Goal: Task Accomplishment & Management: Complete application form

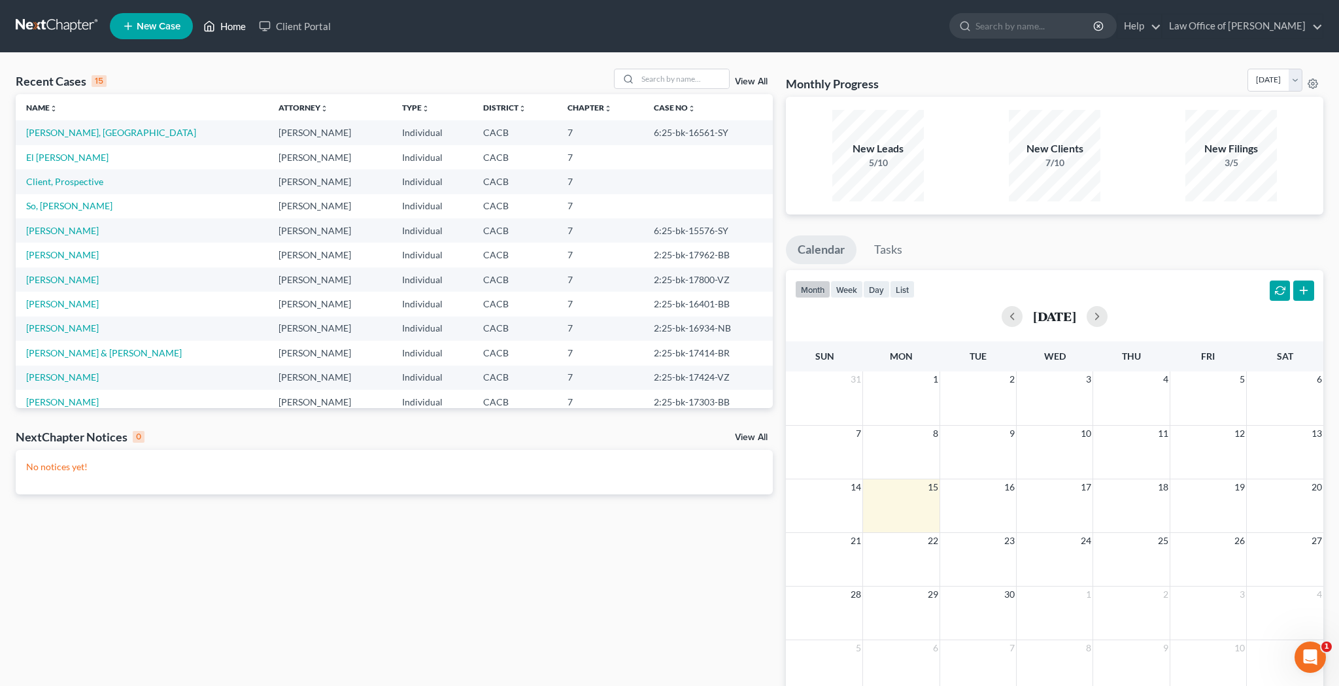
click at [235, 29] on link "Home" at bounding box center [225, 26] width 56 height 24
click at [154, 28] on span "New Case" at bounding box center [159, 27] width 44 height 10
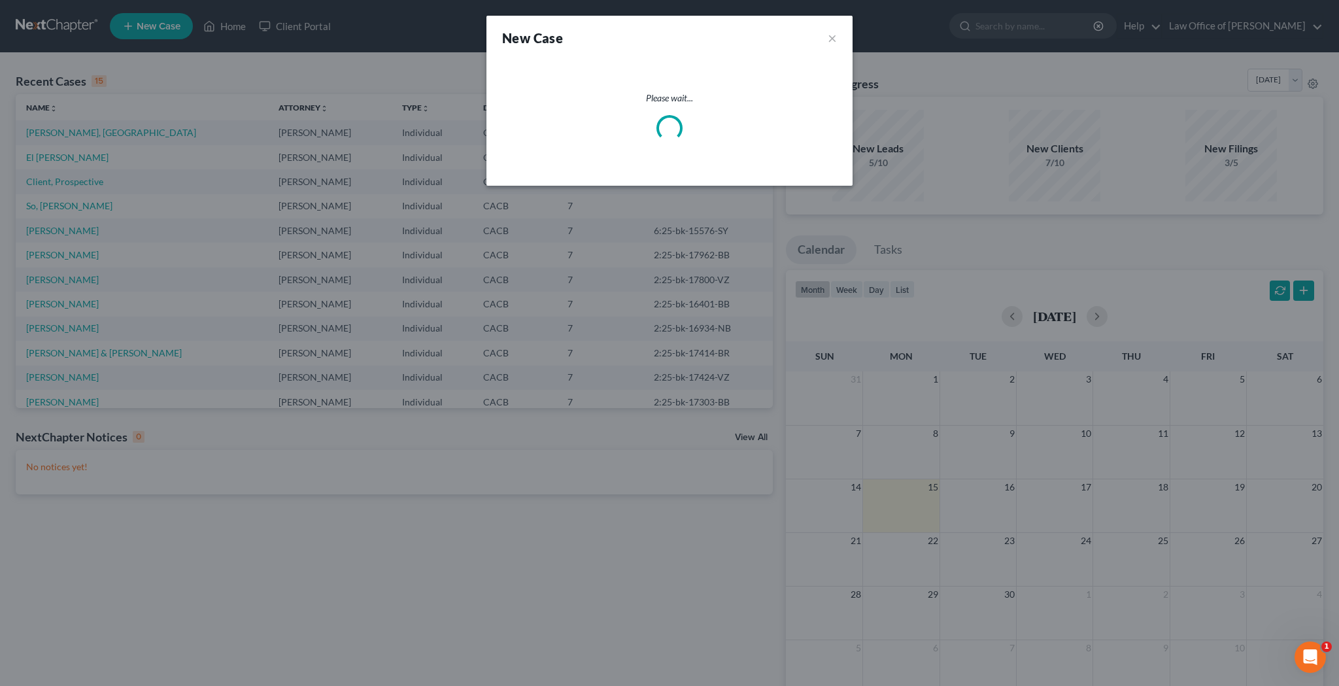
select select "7"
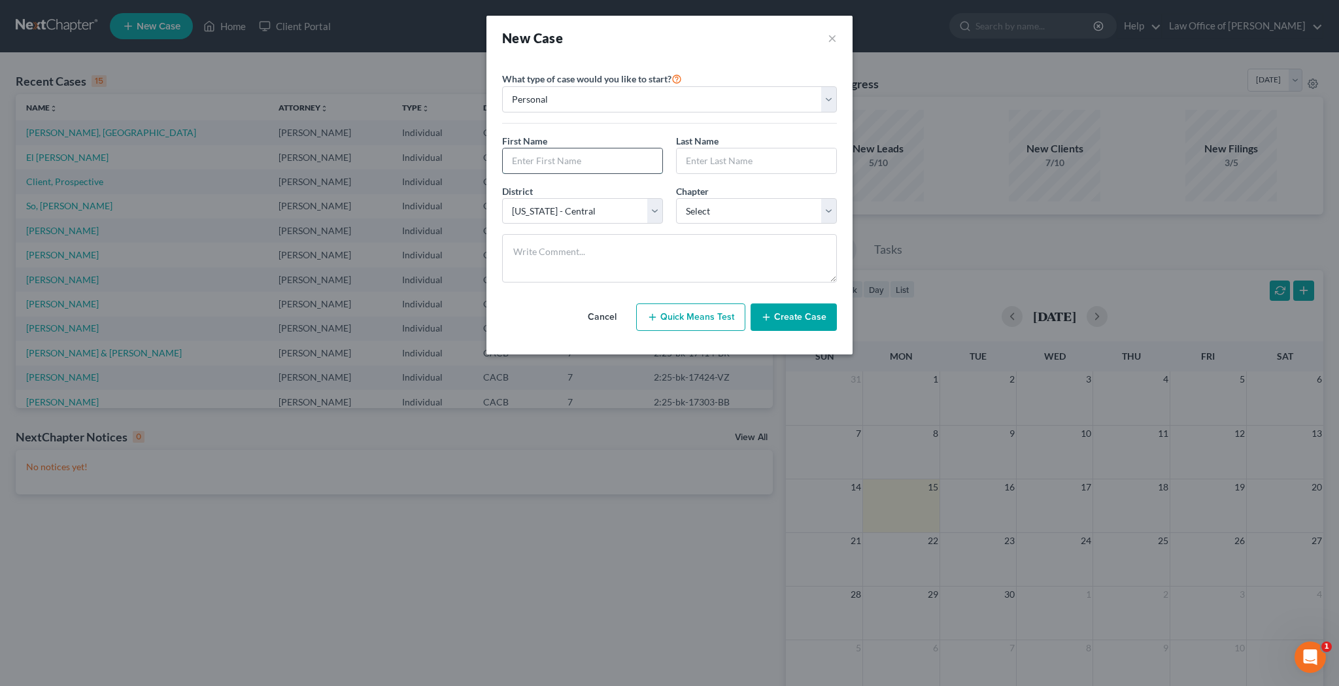
click at [543, 167] on input "text" at bounding box center [582, 160] width 159 height 25
type input "[PERSON_NAME]"
click at [695, 160] on input "text" at bounding box center [755, 160] width 159 height 25
type input "Meagan"
click at [657, 239] on textarea at bounding box center [669, 258] width 335 height 48
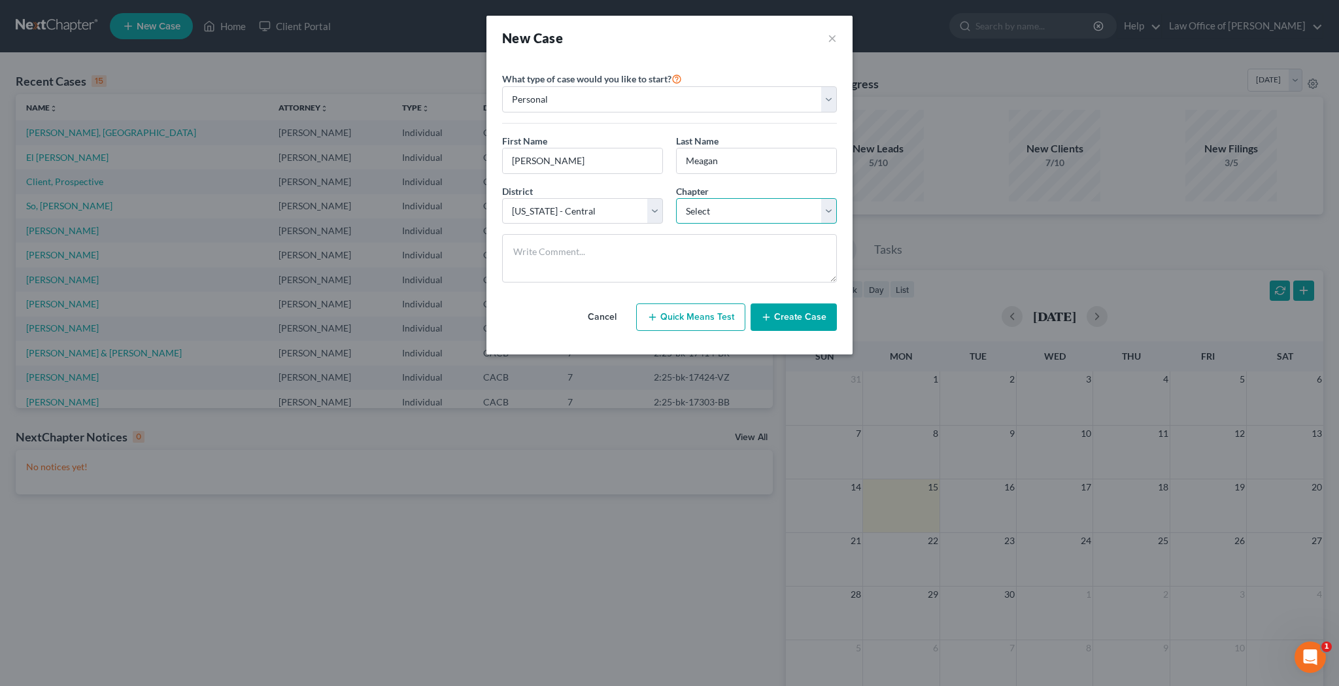
select select "0"
click at [797, 314] on button "Create Case" at bounding box center [793, 316] width 86 height 27
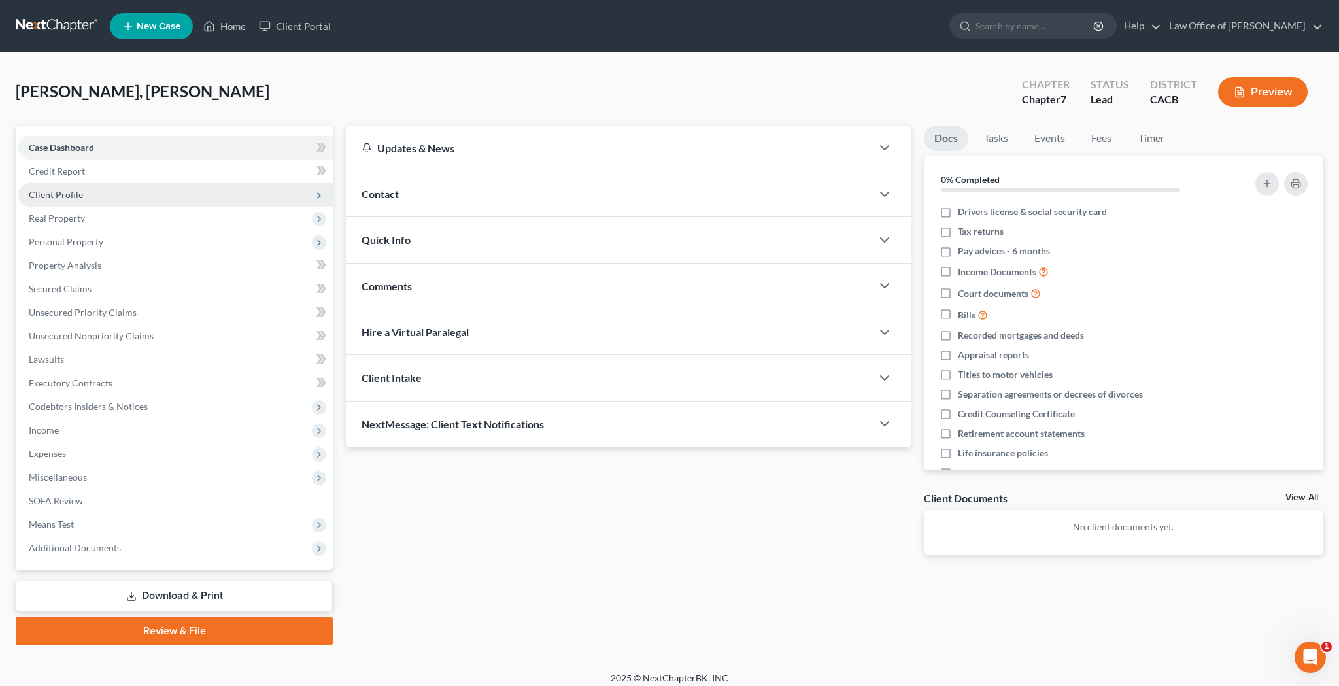
click at [142, 192] on span "Client Profile" at bounding box center [175, 195] width 314 height 24
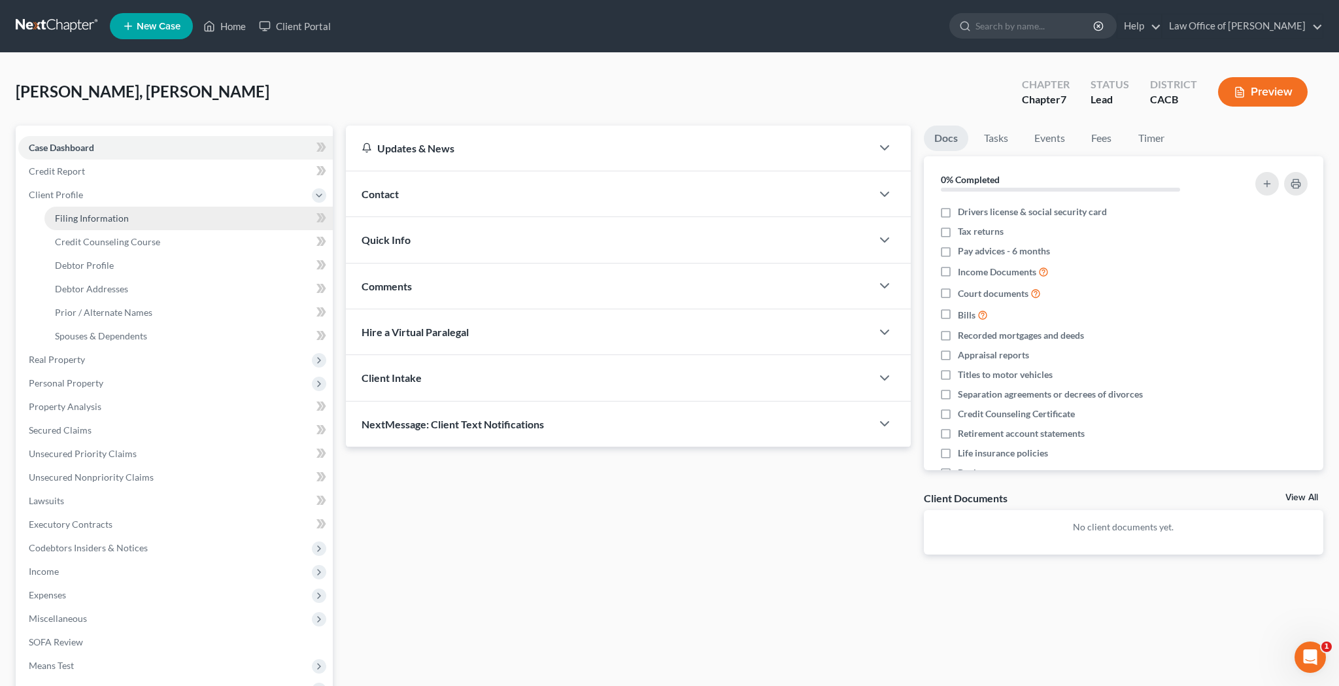
click at [138, 218] on link "Filing Information" at bounding box center [188, 219] width 288 height 24
select select "1"
select select "0"
select select "7"
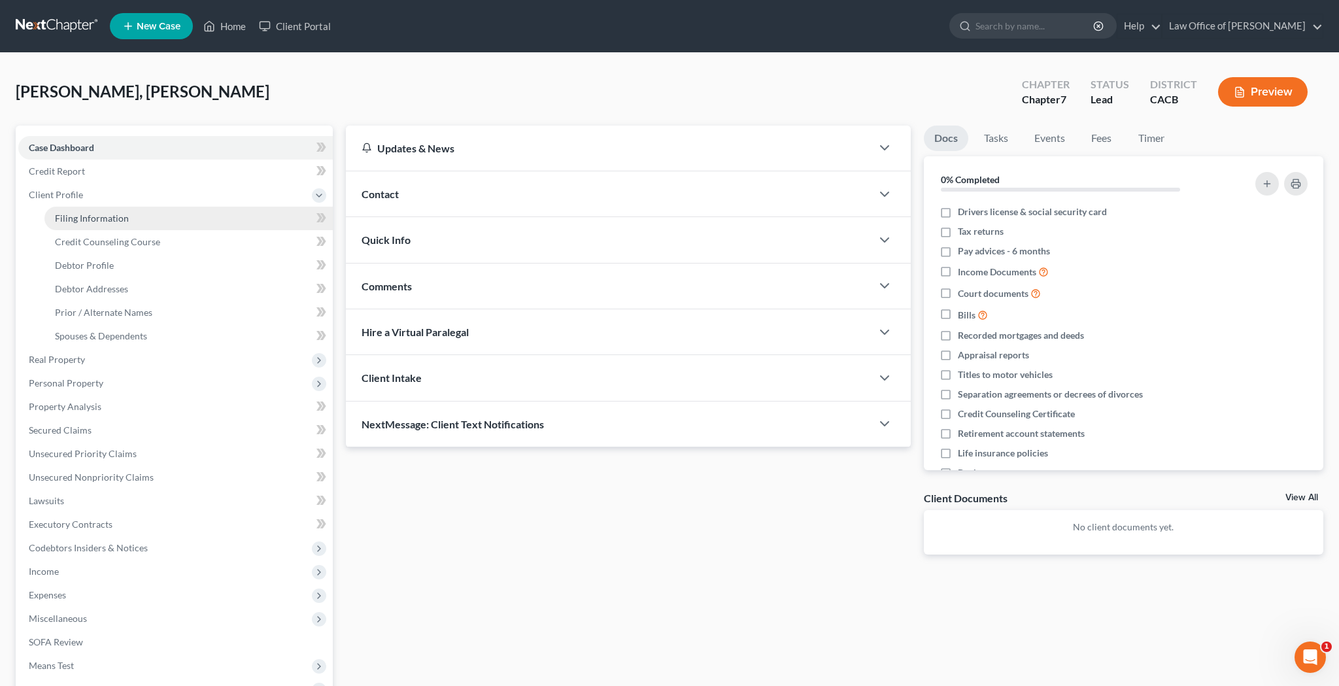
select select "4"
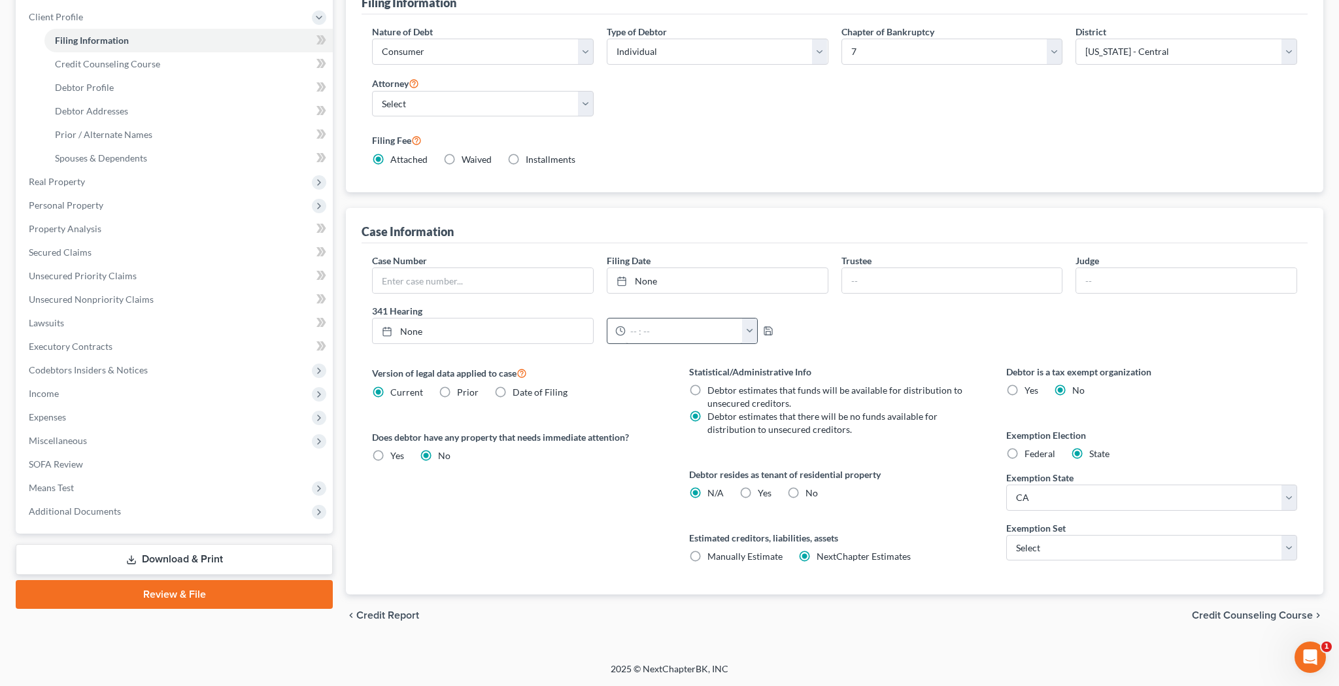
scroll to position [178, 0]
click at [757, 492] on label "Yes Yes" at bounding box center [764, 492] width 14 height 13
click at [763, 492] on input "Yes Yes" at bounding box center [767, 490] width 8 height 8
radio input "true"
radio input "false"
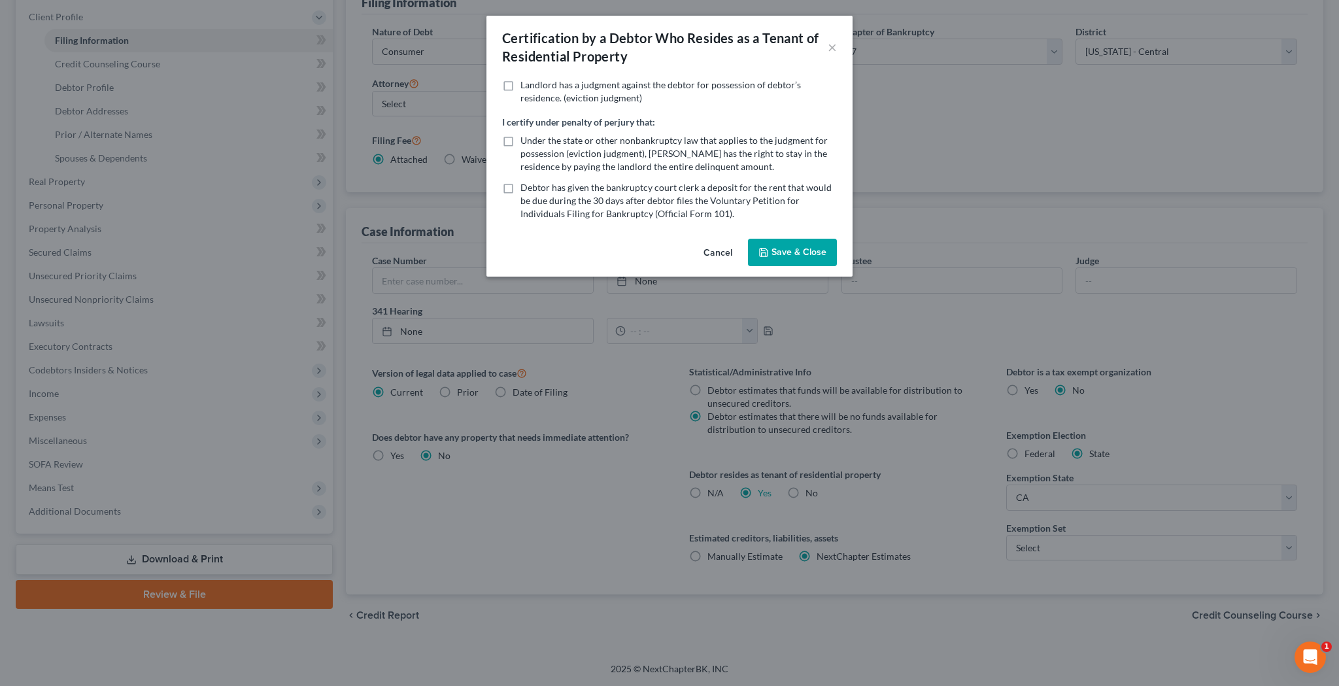
click at [807, 250] on button "Save & Close" at bounding box center [792, 252] width 89 height 27
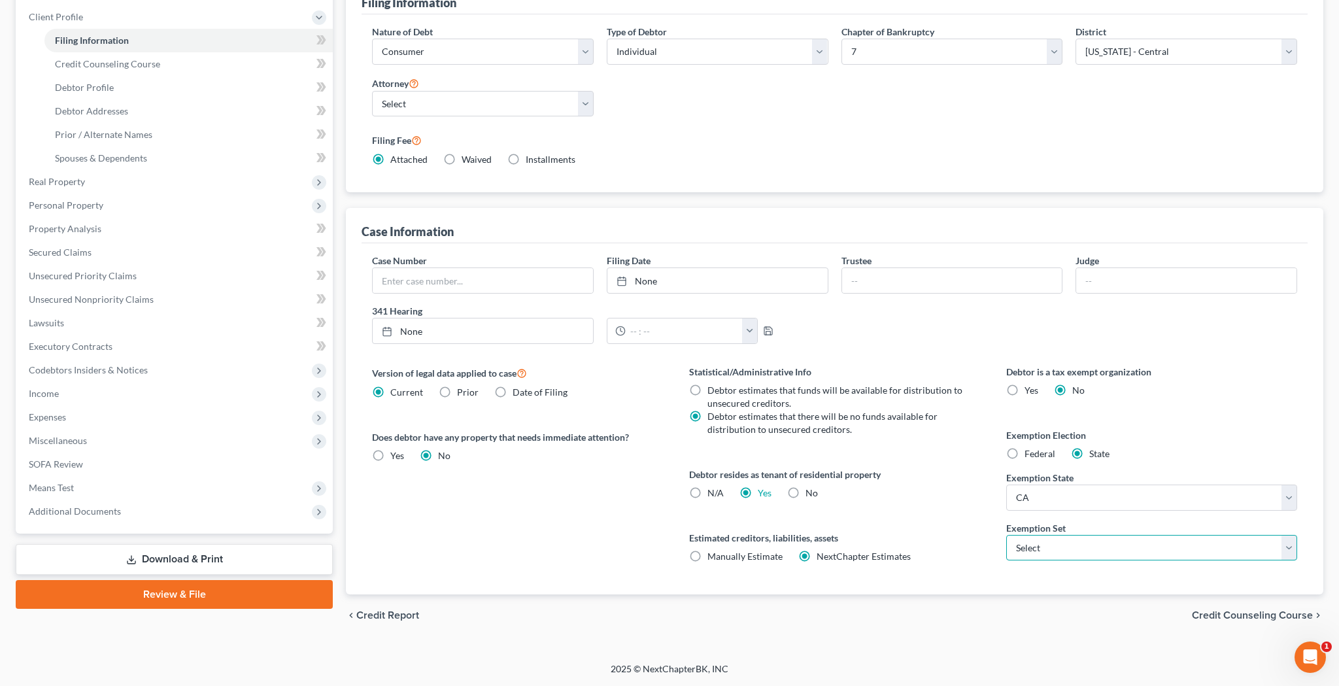
select select "0"
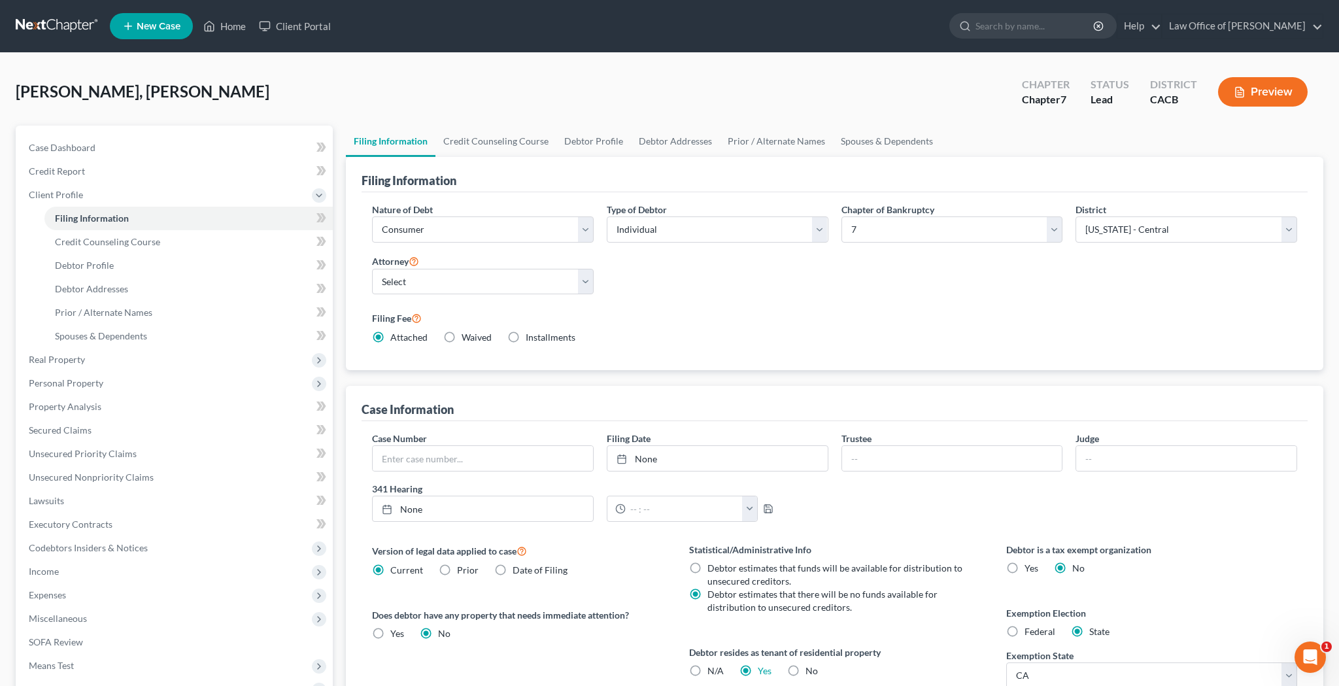
scroll to position [0, 0]
click at [528, 141] on link "Credit Counseling Course" at bounding box center [495, 140] width 121 height 31
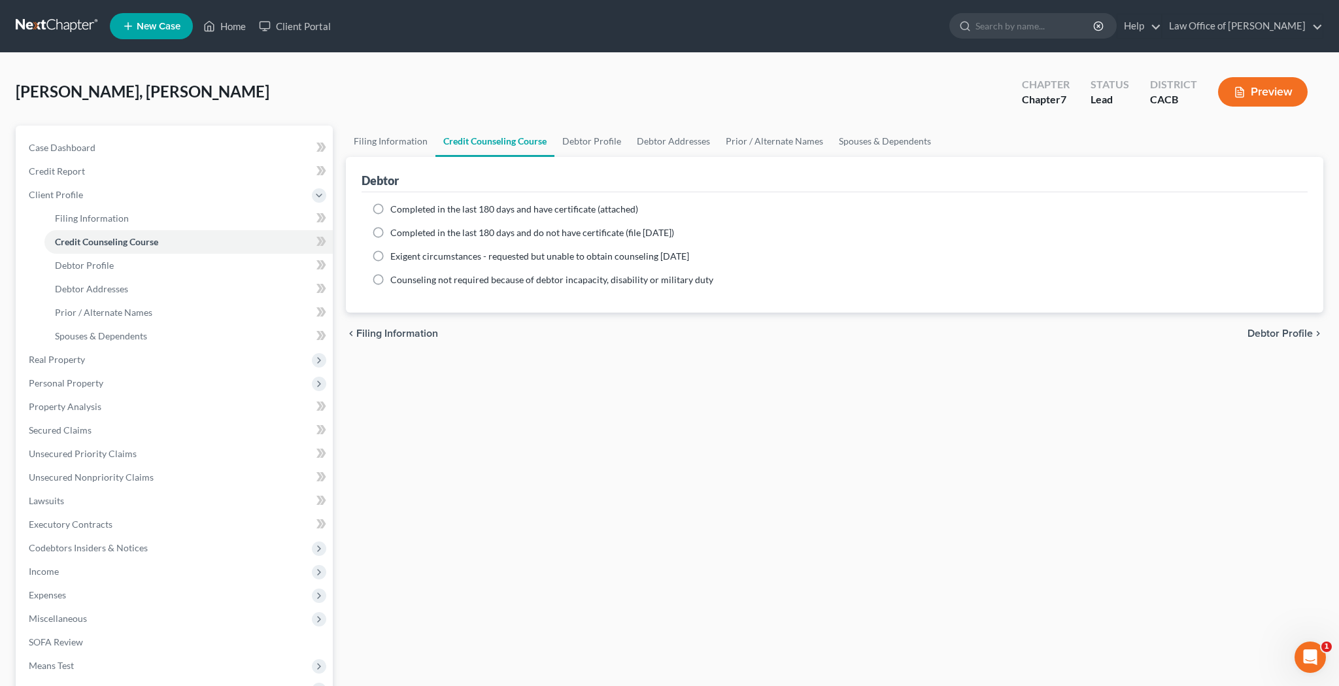
click at [390, 208] on label "Completed in the last 180 days and have certificate (attached)" at bounding box center [514, 209] width 248 height 13
click at [395, 208] on input "Completed in the last 180 days and have certificate (attached)" at bounding box center [399, 207] width 8 height 8
radio input "true"
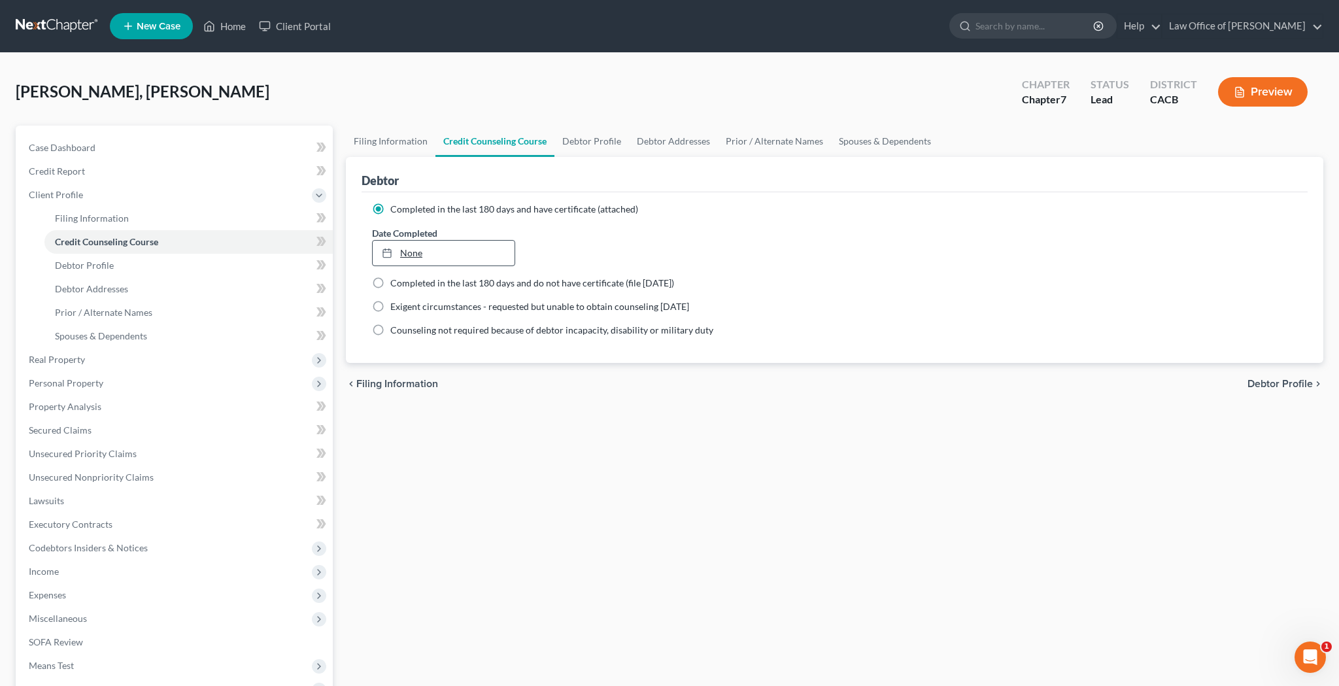
click at [403, 254] on link "None" at bounding box center [444, 253] width 142 height 25
click at [591, 144] on link "Debtor Profile" at bounding box center [591, 140] width 75 height 31
select select "0"
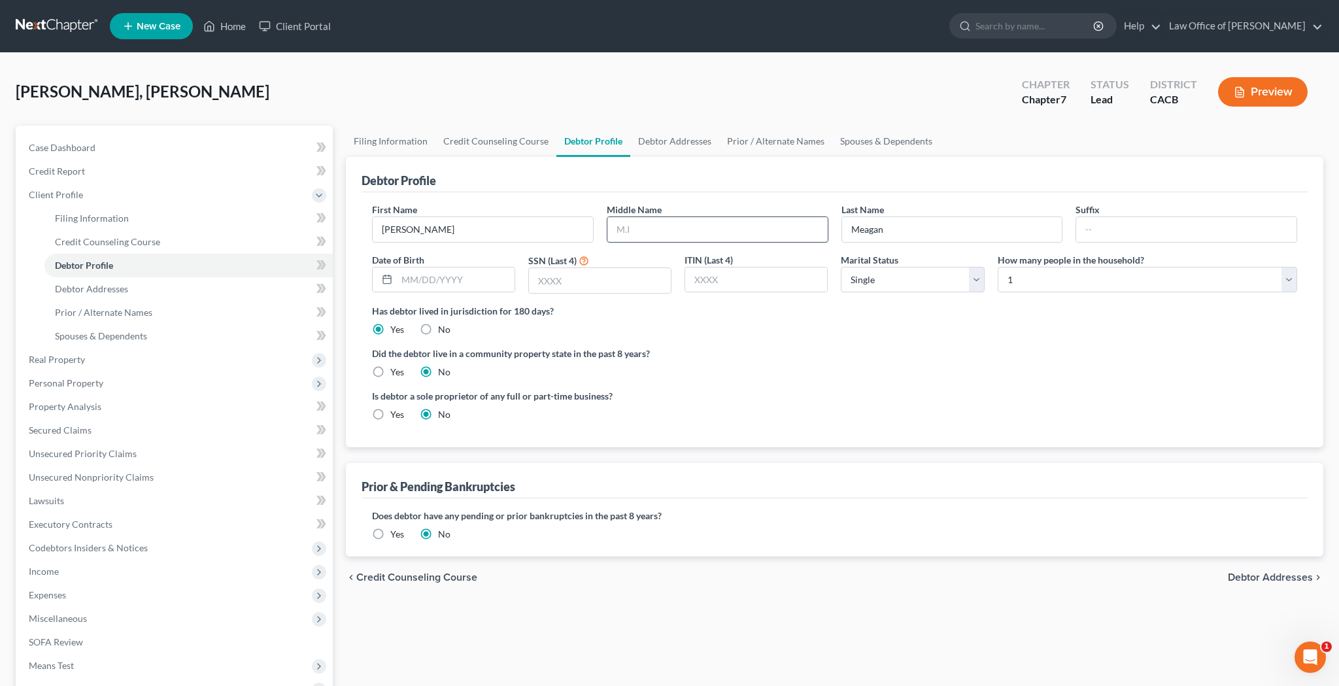
click at [656, 232] on input "text" at bounding box center [717, 229] width 220 height 25
click at [740, 339] on ng-include "First Name [PERSON_NAME] Middle Name Last Name [PERSON_NAME] Date of Birth SSN …" at bounding box center [834, 317] width 925 height 229
click at [693, 229] on input "text" at bounding box center [717, 229] width 220 height 25
type input "[PERSON_NAME]"
click at [125, 218] on span "Filing Information" at bounding box center [92, 217] width 74 height 11
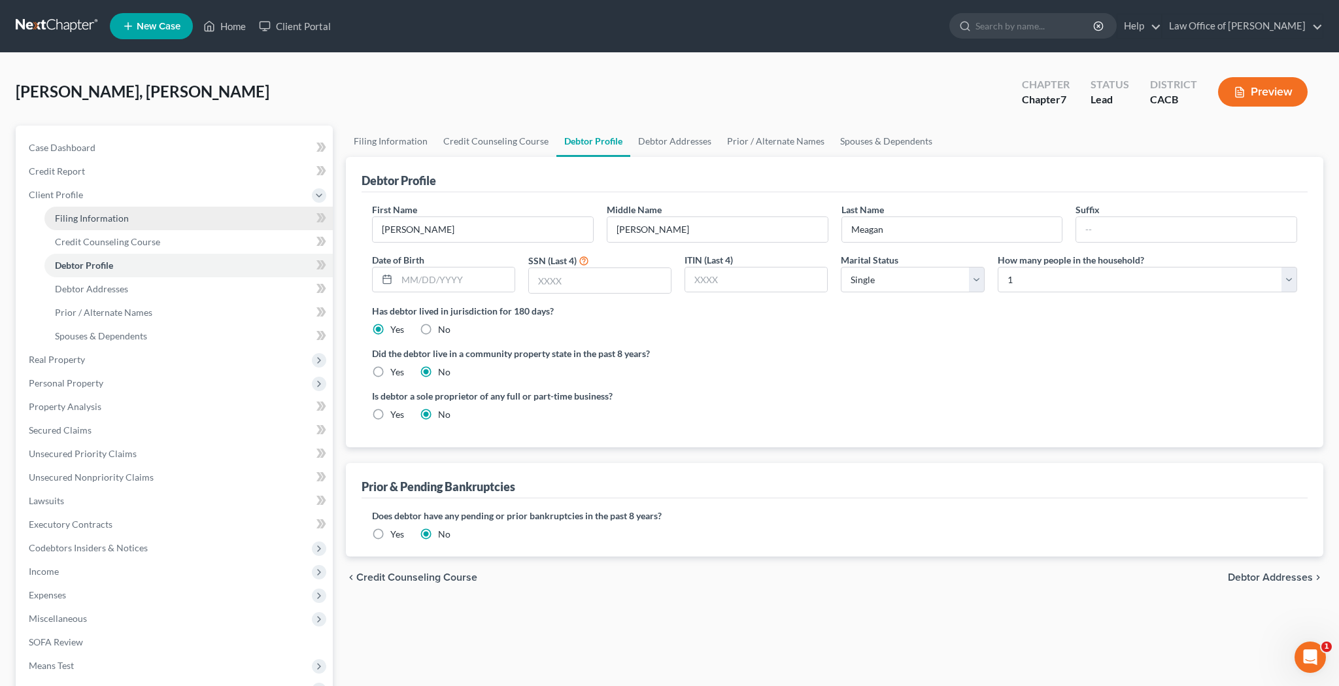
select select "1"
select select "0"
select select "7"
select select "0"
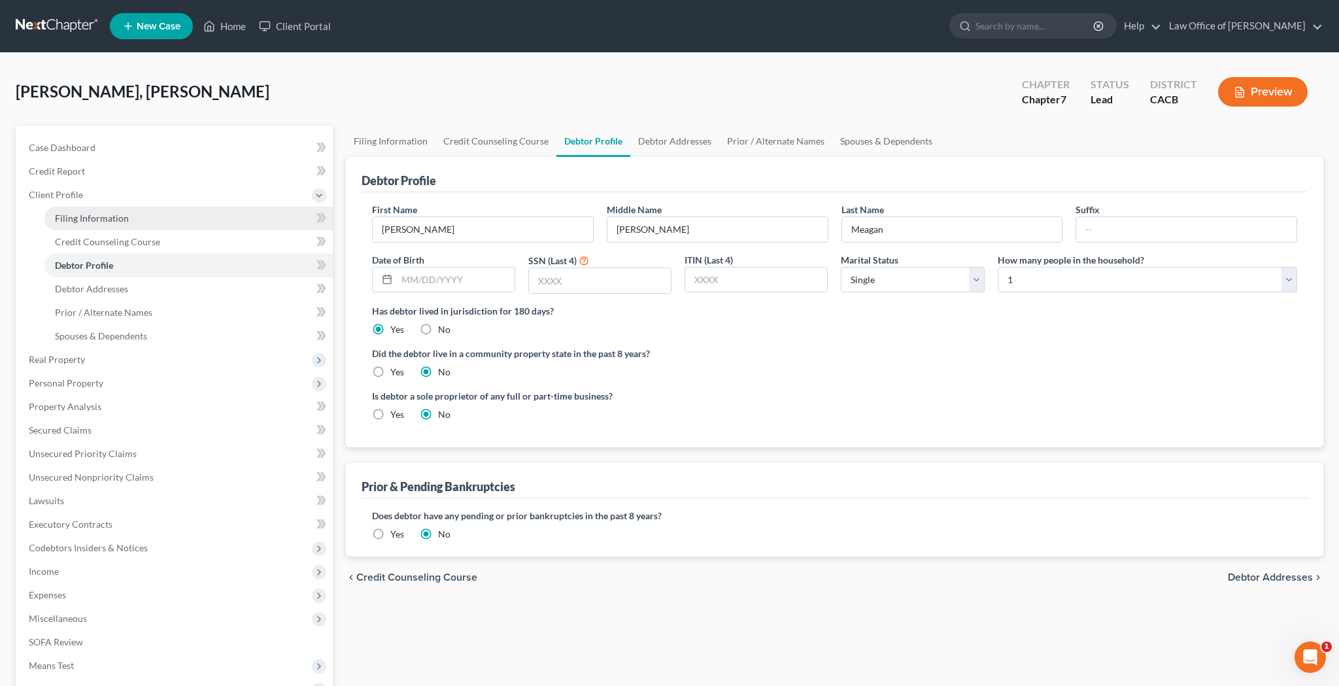
select select "4"
select select "0"
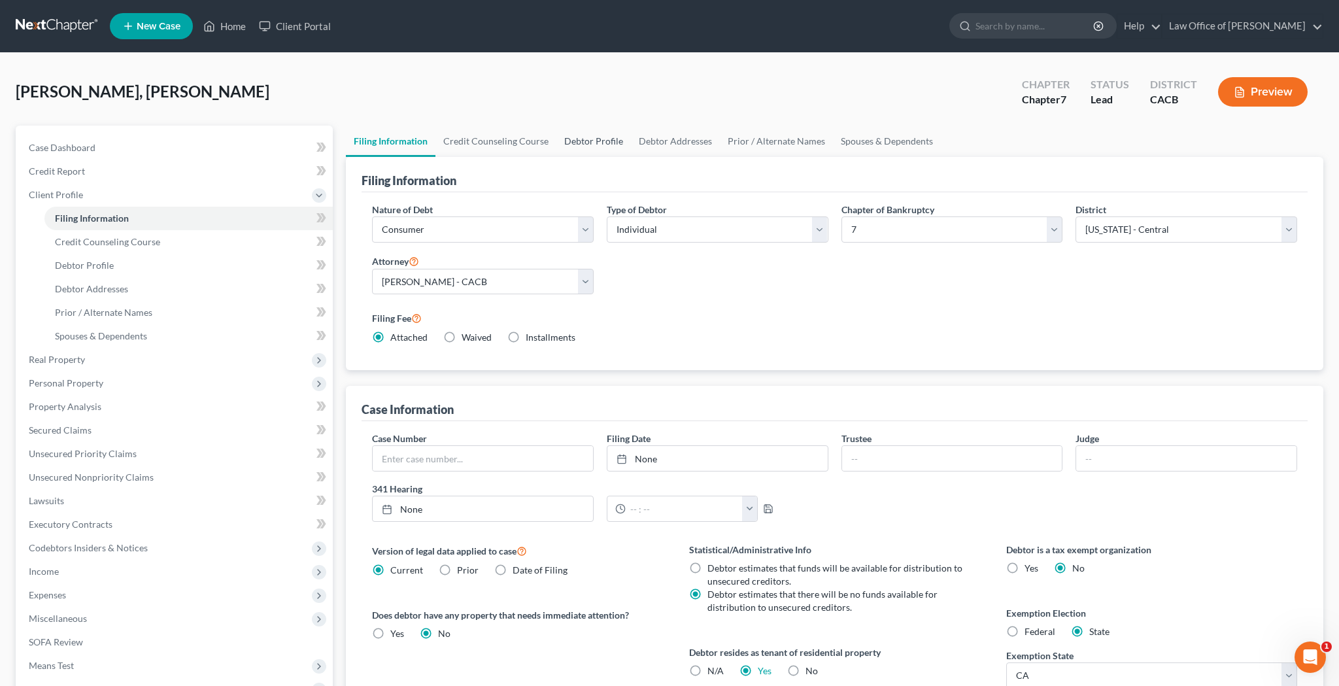
click at [571, 146] on link "Debtor Profile" at bounding box center [593, 140] width 75 height 31
select select "0"
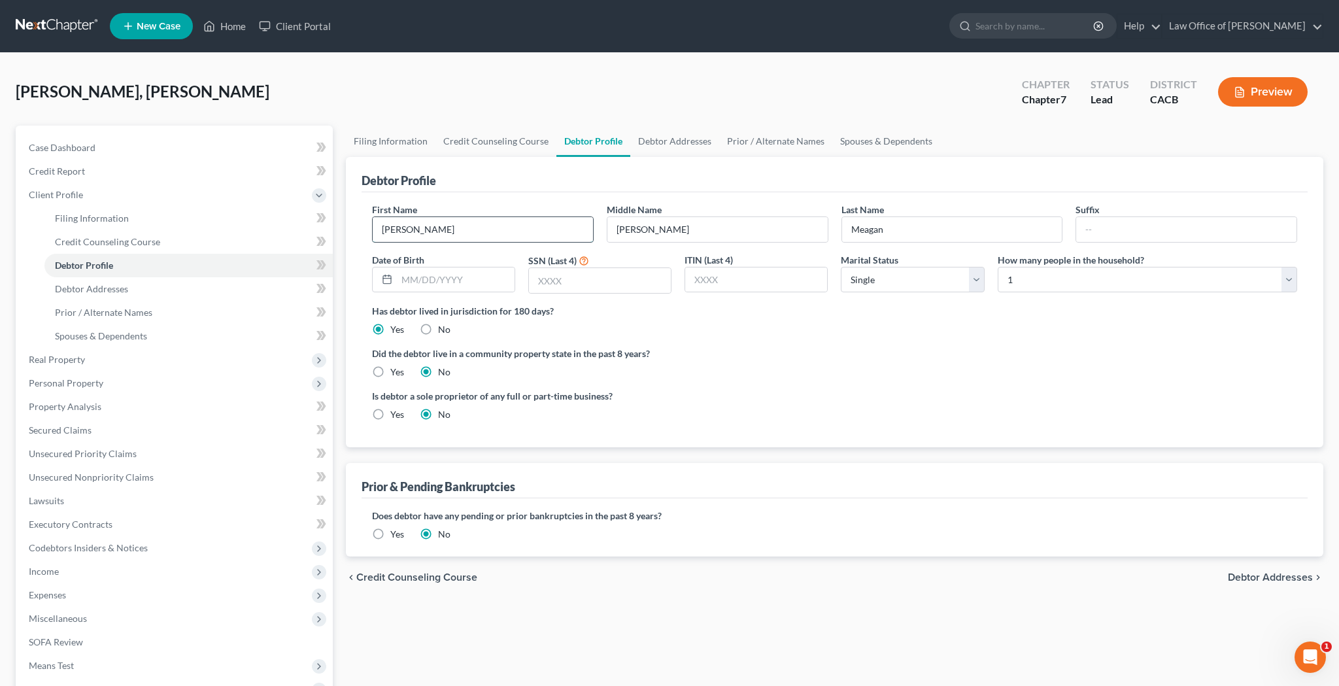
click at [489, 221] on input "[PERSON_NAME]" at bounding box center [483, 229] width 220 height 25
type input "Meagan"
click at [906, 229] on input "Meagan" at bounding box center [952, 229] width 220 height 25
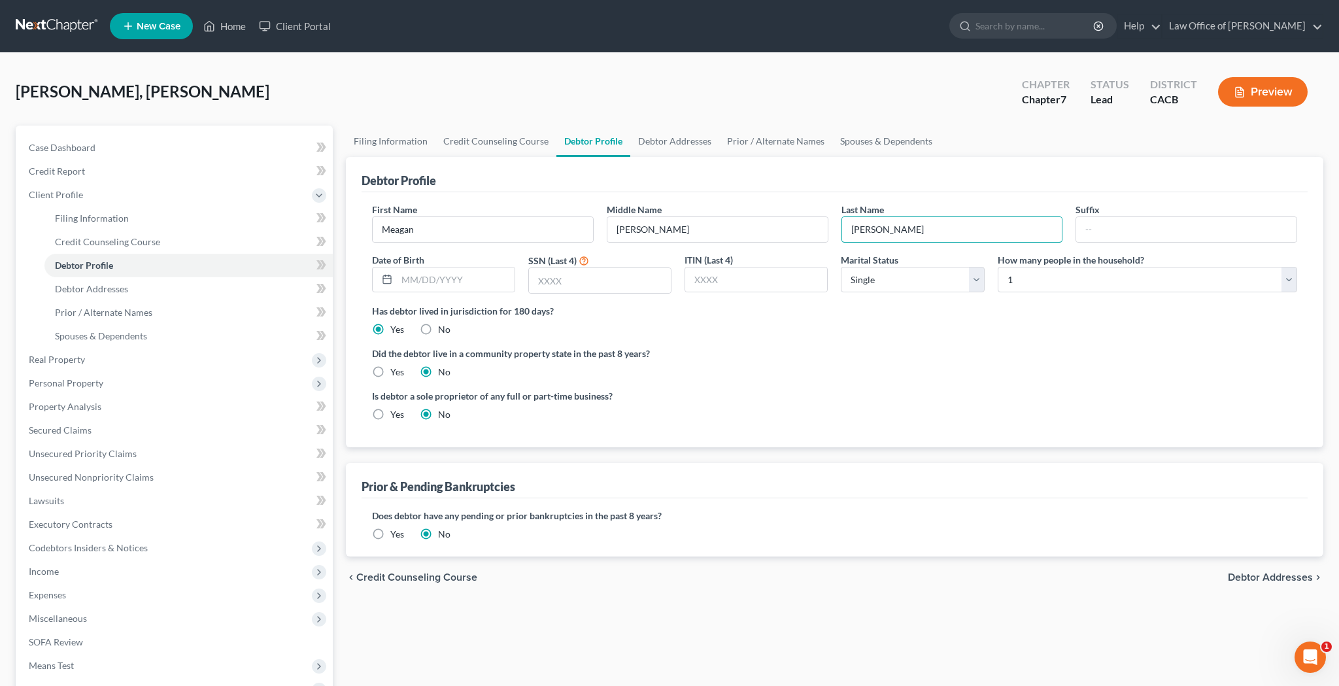
type input "[PERSON_NAME]"
click at [950, 358] on label "Did the debtor live in a community property state in the past 8 years?" at bounding box center [834, 353] width 925 height 14
click at [237, 27] on link "Home" at bounding box center [225, 26] width 56 height 24
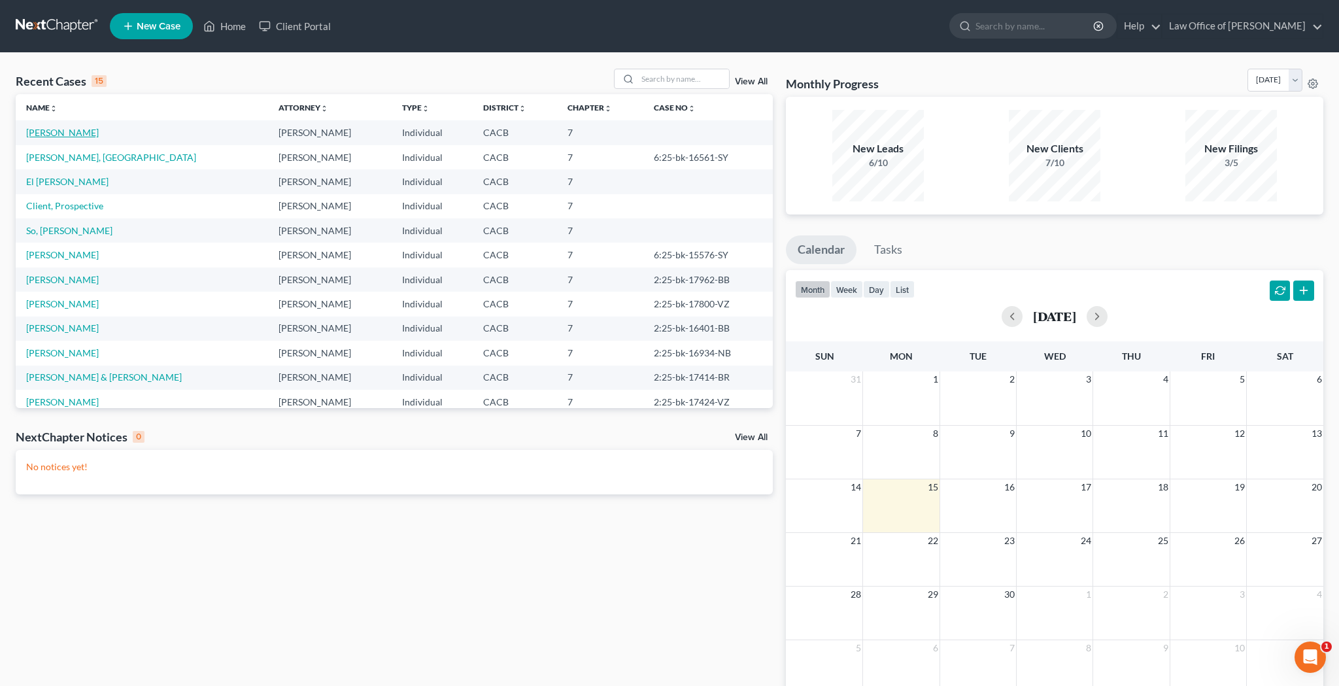
click at [66, 129] on link "[PERSON_NAME]" at bounding box center [62, 132] width 73 height 11
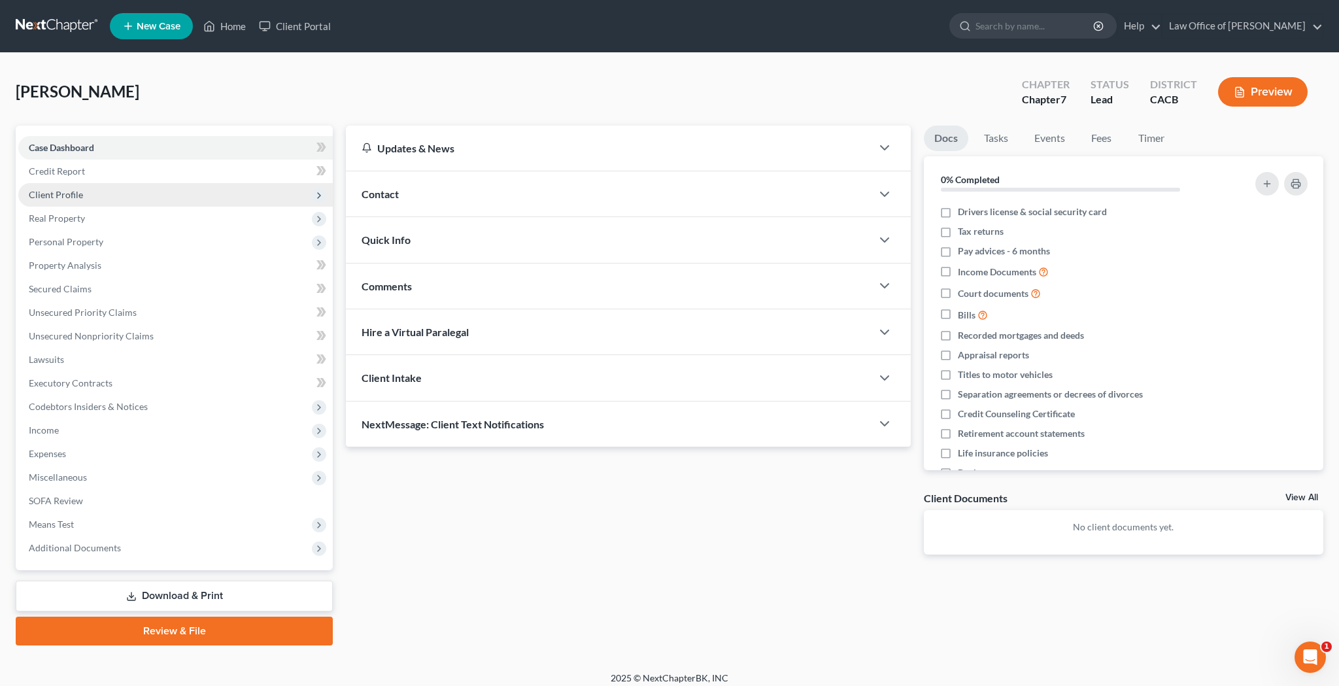
click at [101, 200] on span "Client Profile" at bounding box center [175, 195] width 314 height 24
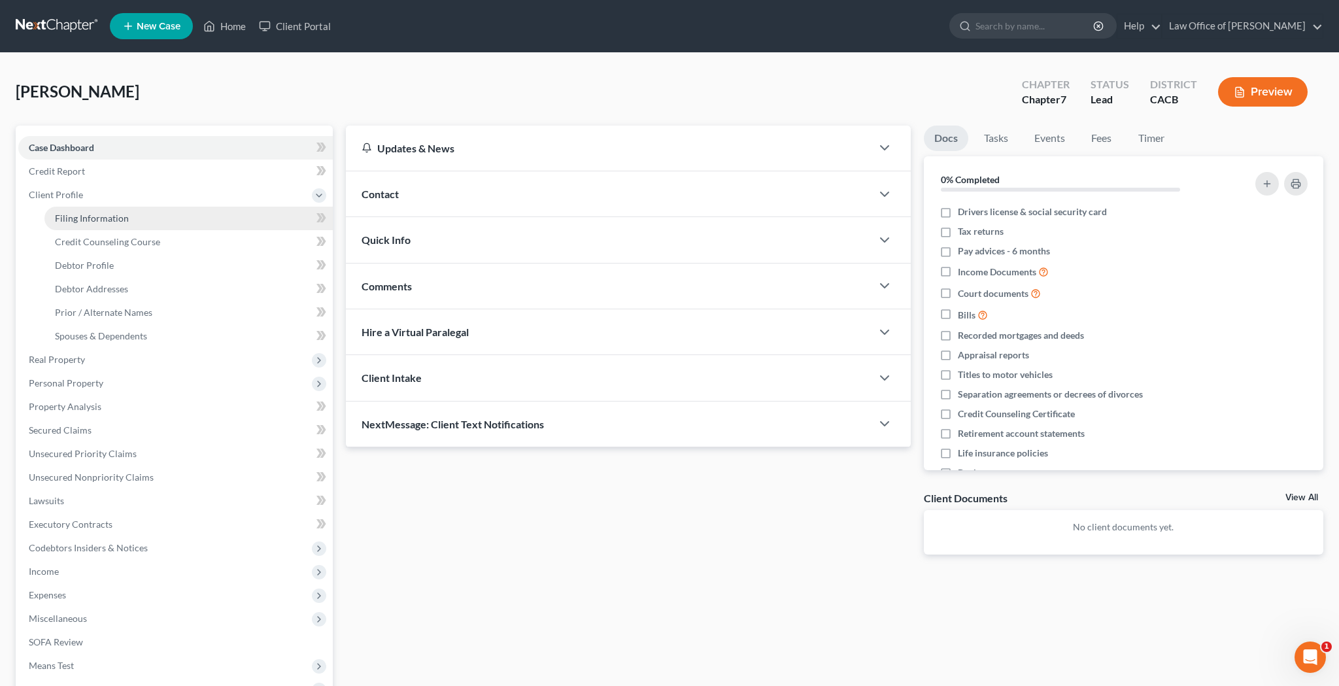
click at [101, 218] on span "Filing Information" at bounding box center [92, 217] width 74 height 11
select select "1"
select select "0"
select select "7"
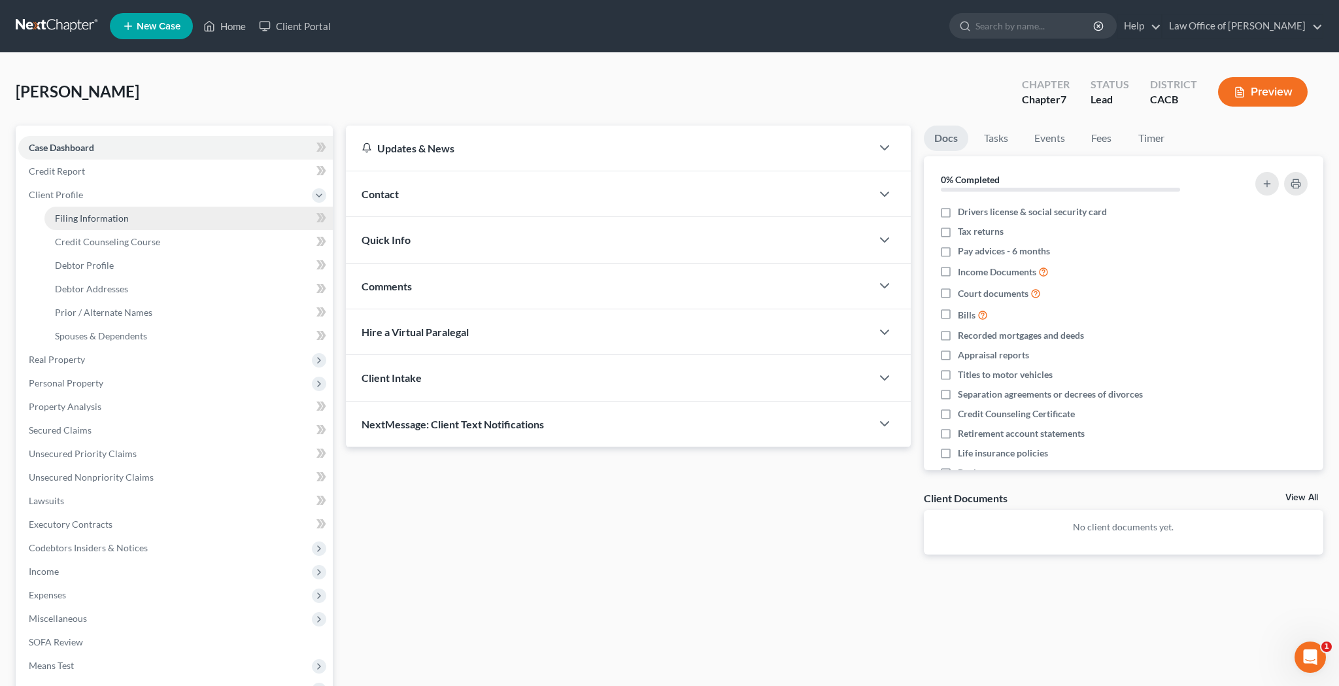
select select "0"
select select "4"
select select "0"
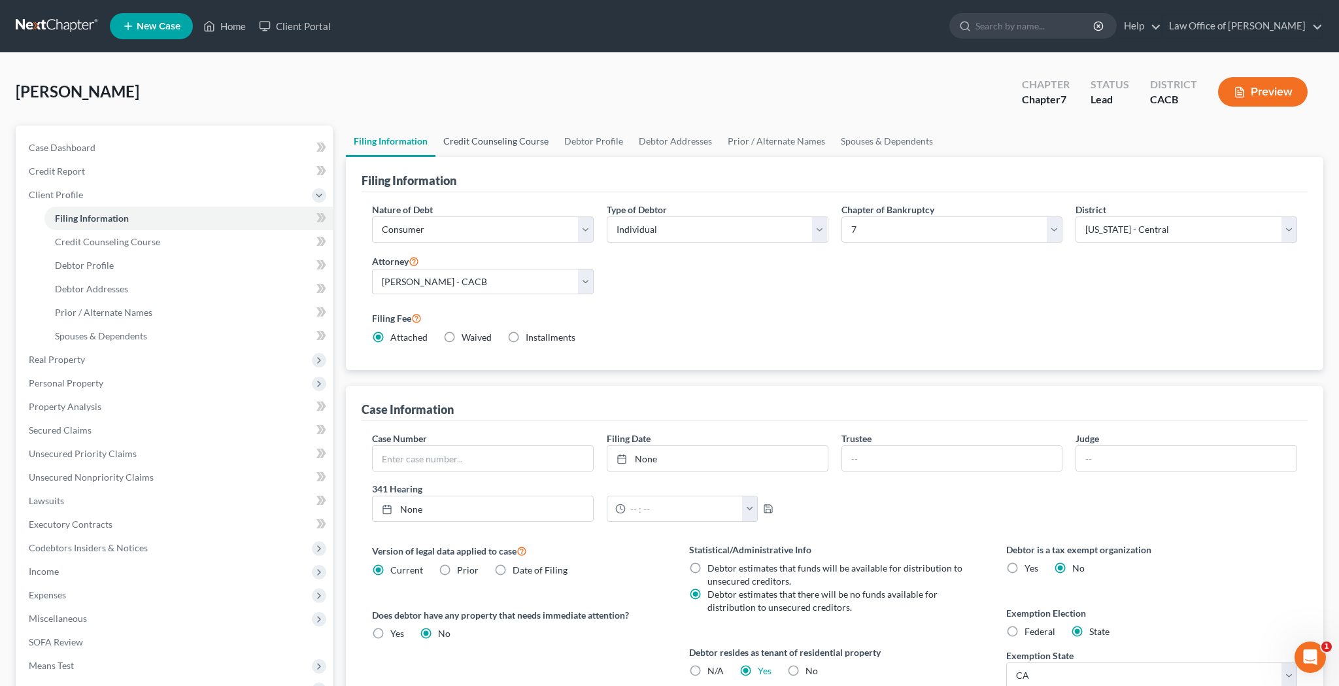
click at [527, 143] on link "Credit Counseling Course" at bounding box center [495, 140] width 121 height 31
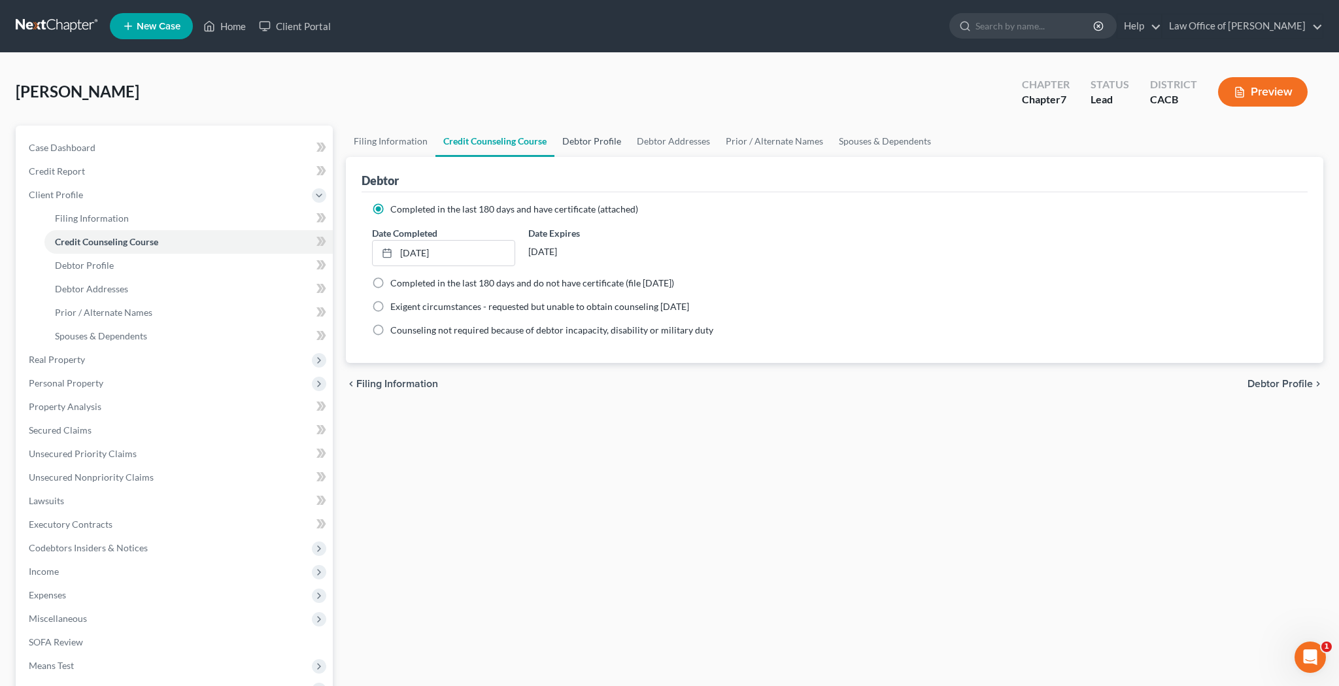
click at [598, 139] on link "Debtor Profile" at bounding box center [591, 140] width 75 height 31
select select "0"
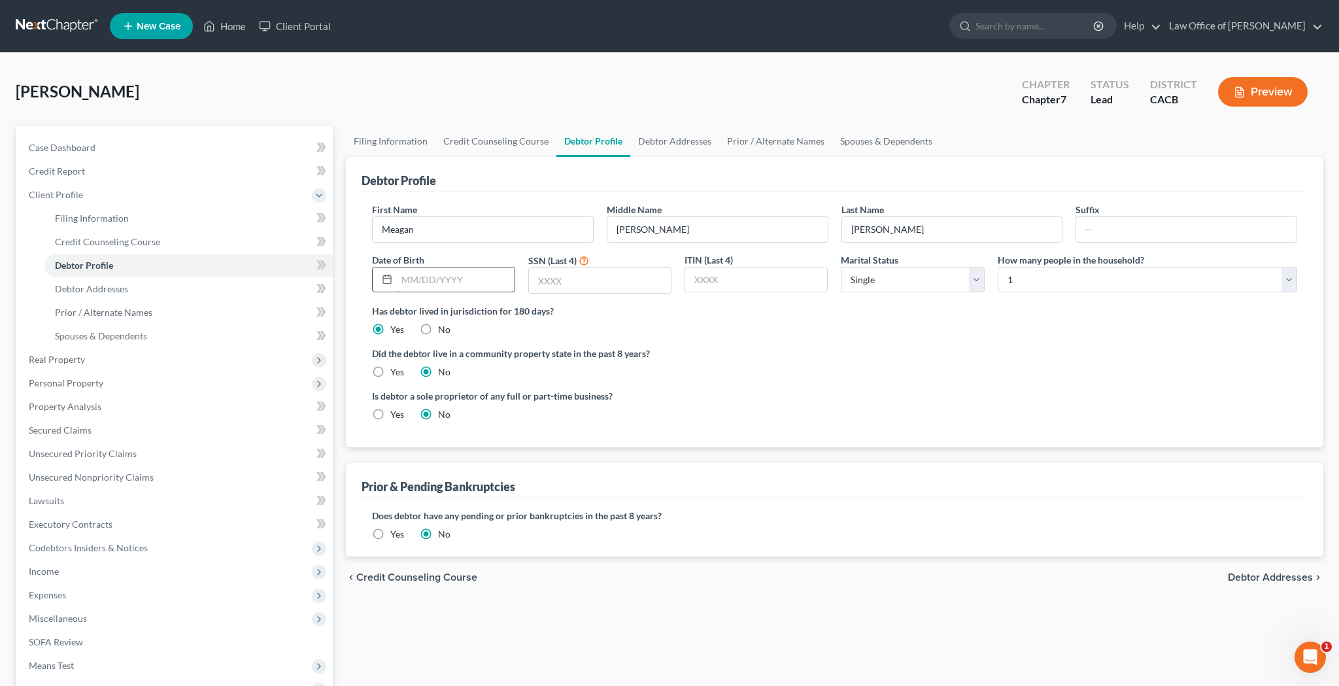
click at [429, 288] on input "text" at bounding box center [456, 279] width 118 height 25
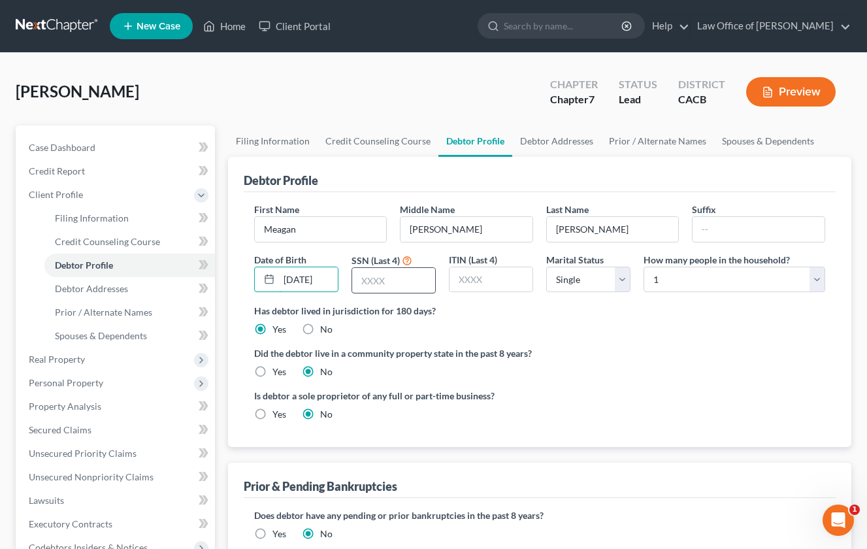
type input "[DATE]"
click at [423, 281] on input "text" at bounding box center [393, 280] width 83 height 25
type input "9"
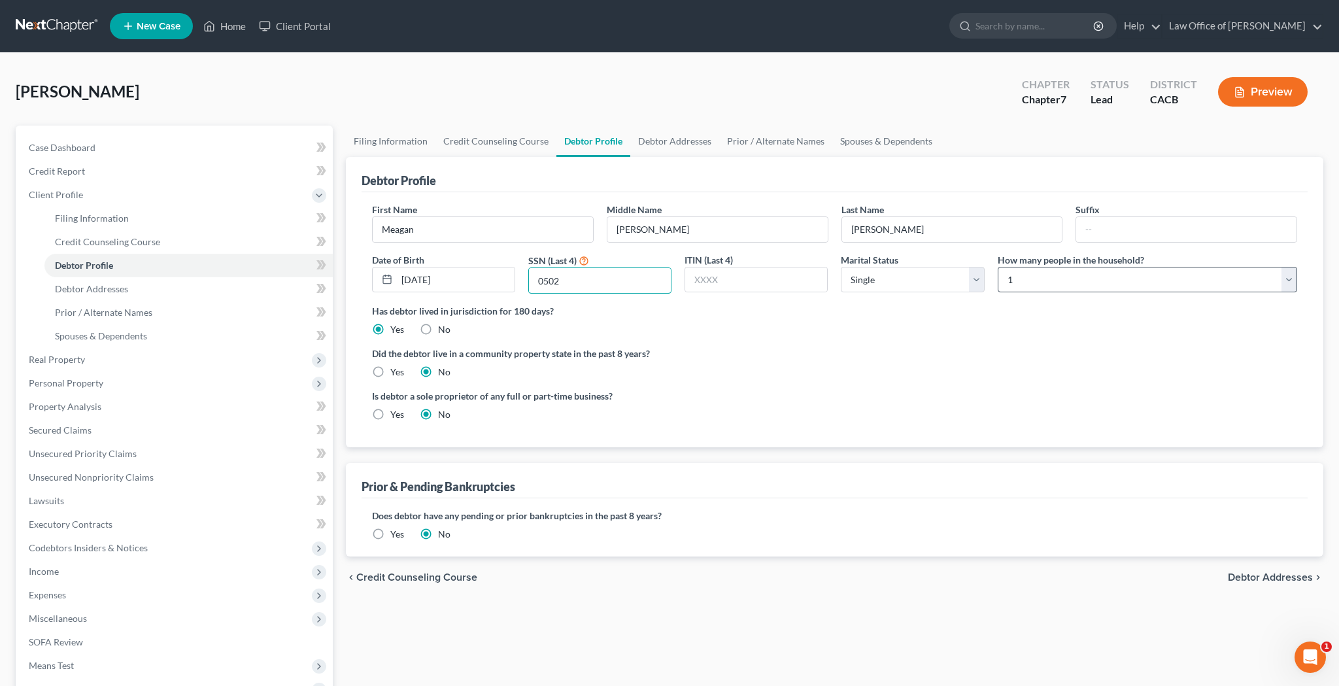
type input "0502"
select select "1"
click at [390, 372] on label "Yes" at bounding box center [397, 371] width 14 height 13
click at [395, 372] on input "Yes" at bounding box center [399, 369] width 8 height 8
radio input "true"
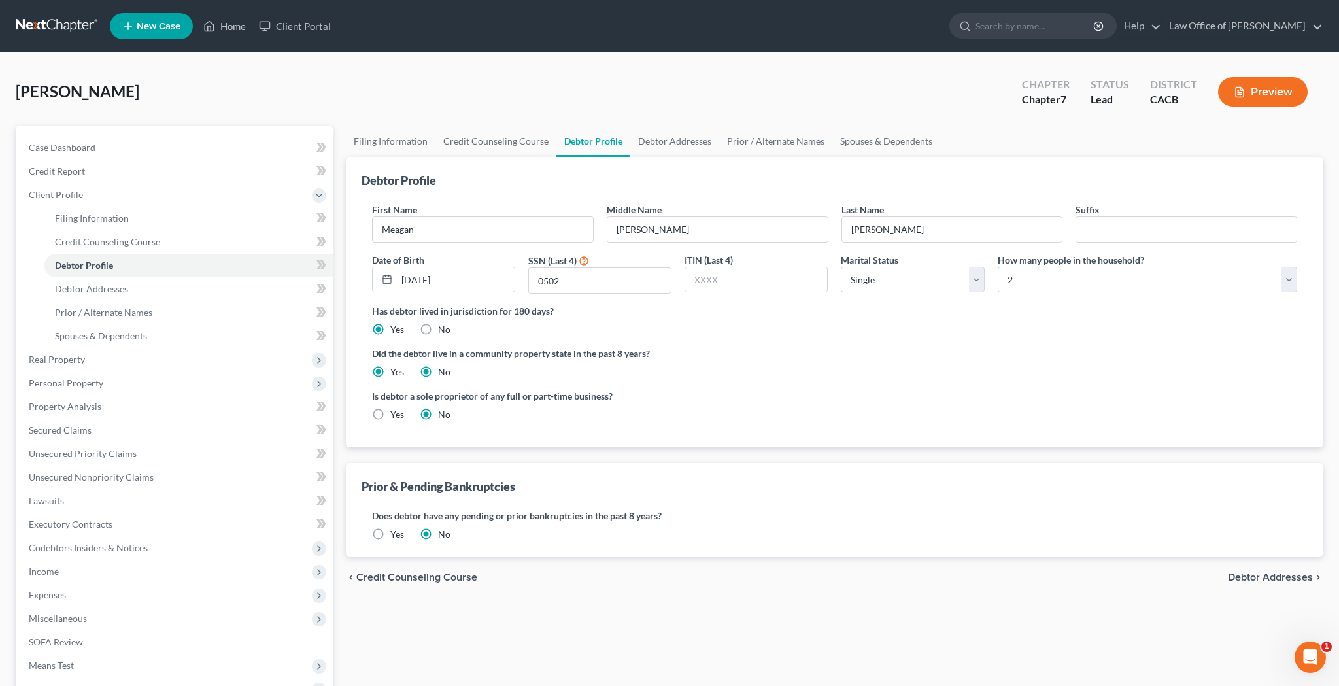
radio input "false"
click at [671, 139] on link "Debtor Addresses" at bounding box center [674, 140] width 89 height 31
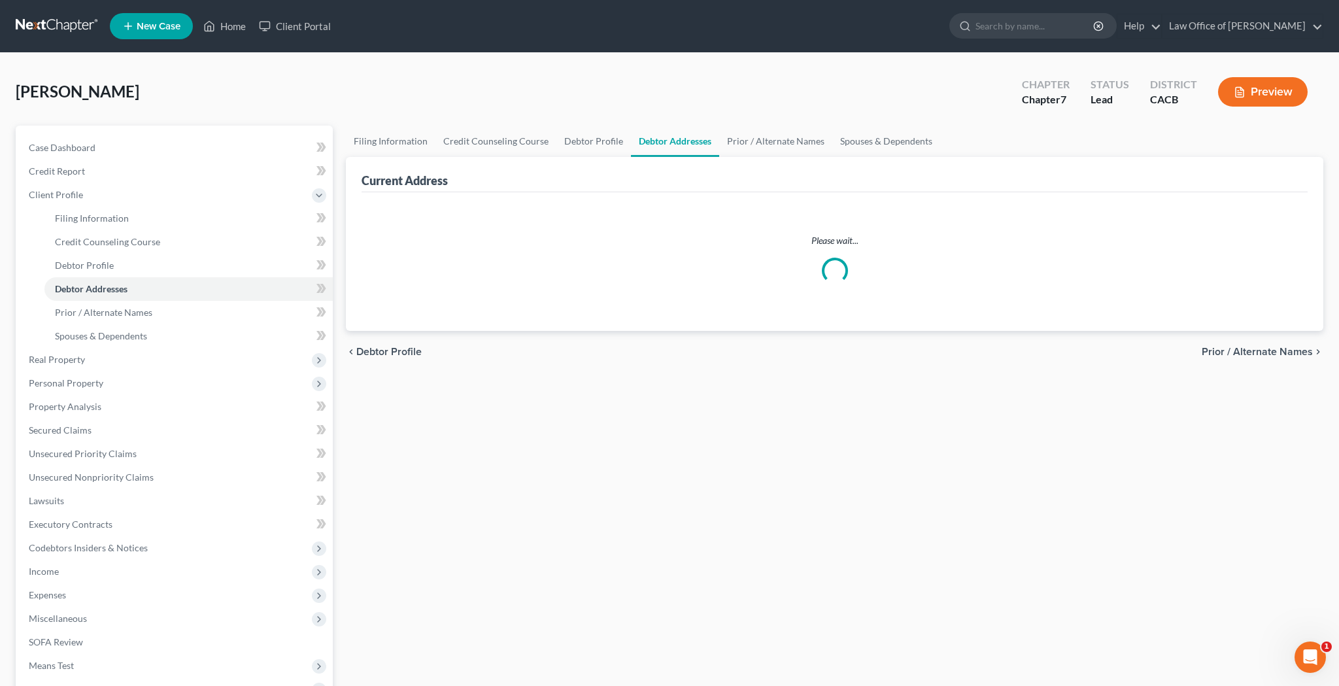
select select "0"
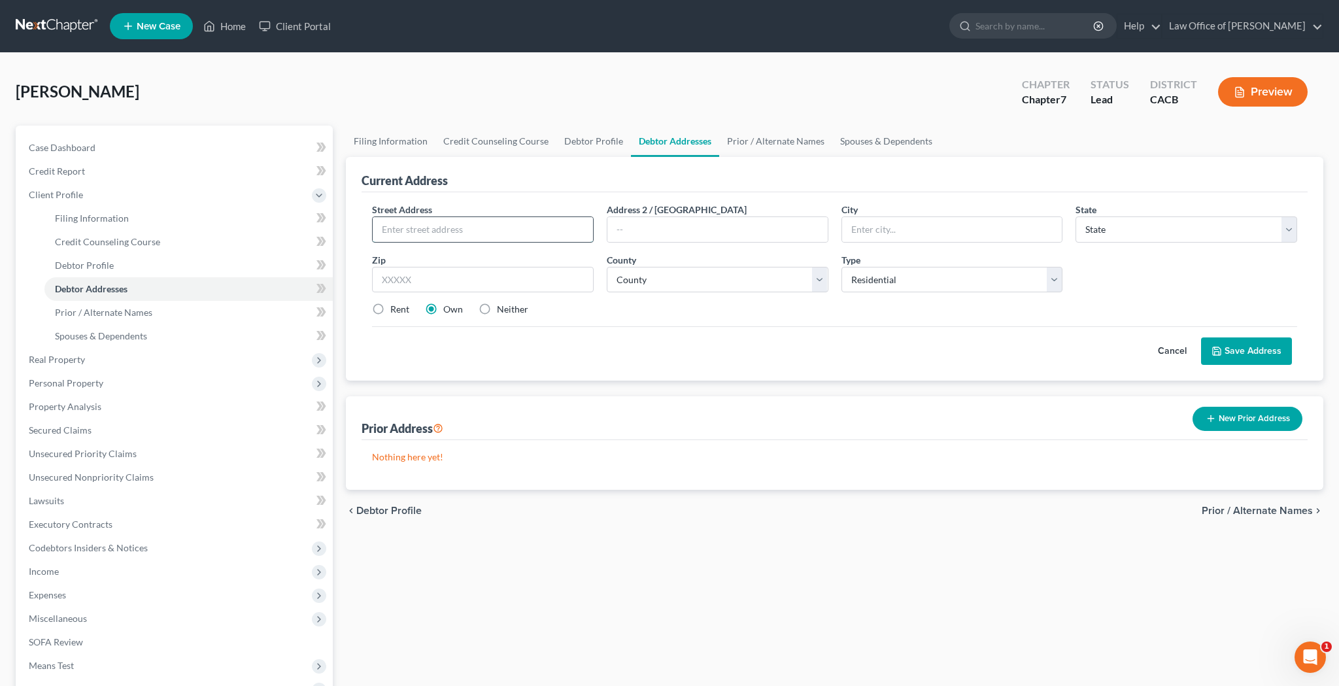
click at [456, 228] on input "text" at bounding box center [483, 229] width 220 height 25
type input "[STREET_ADDRESS]"
click at [557, 273] on input "text" at bounding box center [483, 280] width 222 height 26
type input "91001"
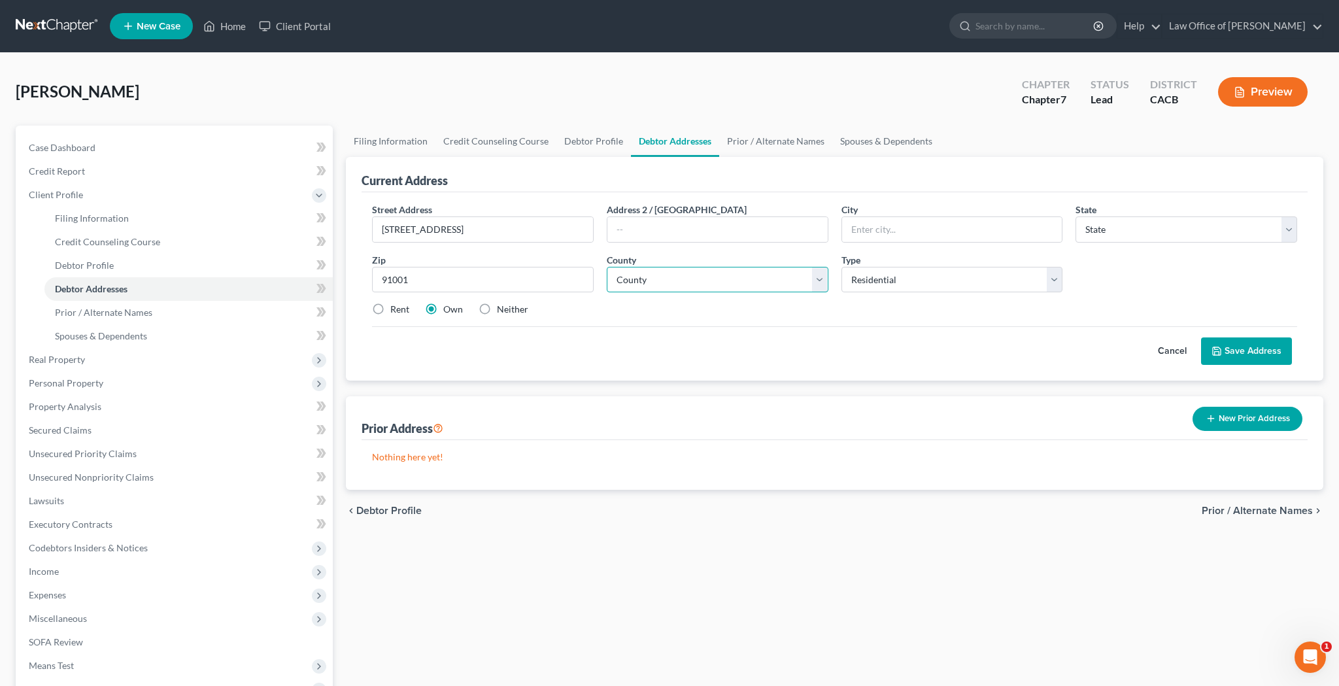
type input "Altadena"
select select "4"
select select "18"
click at [390, 308] on label "Rent" at bounding box center [399, 309] width 19 height 13
click at [395, 308] on input "Rent" at bounding box center [399, 307] width 8 height 8
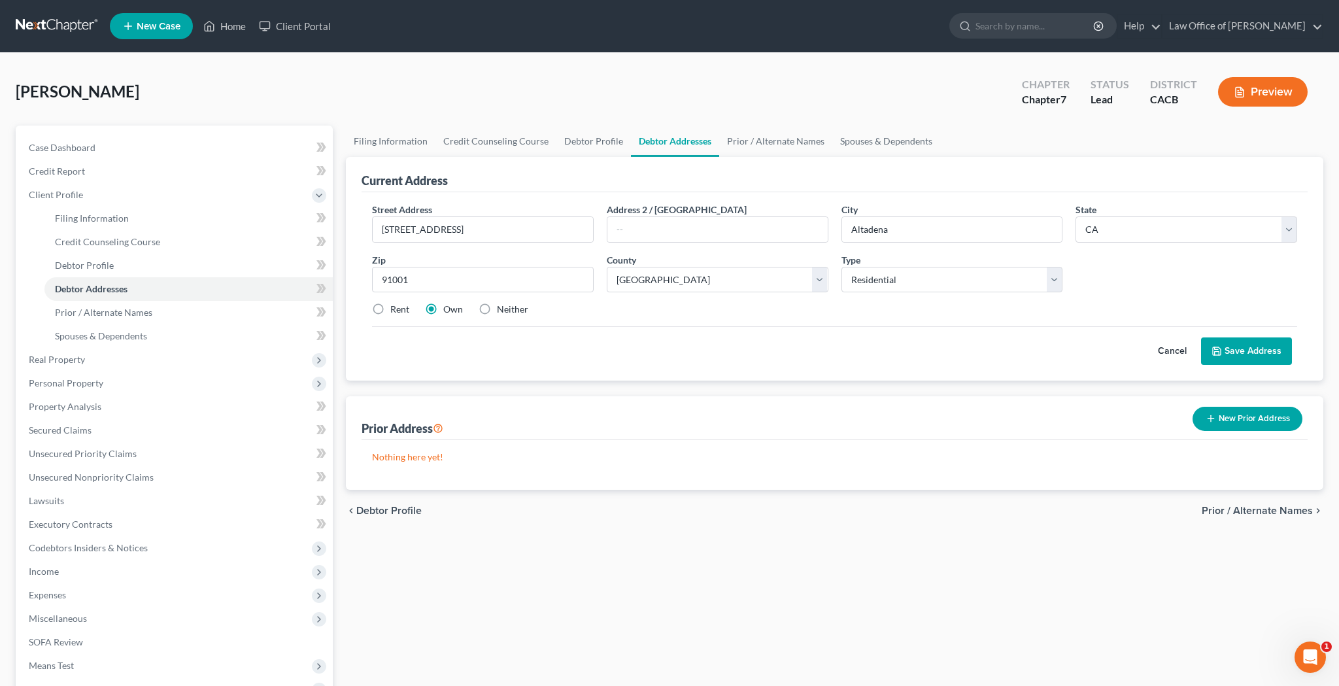
radio input "true"
click at [1242, 346] on button "Save Address" at bounding box center [1246, 350] width 91 height 27
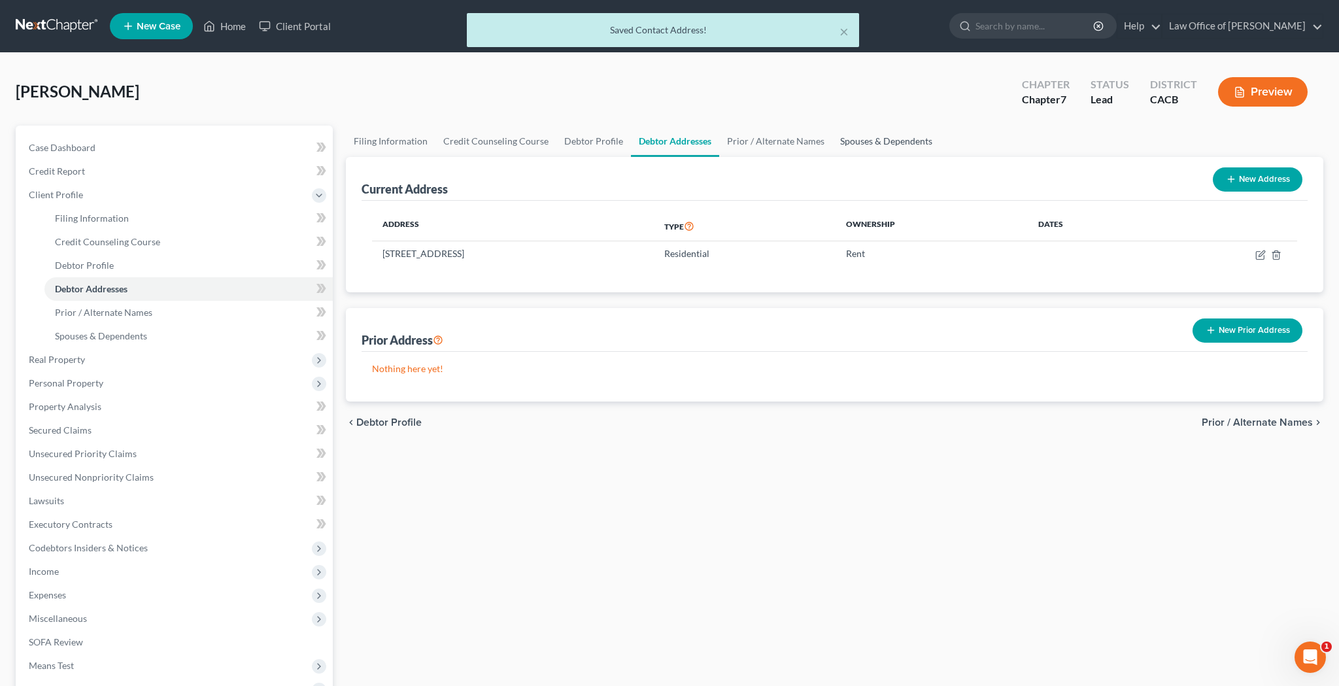
click at [906, 139] on link "Spouses & Dependents" at bounding box center [886, 140] width 108 height 31
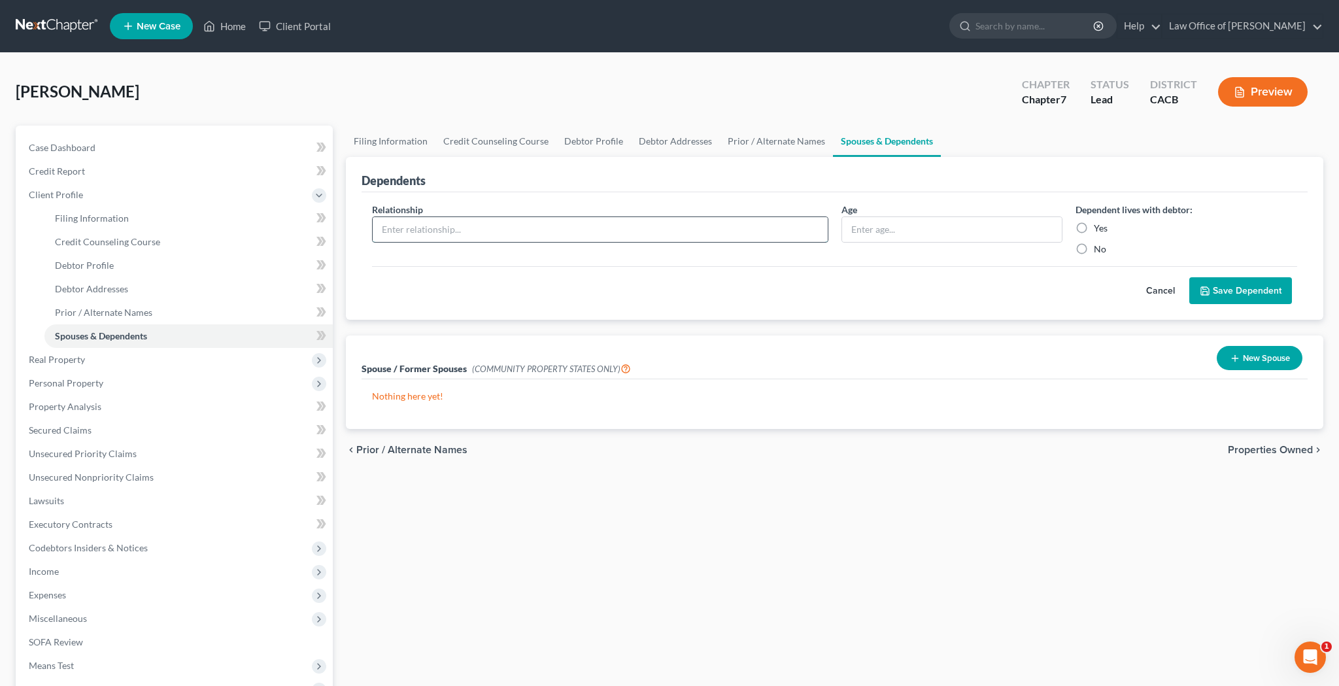
click at [727, 231] on input "text" at bounding box center [600, 229] width 455 height 25
click at [450, 230] on input "text" at bounding box center [600, 229] width 455 height 25
type input "Daughter"
click at [1093, 230] on label "Yes" at bounding box center [1100, 228] width 14 height 13
click at [1099, 230] on input "Yes" at bounding box center [1103, 226] width 8 height 8
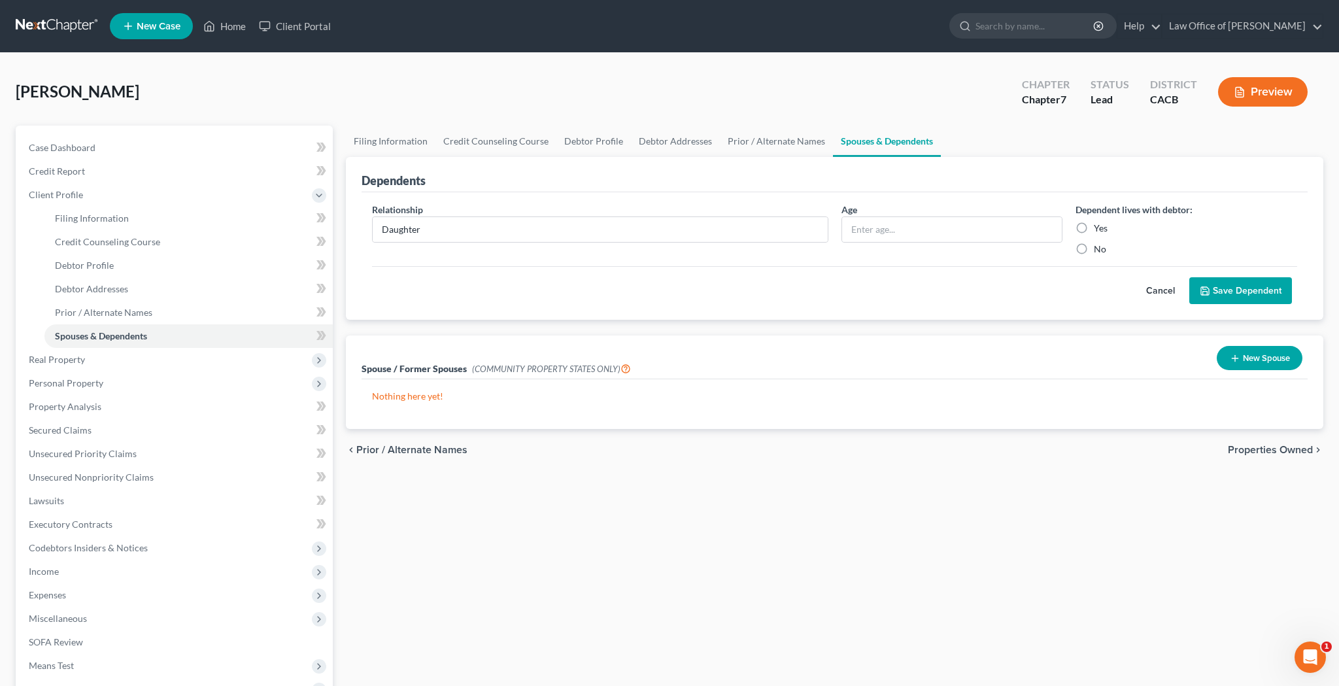
radio input "true"
click at [1214, 289] on button "Save Dependent" at bounding box center [1240, 290] width 103 height 27
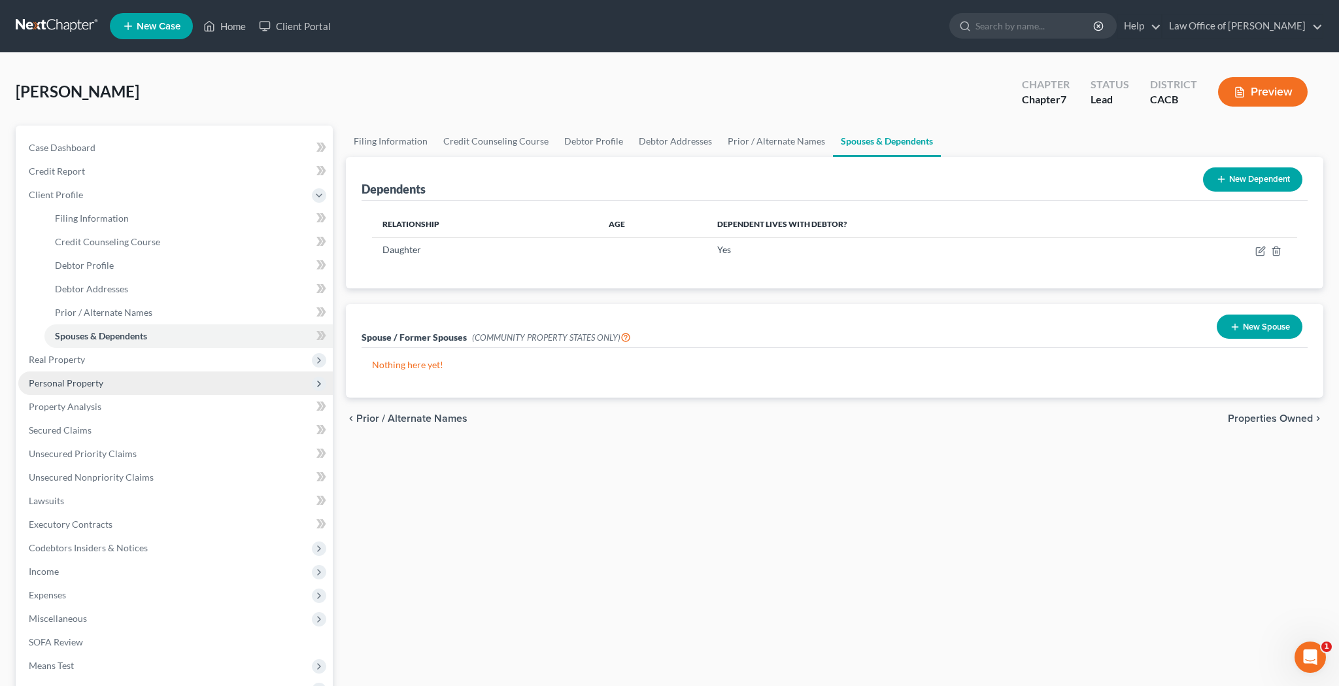
click at [182, 385] on span "Personal Property" at bounding box center [175, 383] width 314 height 24
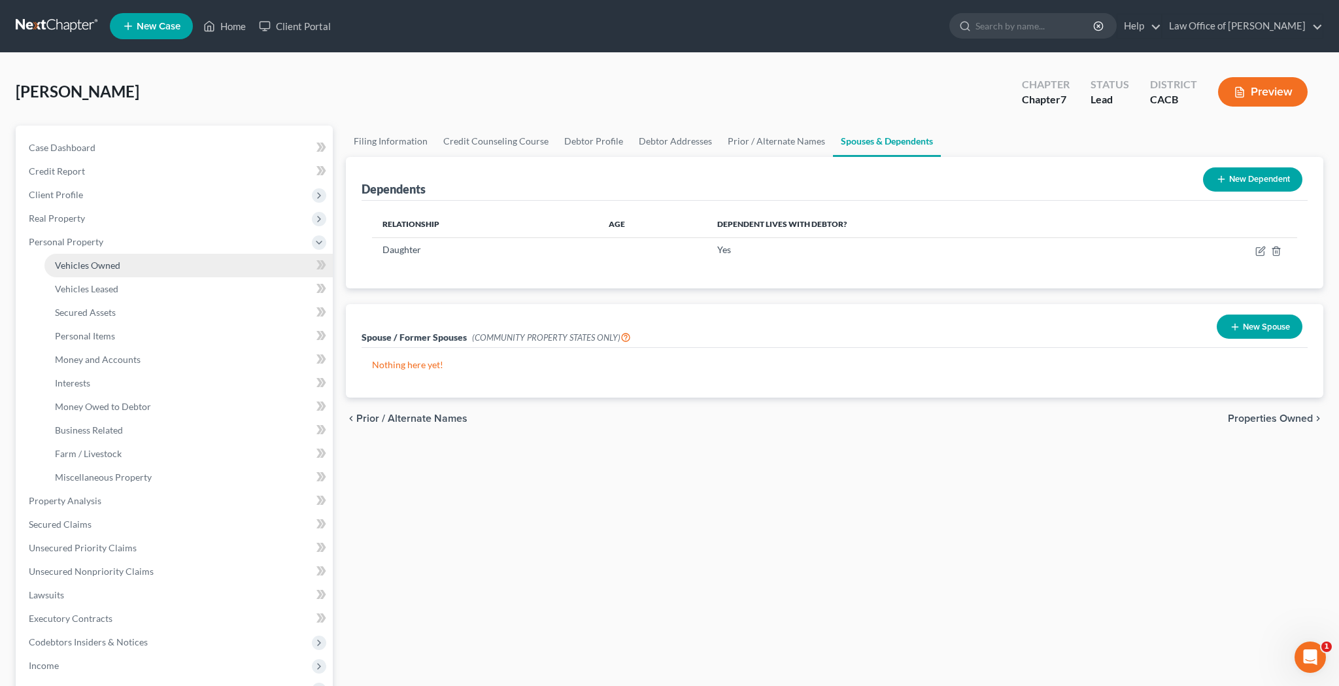
click at [148, 267] on link "Vehicles Owned" at bounding box center [188, 266] width 288 height 24
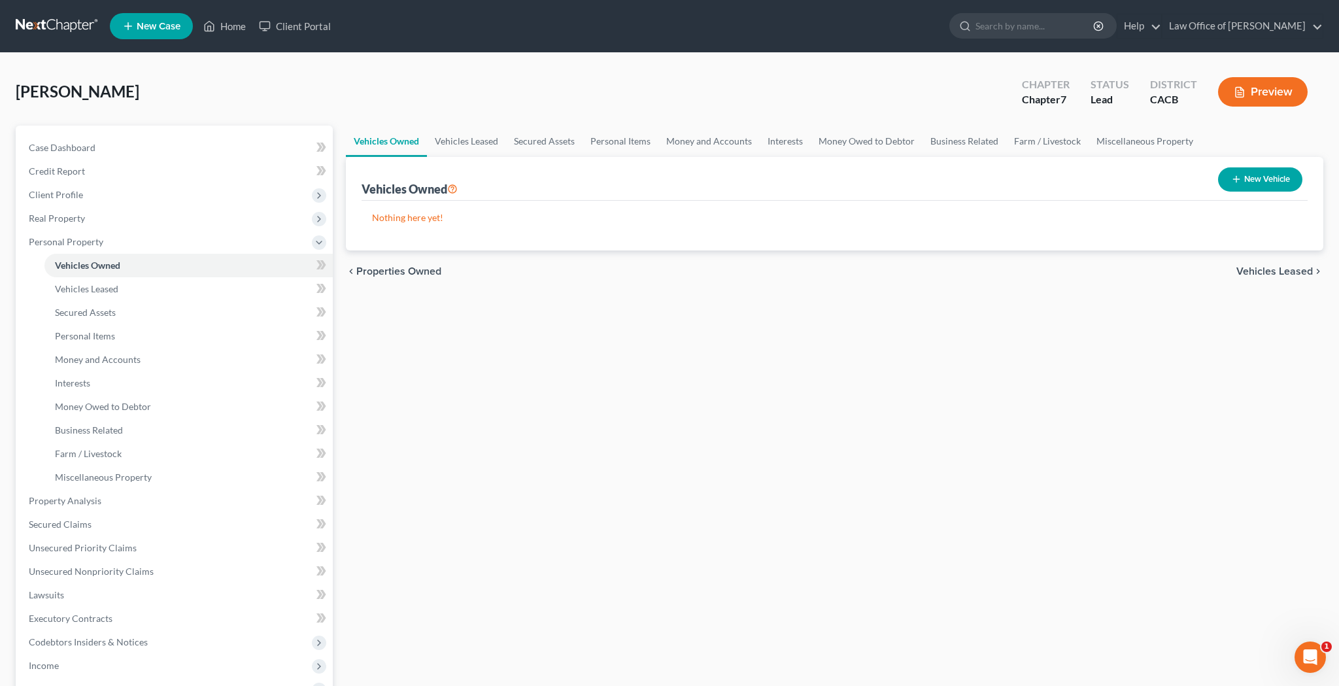
click at [1238, 180] on icon "button" at bounding box center [1236, 179] width 10 height 10
select select "0"
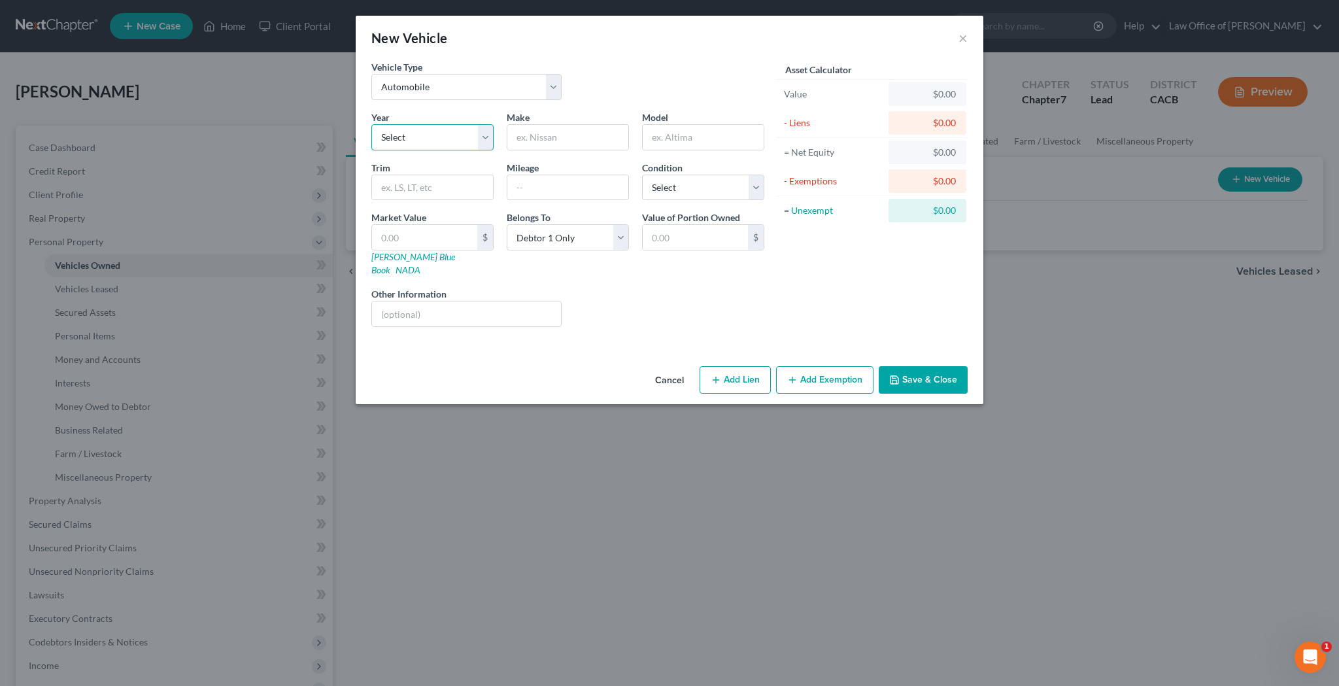
select select "7"
click at [591, 139] on input "text" at bounding box center [567, 137] width 121 height 25
type input "Jeep"
click at [669, 136] on input "text" at bounding box center [702, 137] width 121 height 25
type input "Cherokee"
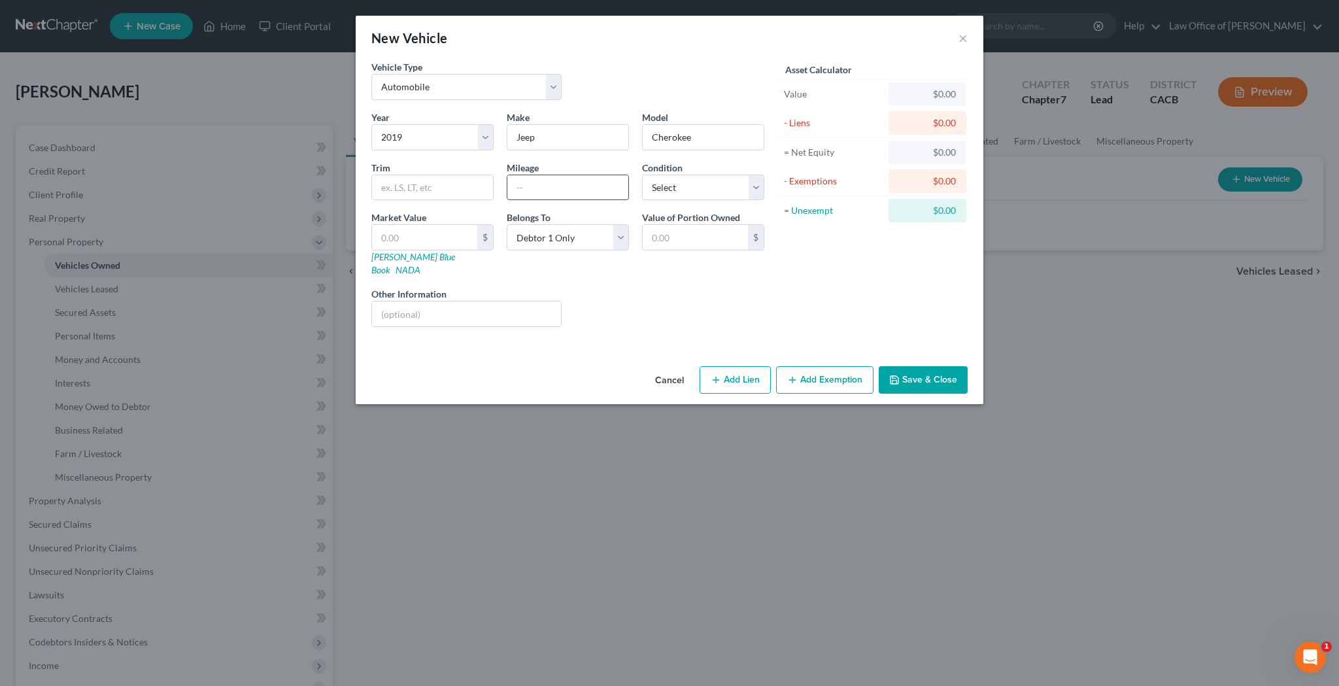
click at [584, 189] on input "text" at bounding box center [567, 187] width 121 height 25
type input "98,000"
select select "2"
click at [927, 367] on button "Save & Close" at bounding box center [922, 379] width 89 height 27
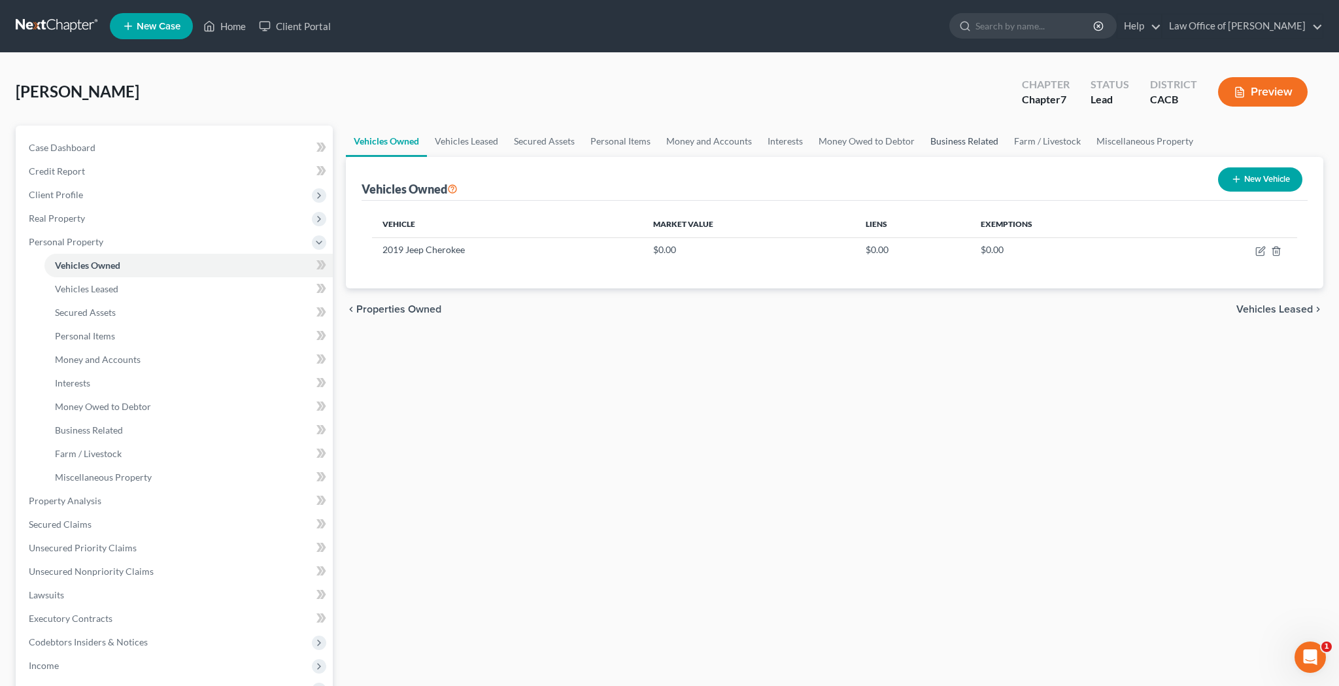
click at [980, 148] on link "Business Related" at bounding box center [964, 140] width 84 height 31
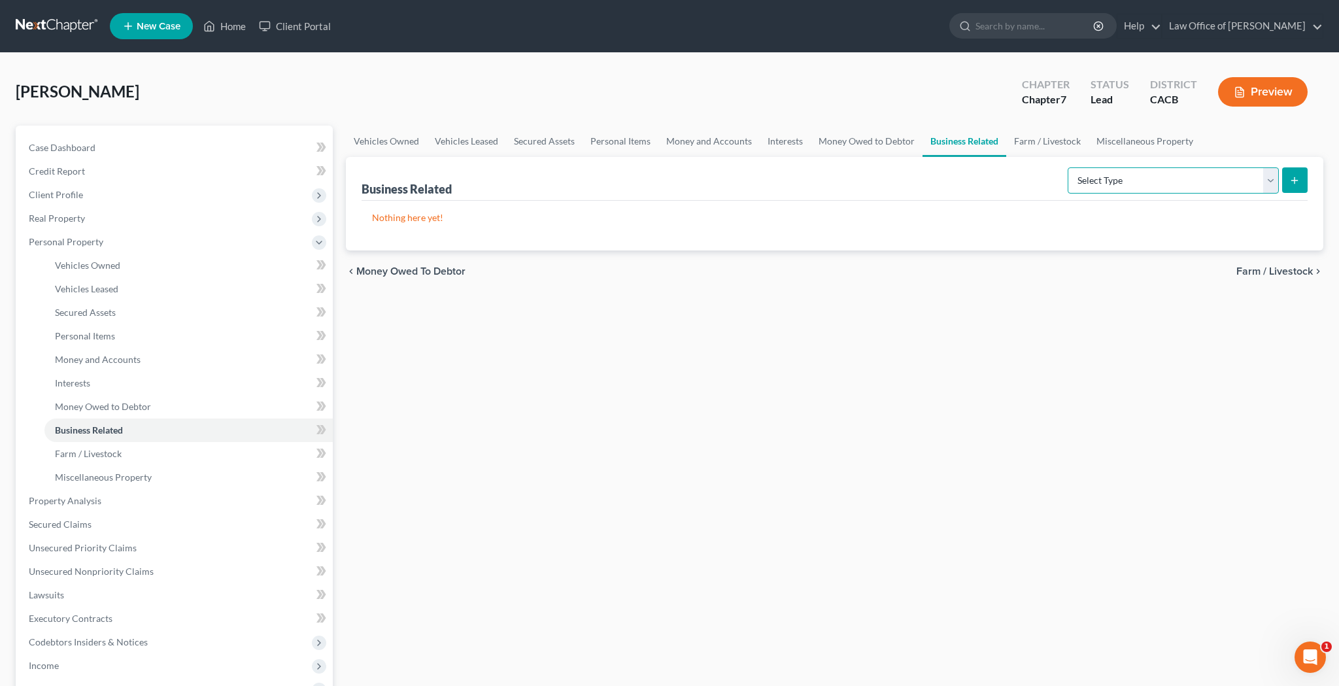
select select "machinery"
click at [1292, 186] on button "submit" at bounding box center [1294, 179] width 25 height 25
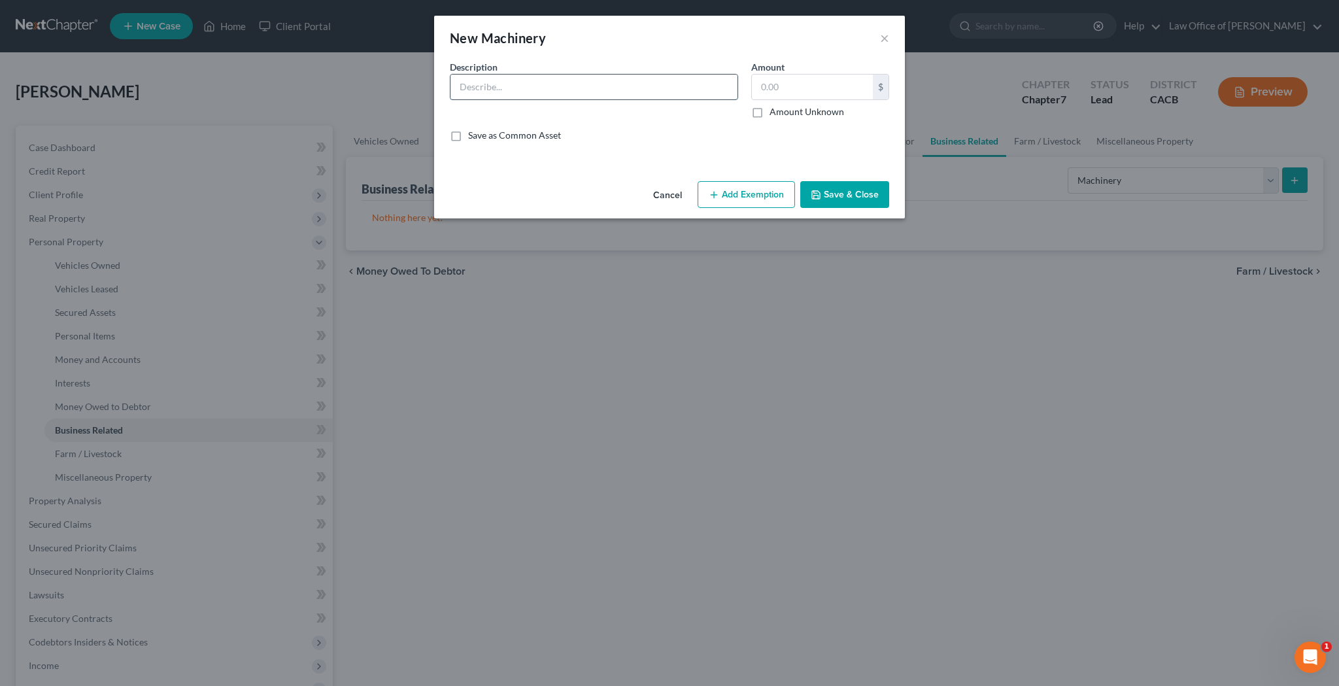
click at [640, 86] on input "text" at bounding box center [593, 87] width 287 height 25
type input "assets"
click at [761, 96] on input "text" at bounding box center [812, 87] width 121 height 25
type input "45,000"
click at [835, 204] on button "Save & Close" at bounding box center [844, 194] width 89 height 27
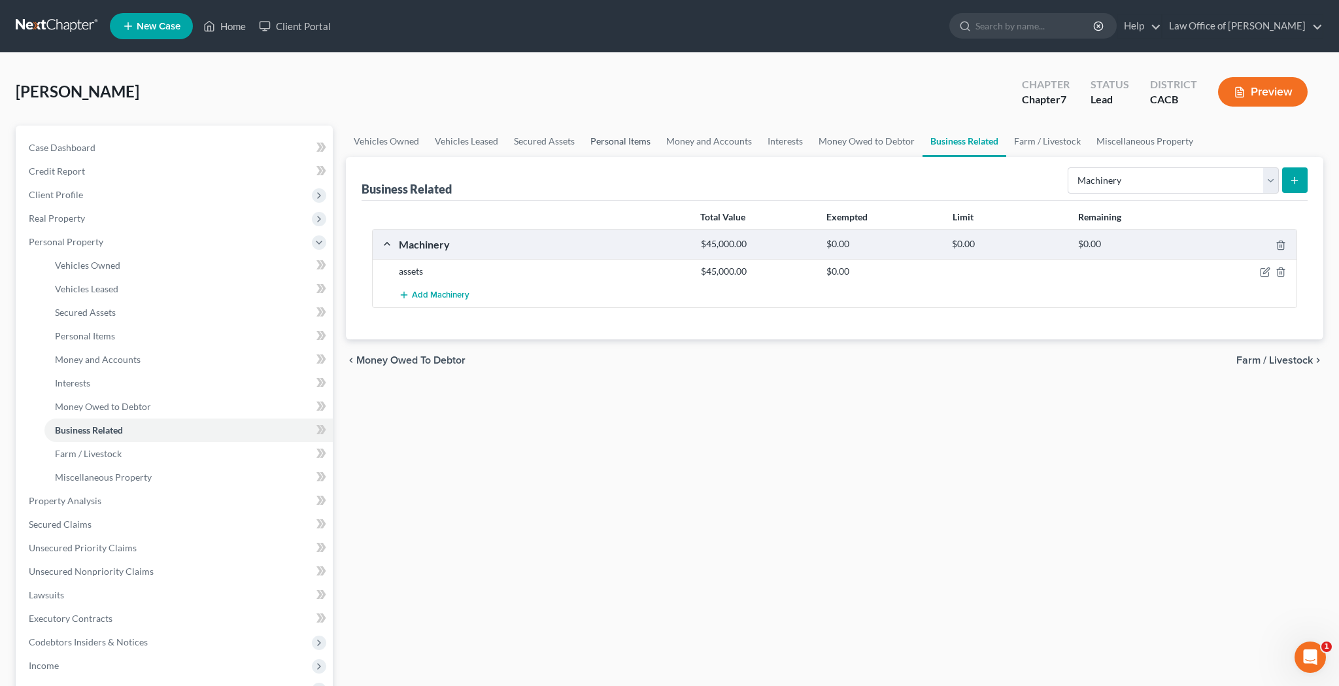
click at [615, 141] on link "Personal Items" at bounding box center [620, 140] width 76 height 31
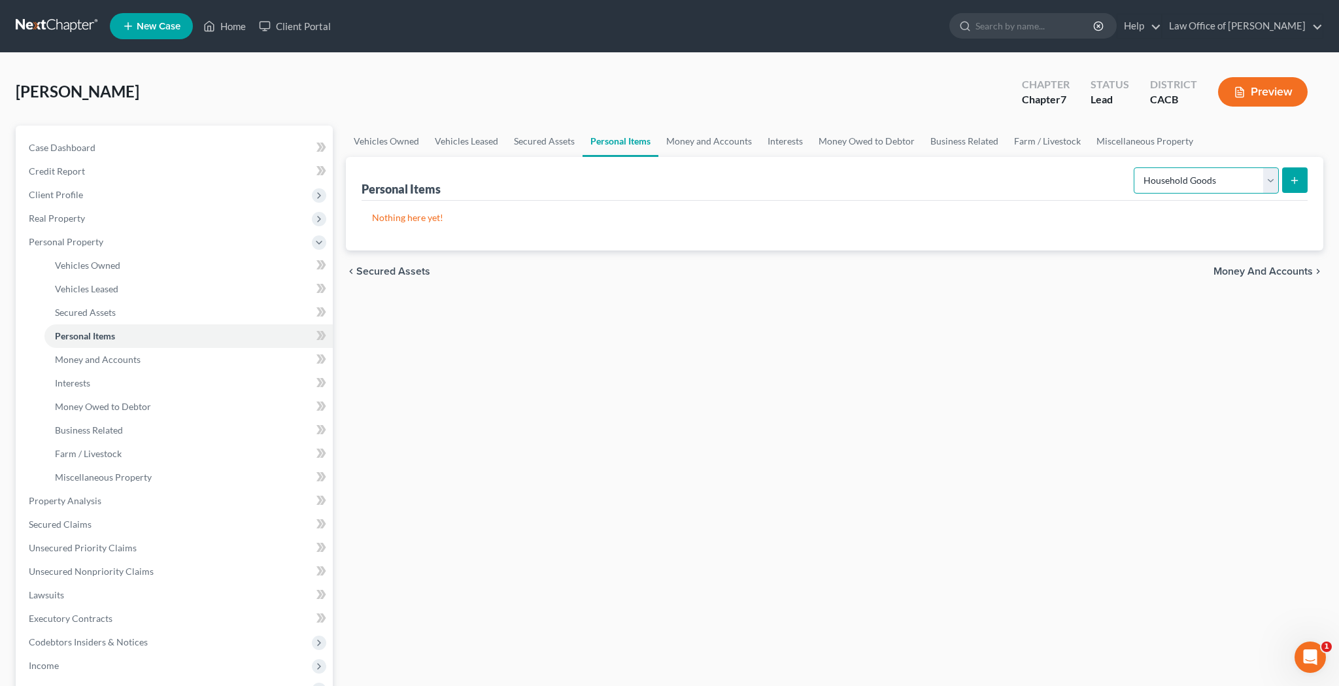
select select "jewelry"
click at [1299, 183] on icon "submit" at bounding box center [1294, 180] width 10 height 10
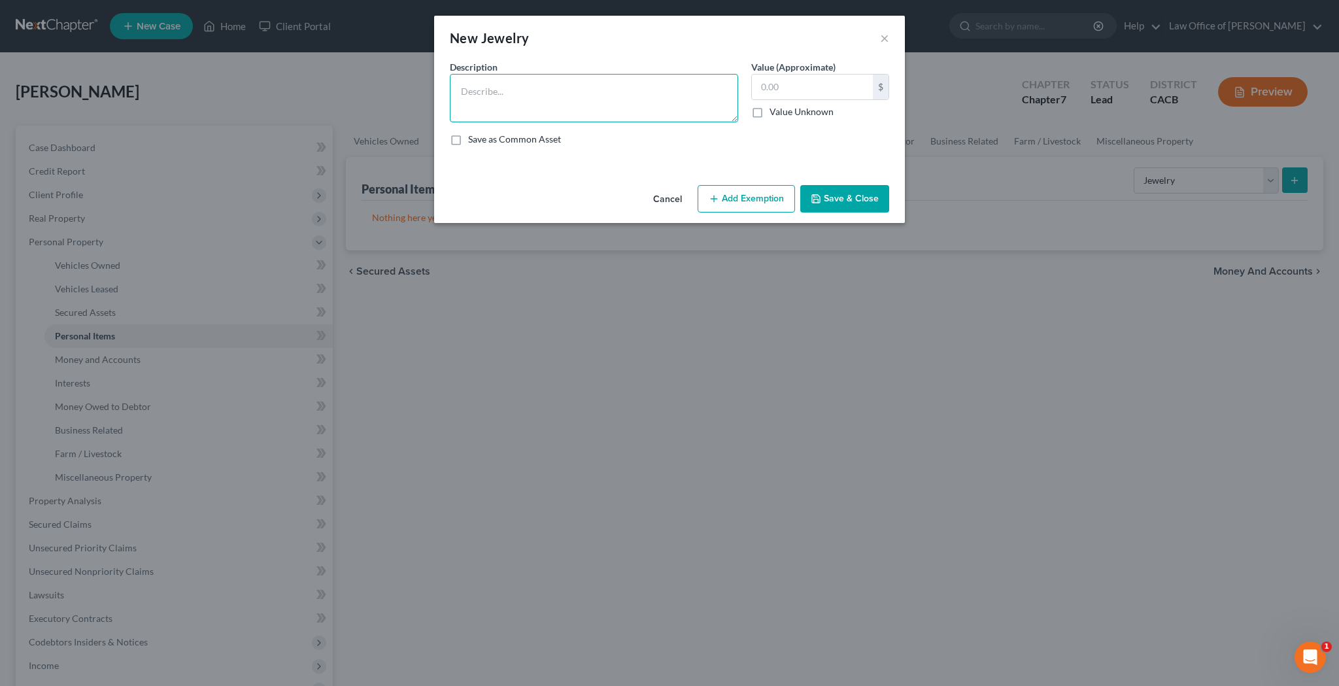
click at [650, 95] on textarea at bounding box center [594, 98] width 288 height 48
type textarea "jewelry"
click at [810, 80] on input "text" at bounding box center [812, 87] width 121 height 25
type input "4,000"
click at [848, 202] on button "Save & Close" at bounding box center [844, 198] width 89 height 27
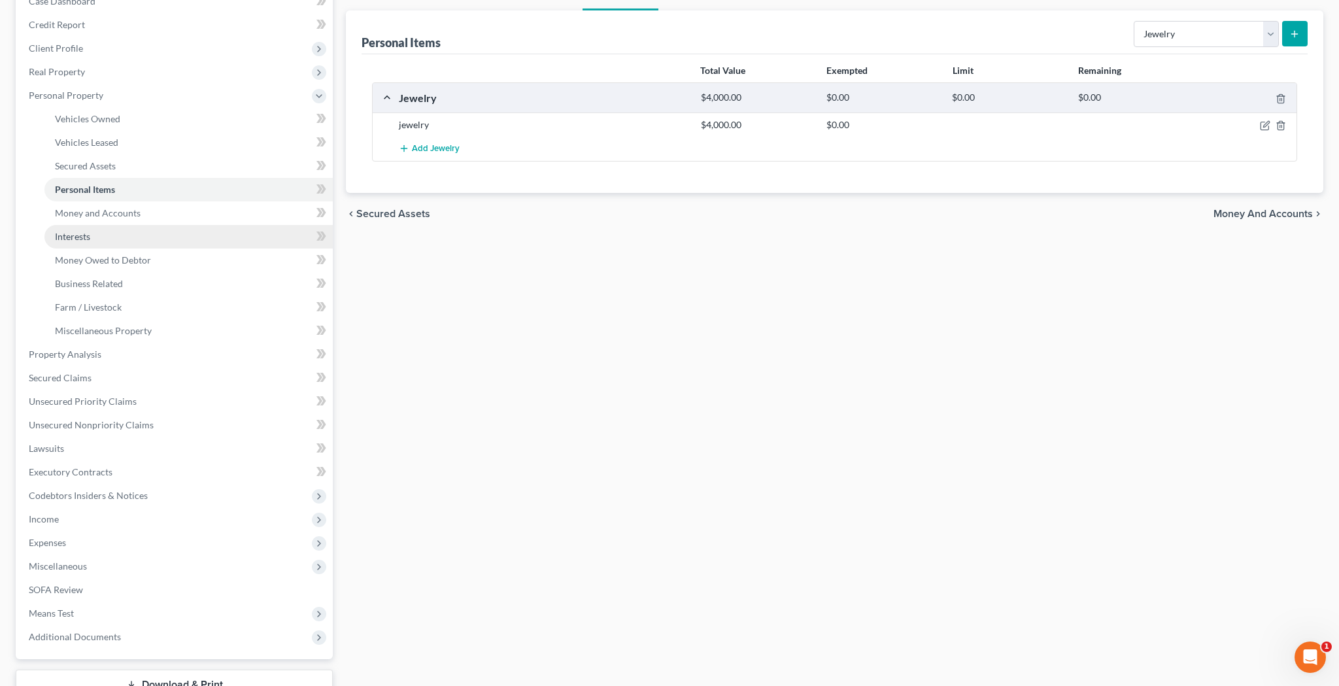
scroll to position [152, 0]
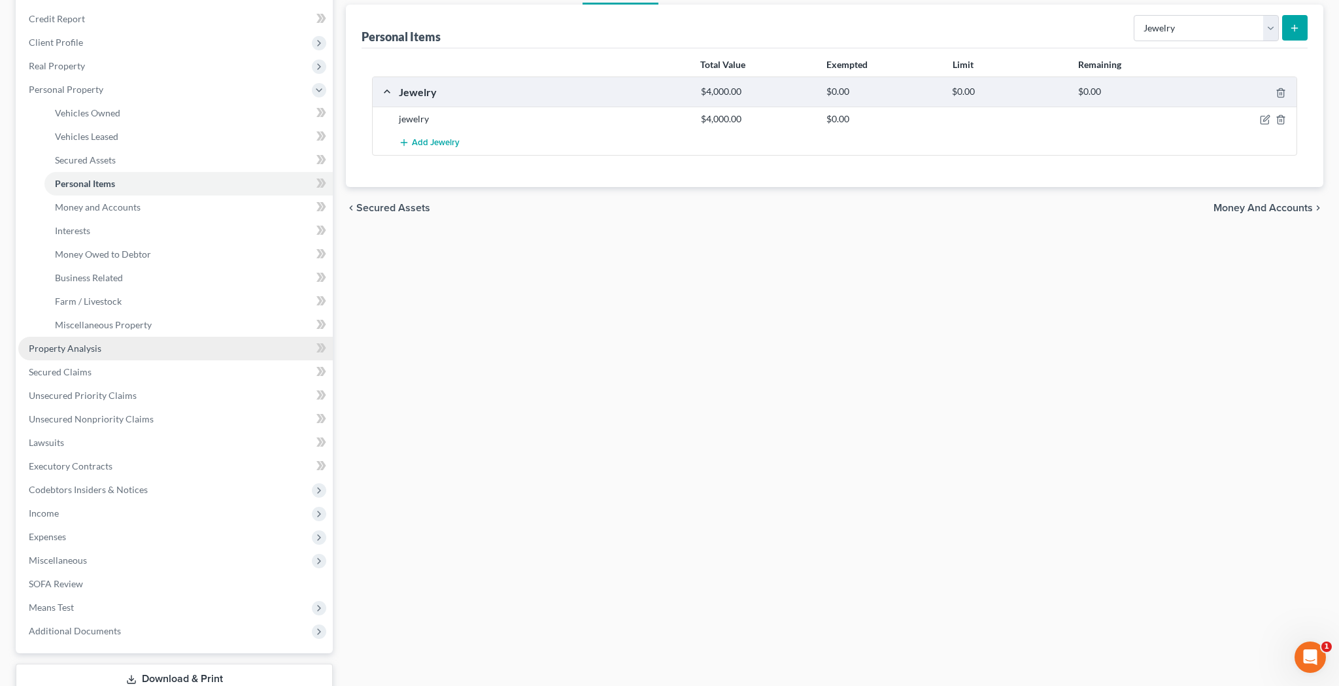
click at [154, 351] on link "Property Analysis" at bounding box center [175, 349] width 314 height 24
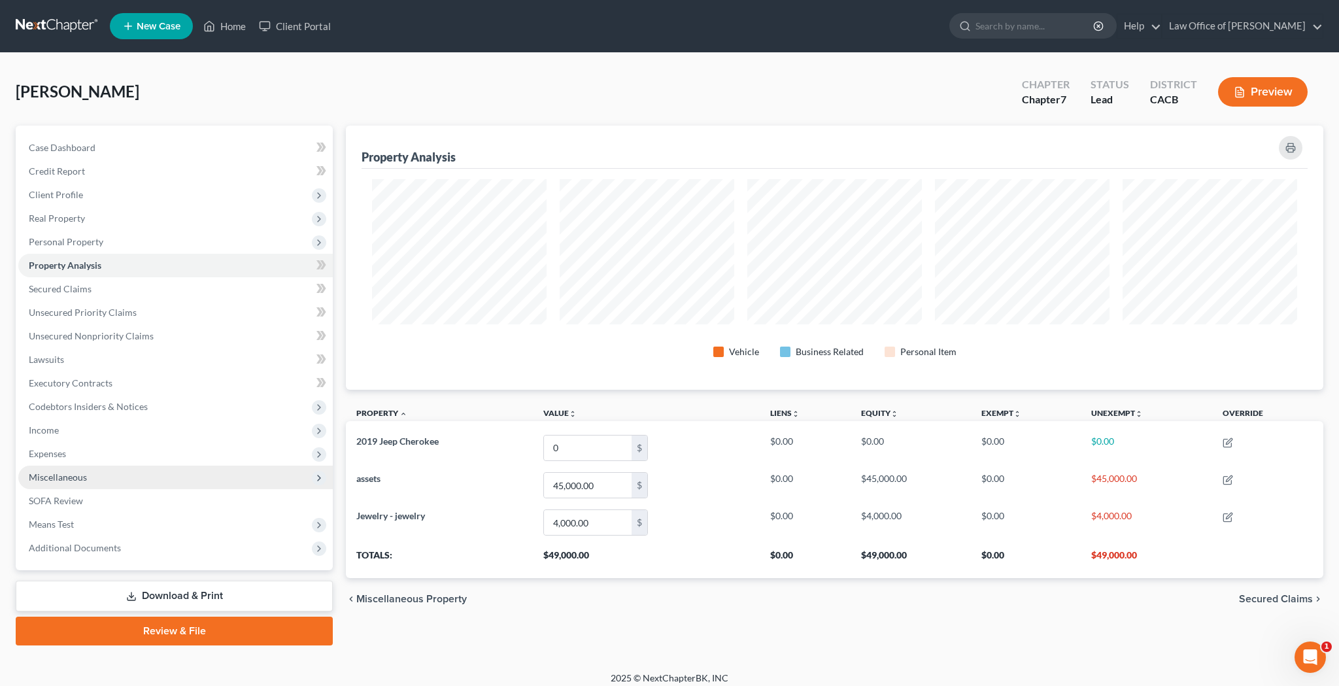
click at [144, 474] on span "Miscellaneous" at bounding box center [175, 477] width 314 height 24
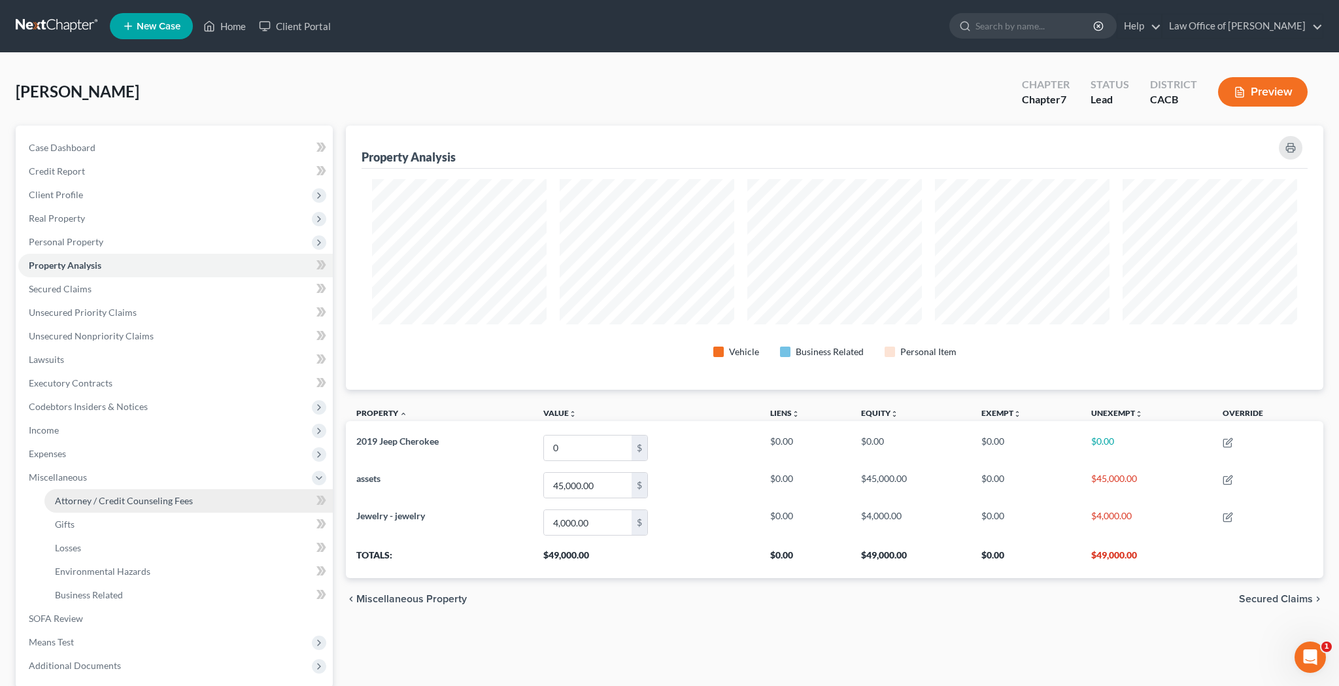
click at [137, 501] on span "Attorney / Credit Counseling Fees" at bounding box center [124, 500] width 138 height 11
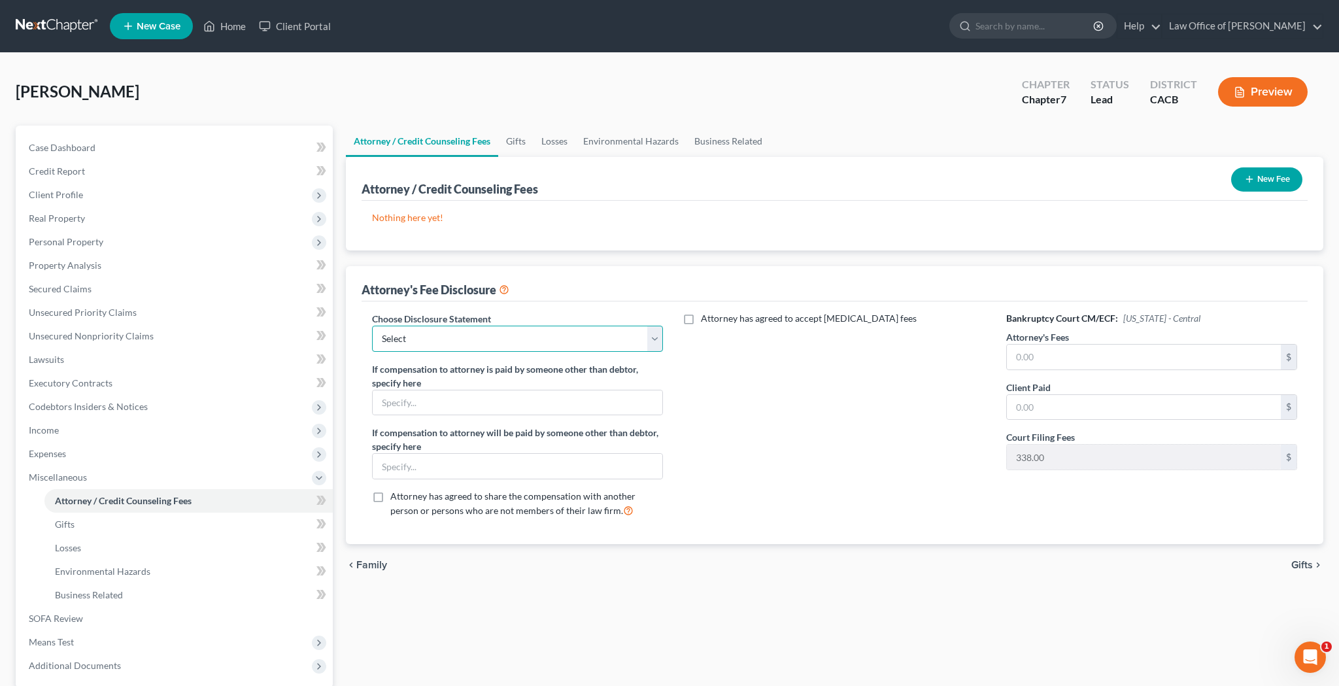
select select "0"
click at [1043, 354] on input "text" at bounding box center [1143, 356] width 274 height 25
type input "1,600"
click at [1054, 397] on input "text" at bounding box center [1143, 407] width 274 height 25
type input "1,600"
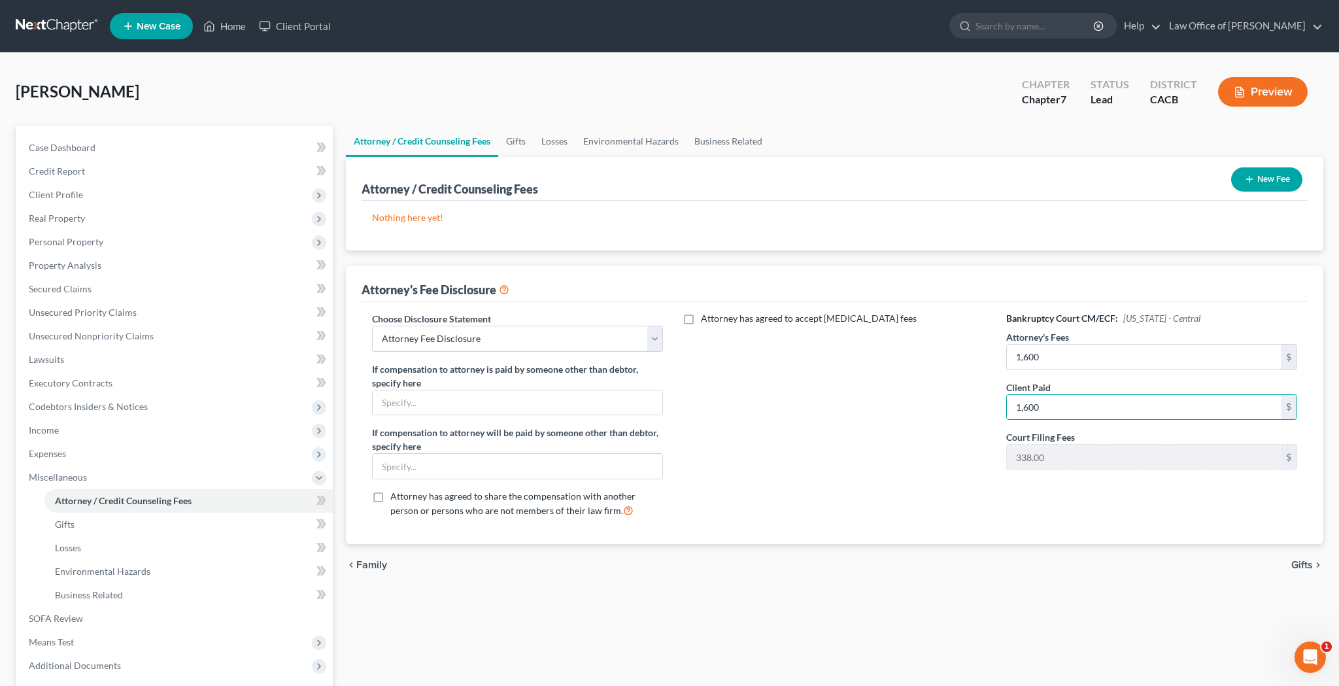
click at [1269, 175] on button "New Fee" at bounding box center [1266, 179] width 71 height 24
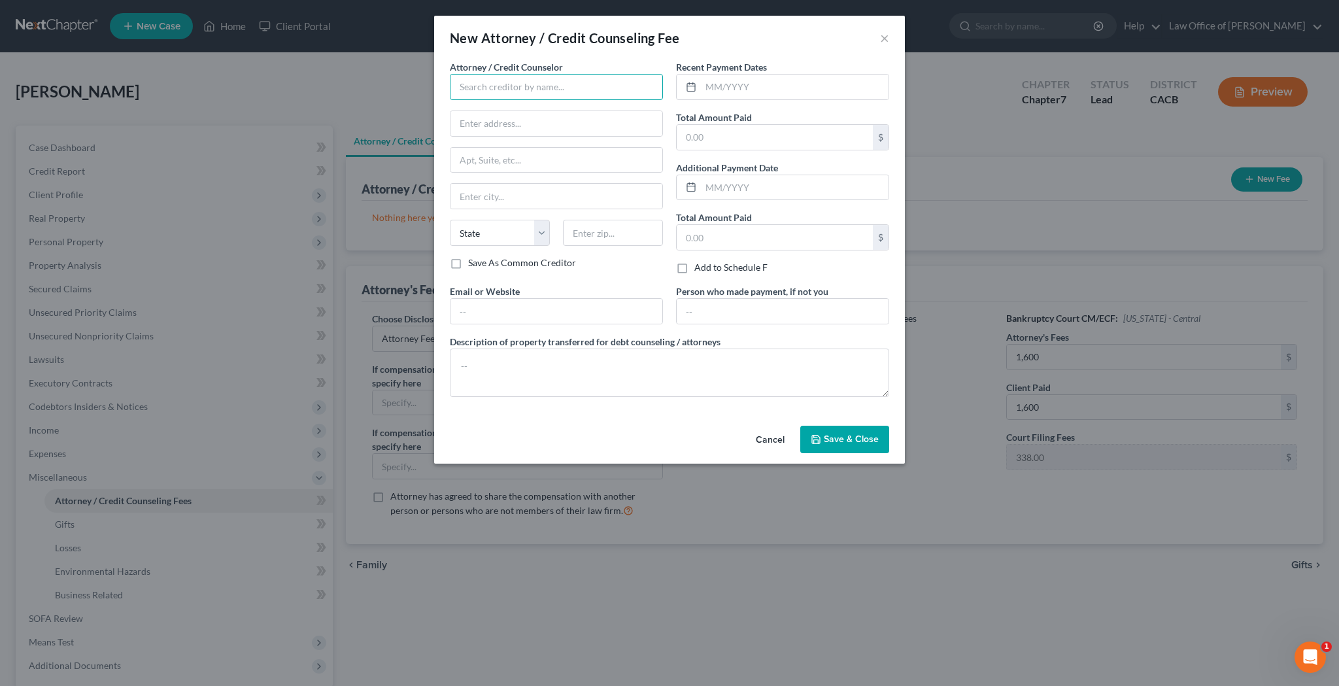
click at [595, 90] on input "text" at bounding box center [556, 87] width 213 height 26
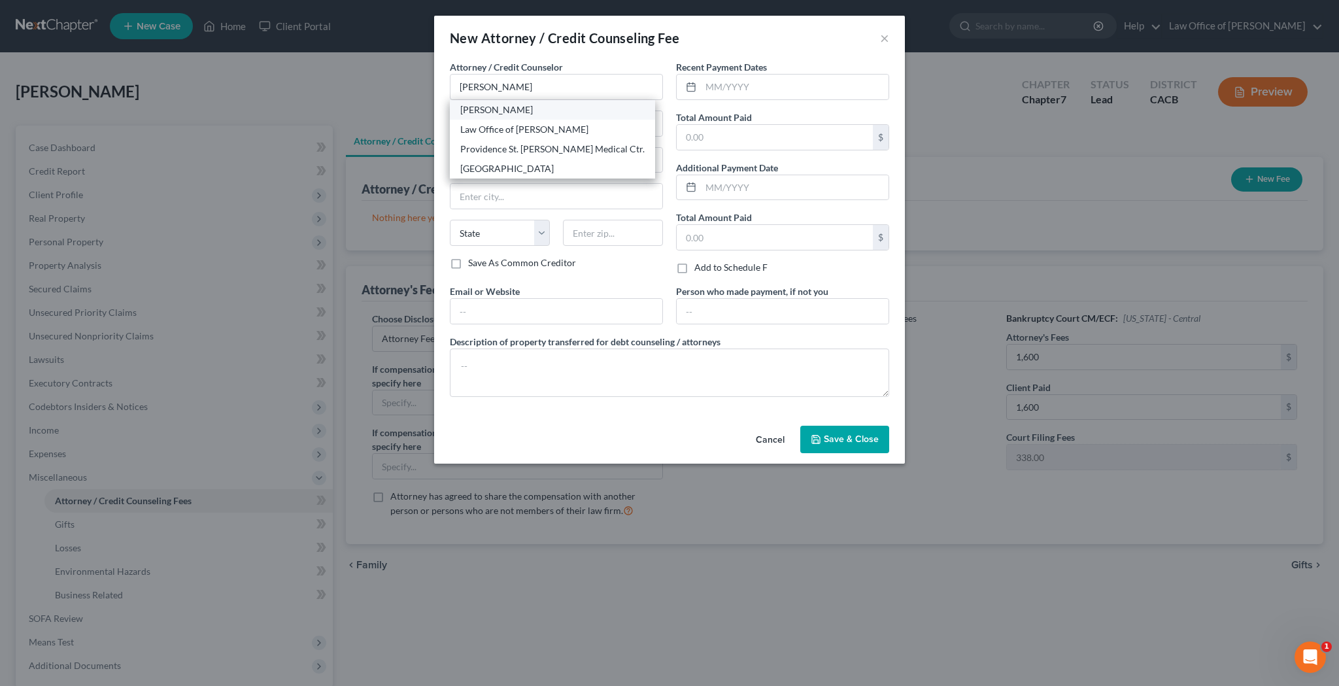
click at [511, 107] on div "[PERSON_NAME]" at bounding box center [552, 109] width 184 height 13
type input "[PERSON_NAME]"
type input "[STREET_ADDRESS][PERSON_NAME]"
type input "[GEOGRAPHIC_DATA]"
select select "4"
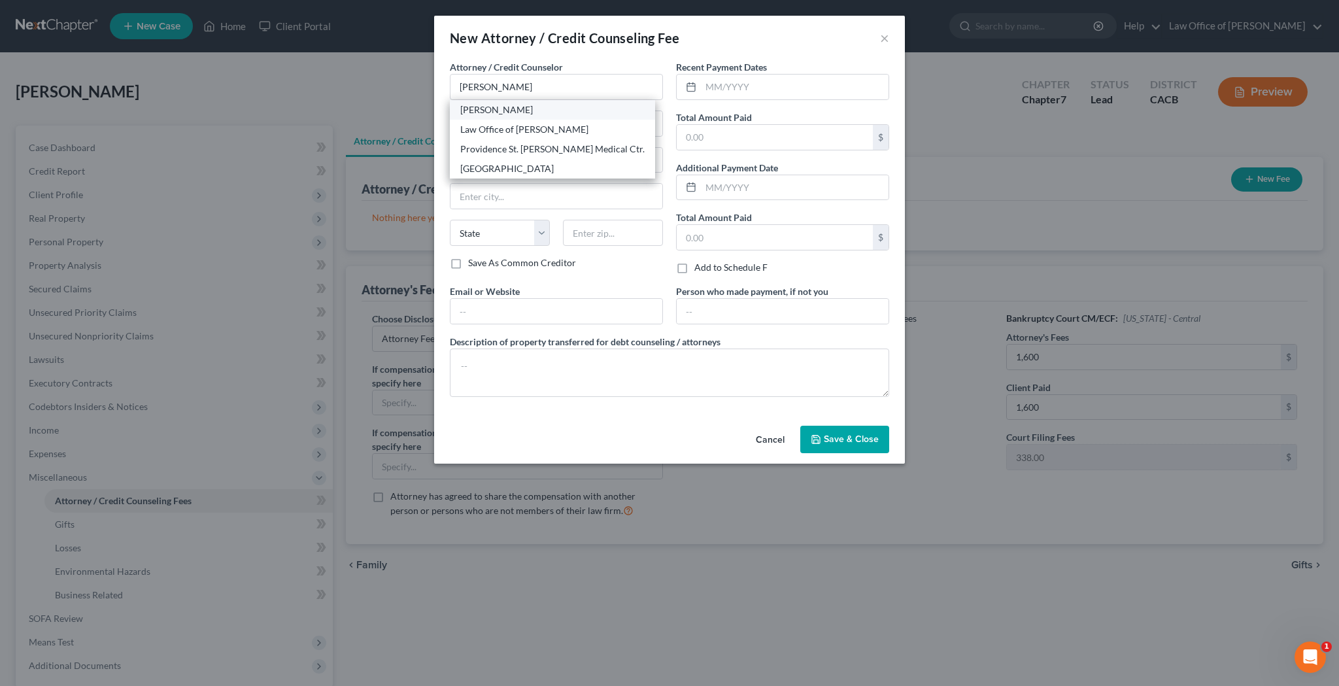
type input "90065"
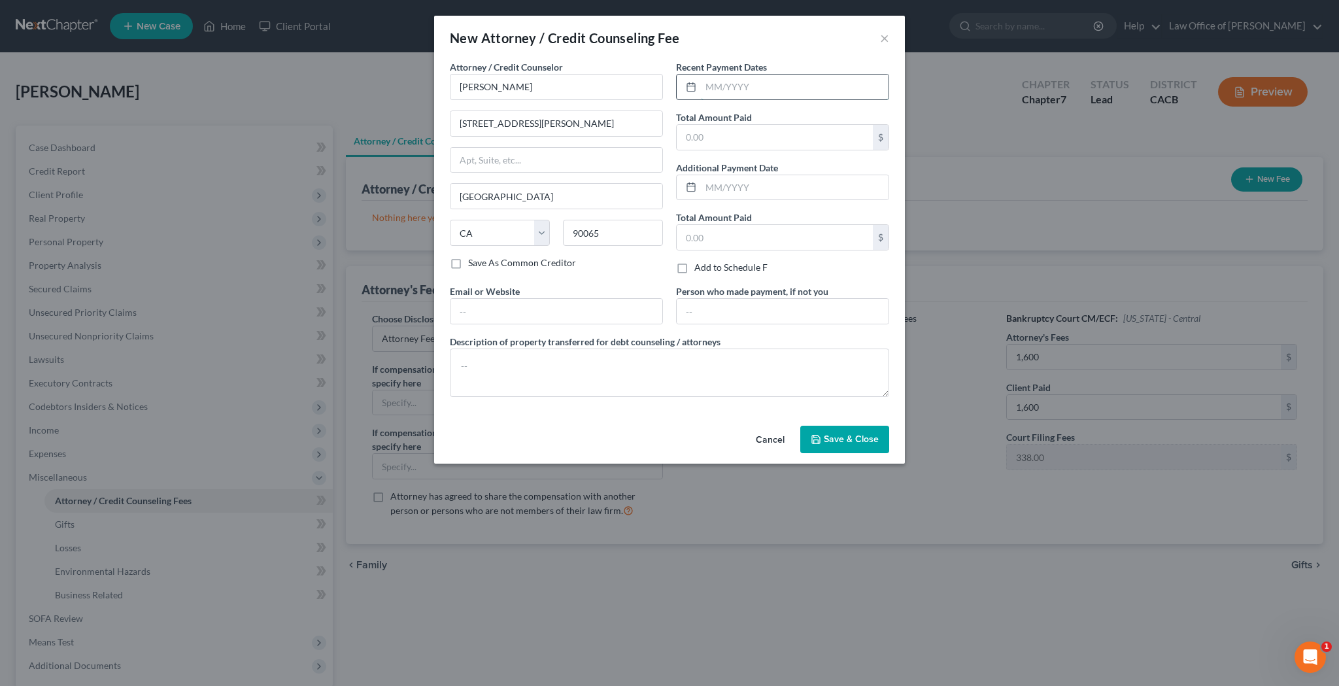
click at [722, 89] on input "text" at bounding box center [795, 87] width 188 height 25
type input "[DATE]"
click at [767, 139] on input "text" at bounding box center [774, 137] width 196 height 25
type input "1,600"
click at [614, 312] on input "text" at bounding box center [556, 311] width 212 height 25
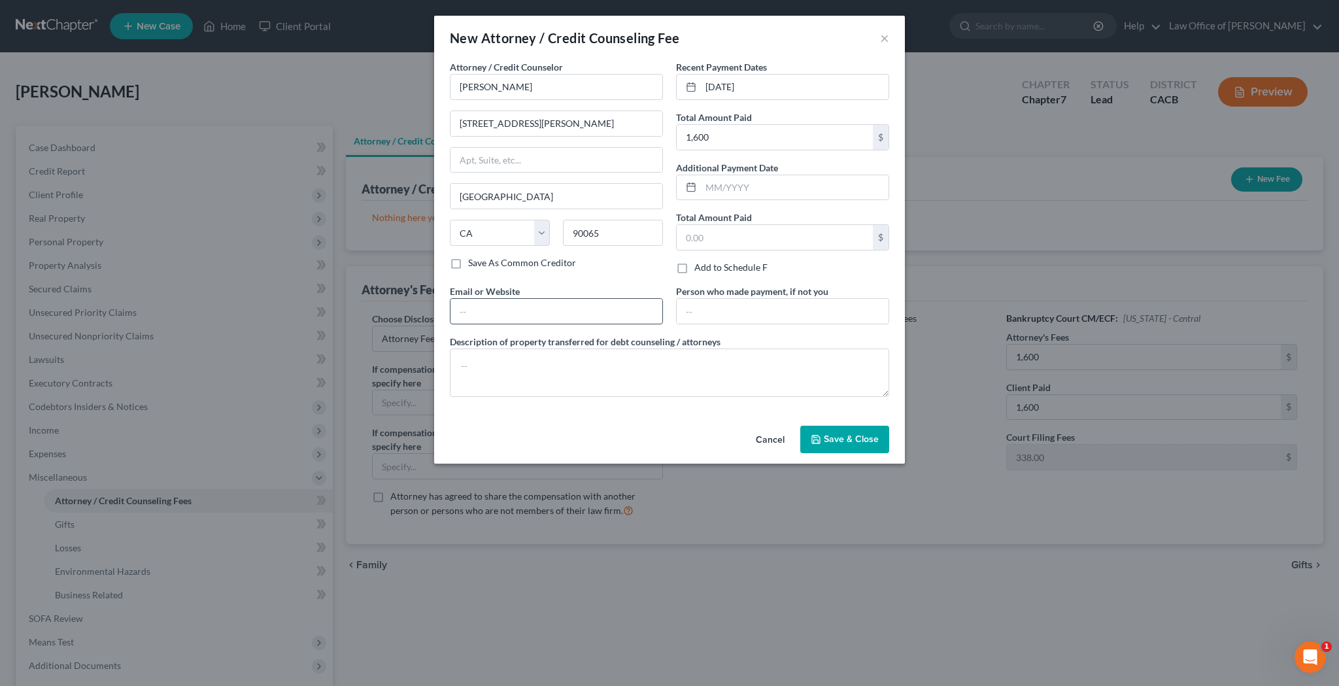
click at [653, 312] on input "text" at bounding box center [556, 311] width 212 height 25
type input "[EMAIL_ADDRESS][DOMAIN_NAME]"
click at [584, 370] on textarea at bounding box center [669, 372] width 439 height 48
click at [865, 439] on span "Save & Close" at bounding box center [850, 438] width 55 height 11
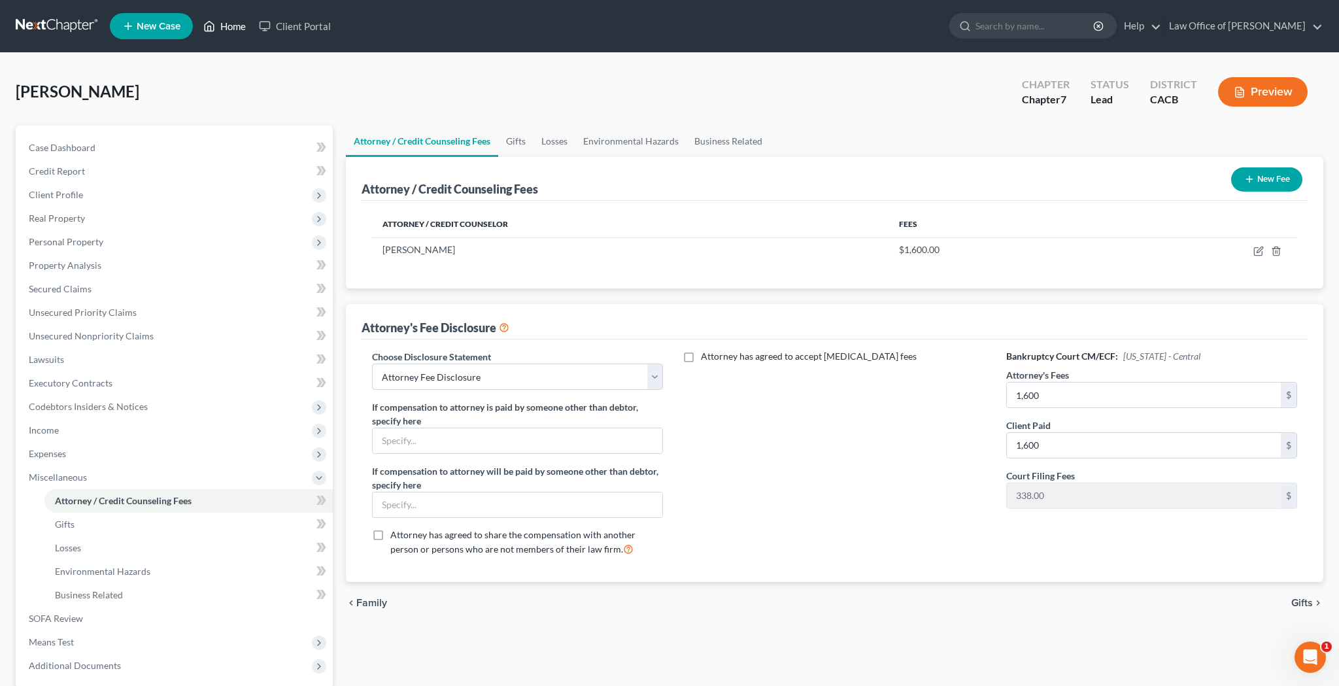
click at [234, 29] on link "Home" at bounding box center [225, 26] width 56 height 24
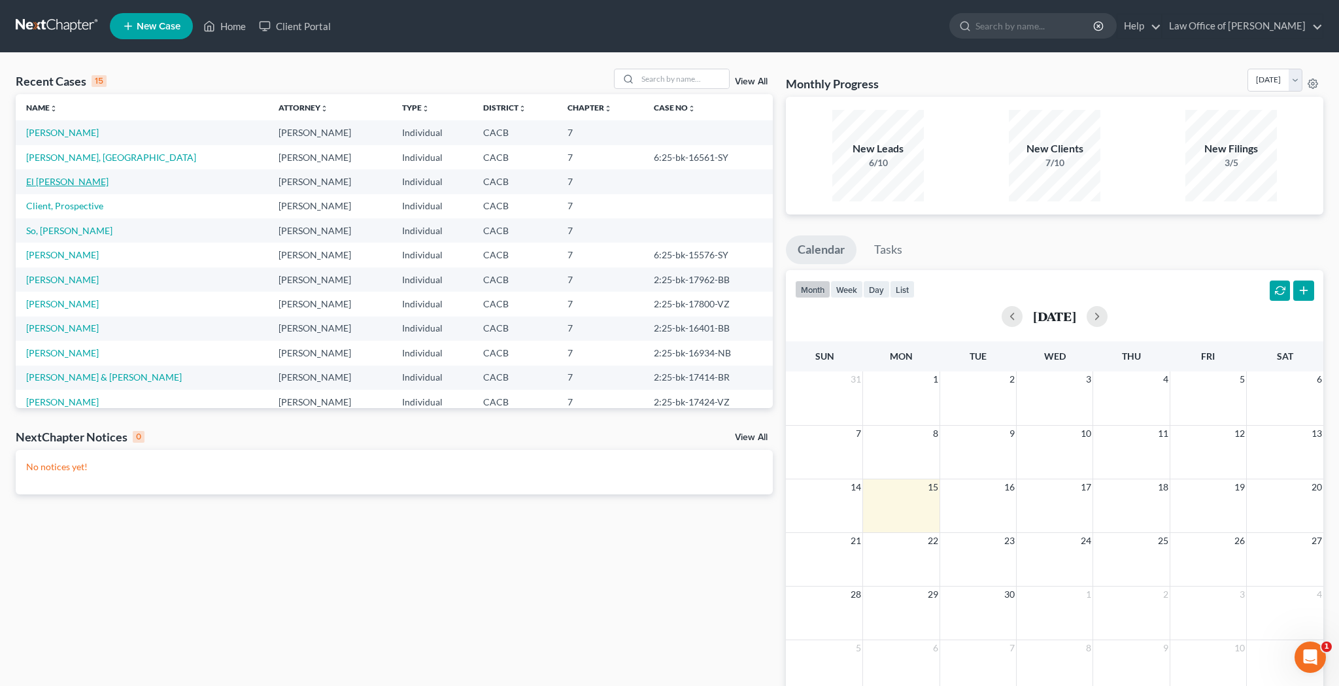
click at [63, 180] on link "El [PERSON_NAME]" at bounding box center [67, 181] width 82 height 11
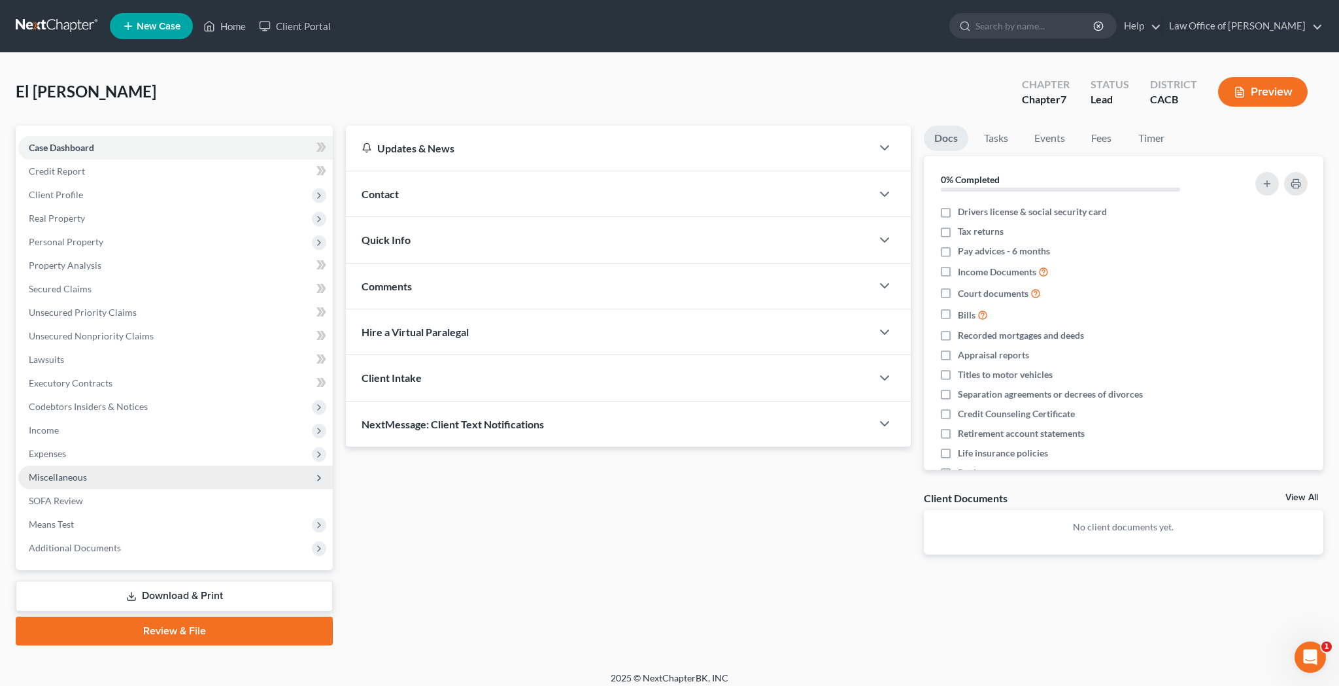
click at [71, 474] on span "Miscellaneous" at bounding box center [58, 476] width 58 height 11
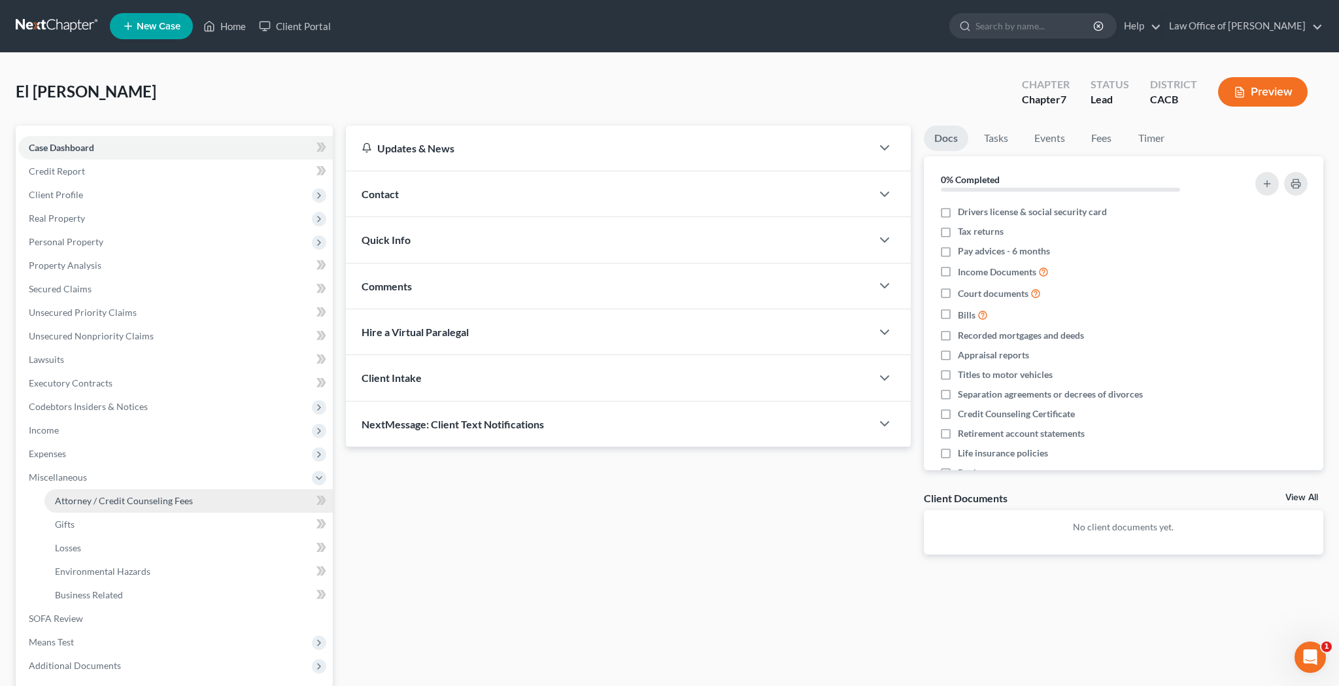
click at [76, 495] on span "Attorney / Credit Counseling Fees" at bounding box center [124, 500] width 138 height 11
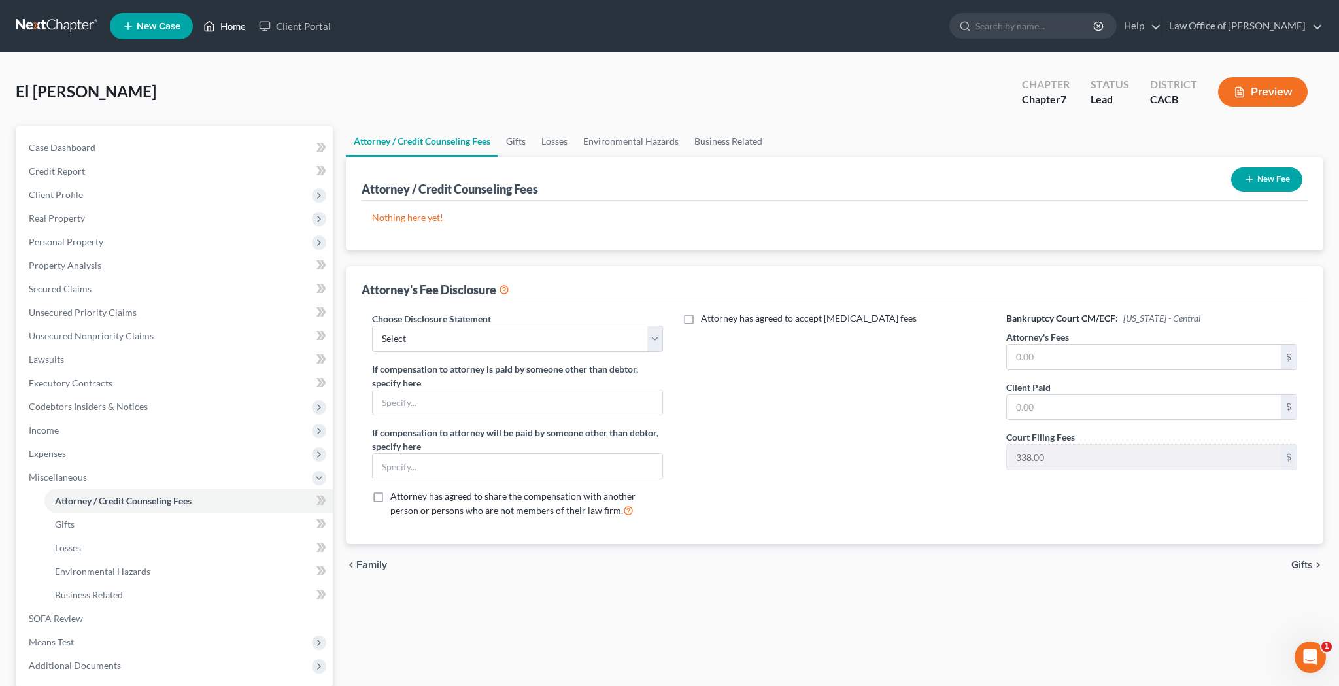
click at [233, 29] on link "Home" at bounding box center [225, 26] width 56 height 24
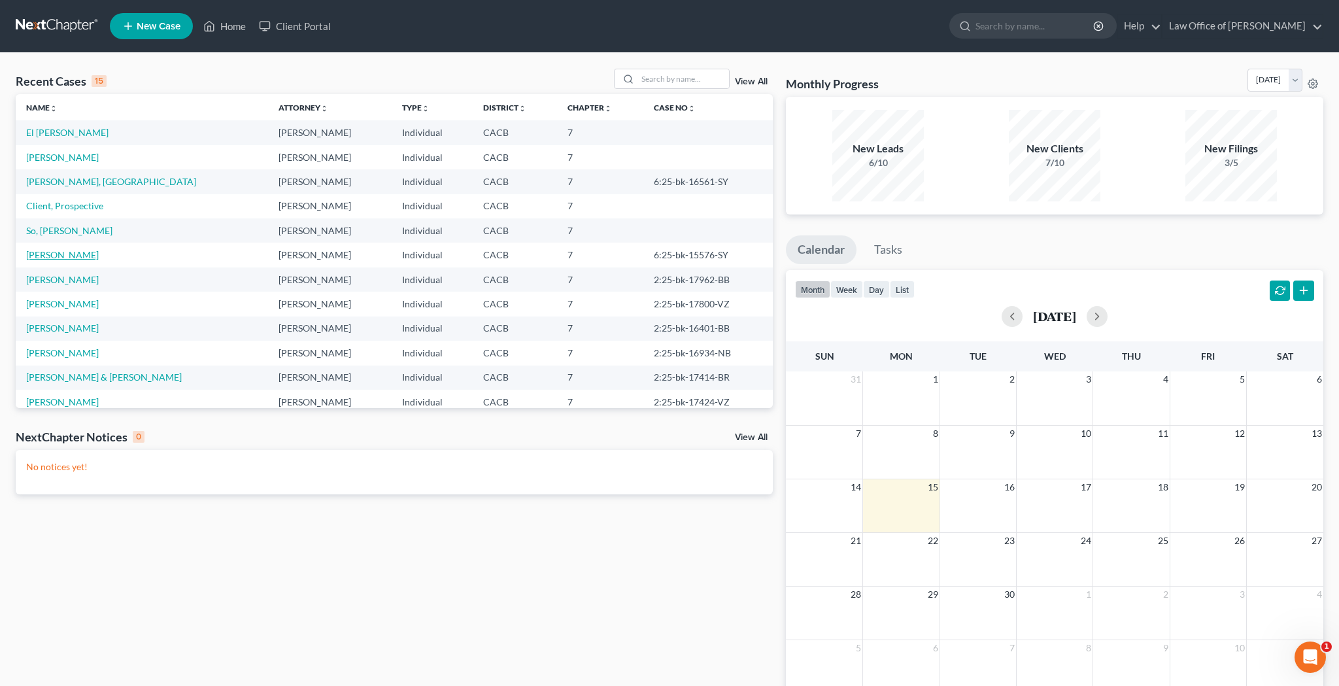
click at [62, 256] on link "[PERSON_NAME]" at bounding box center [62, 254] width 73 height 11
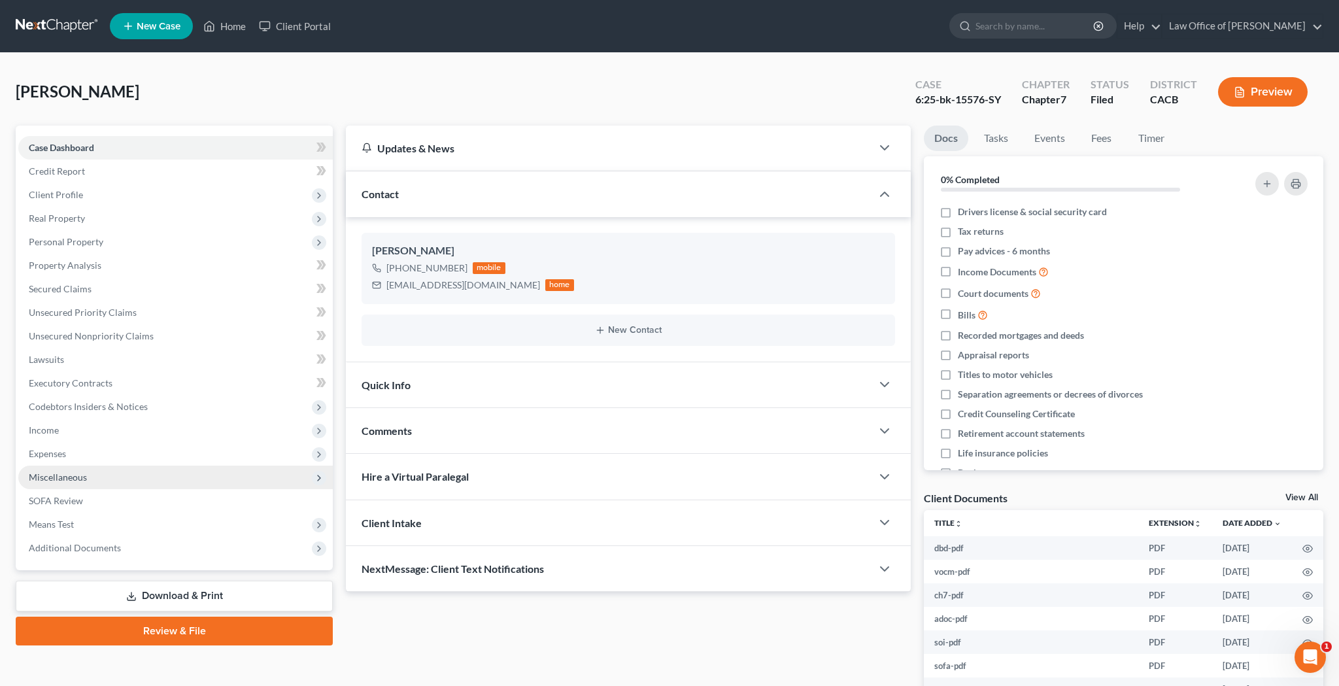
click at [82, 474] on span "Miscellaneous" at bounding box center [58, 476] width 58 height 11
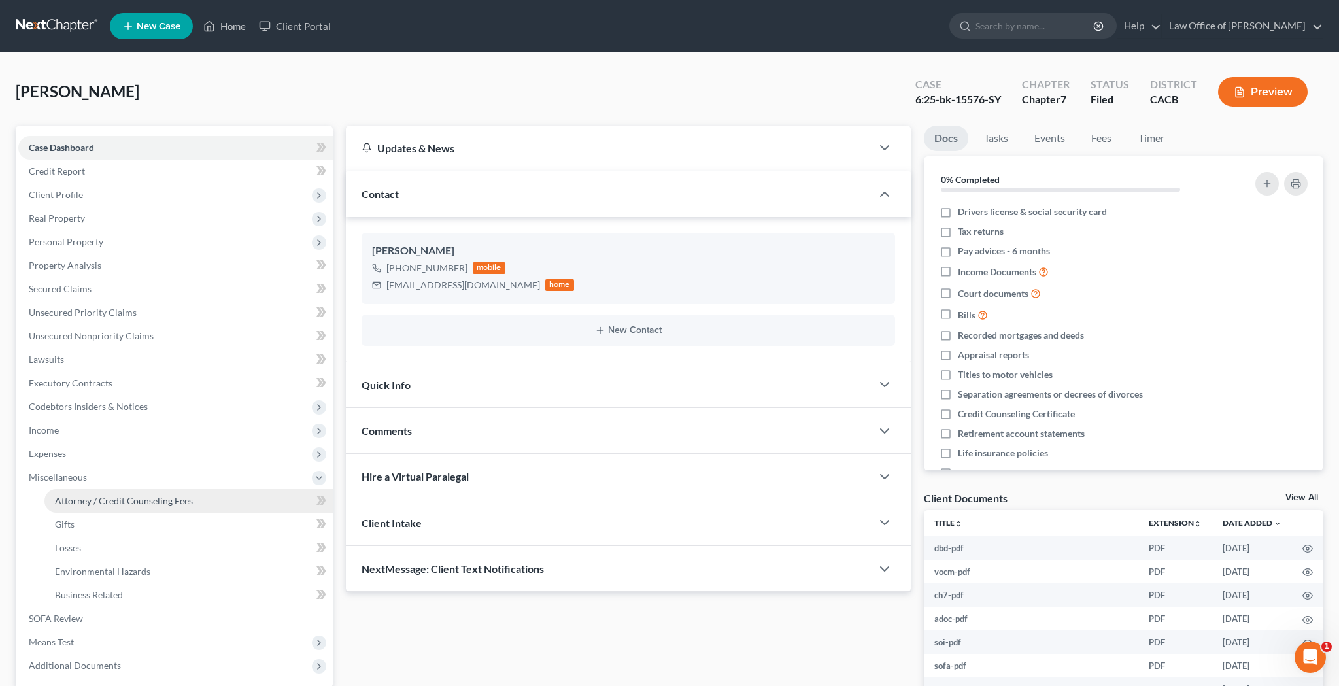
click at [91, 497] on span "Attorney / Credit Counseling Fees" at bounding box center [124, 500] width 138 height 11
select select "0"
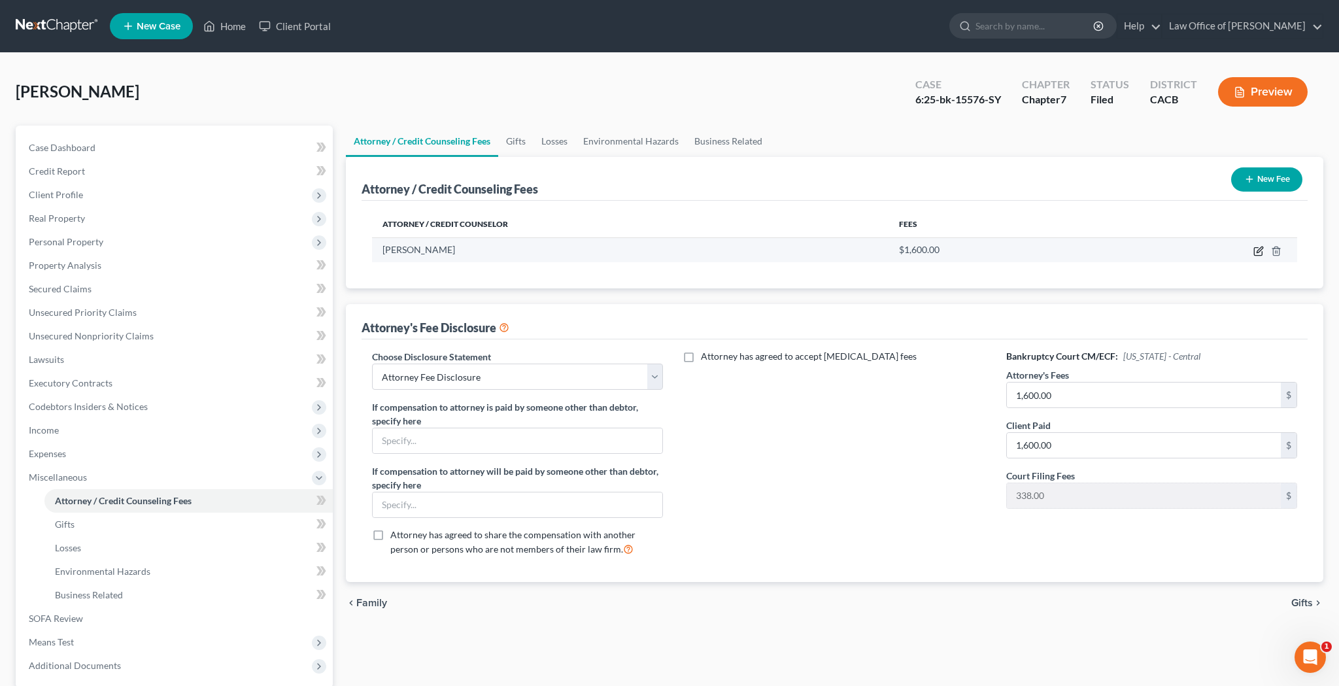
click at [1258, 252] on icon "button" at bounding box center [1258, 251] width 10 height 10
select select "4"
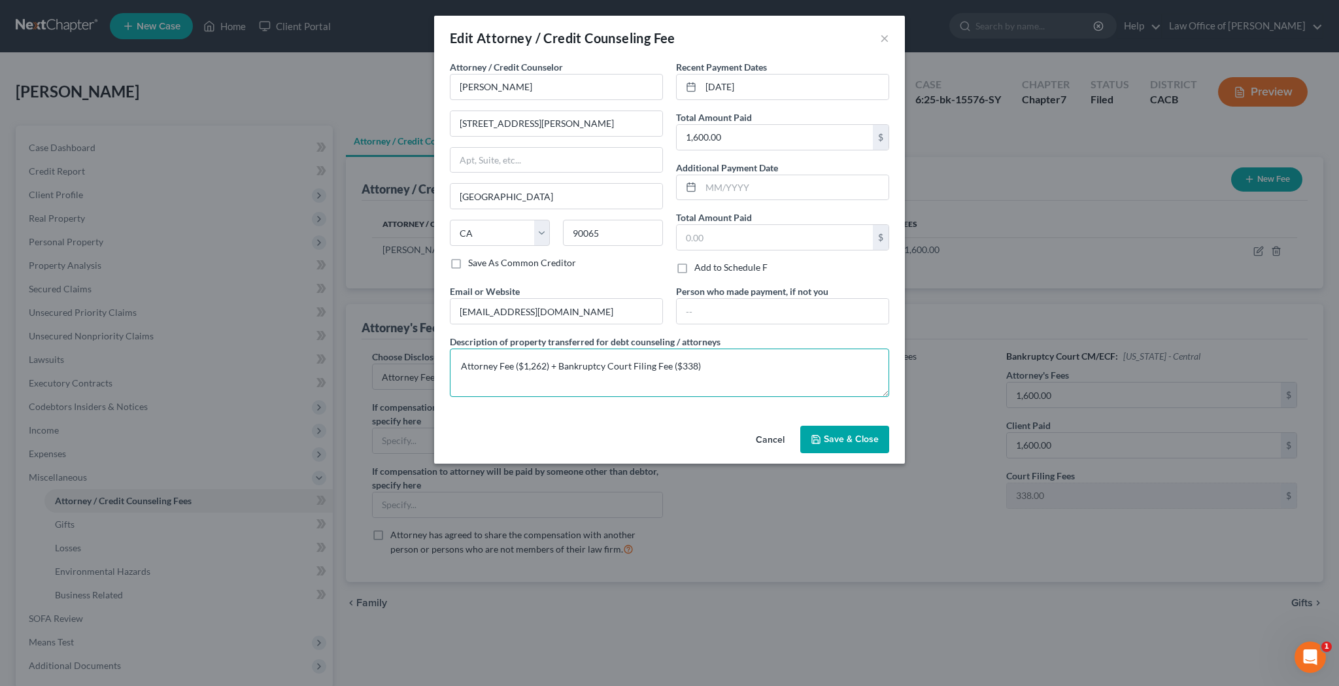
click at [537, 367] on textarea "Attorney Fee ($1,262) + Bankruptcy Court Filing Fee ($338)" at bounding box center [669, 372] width 439 height 48
click at [769, 438] on button "Cancel" at bounding box center [770, 440] width 50 height 26
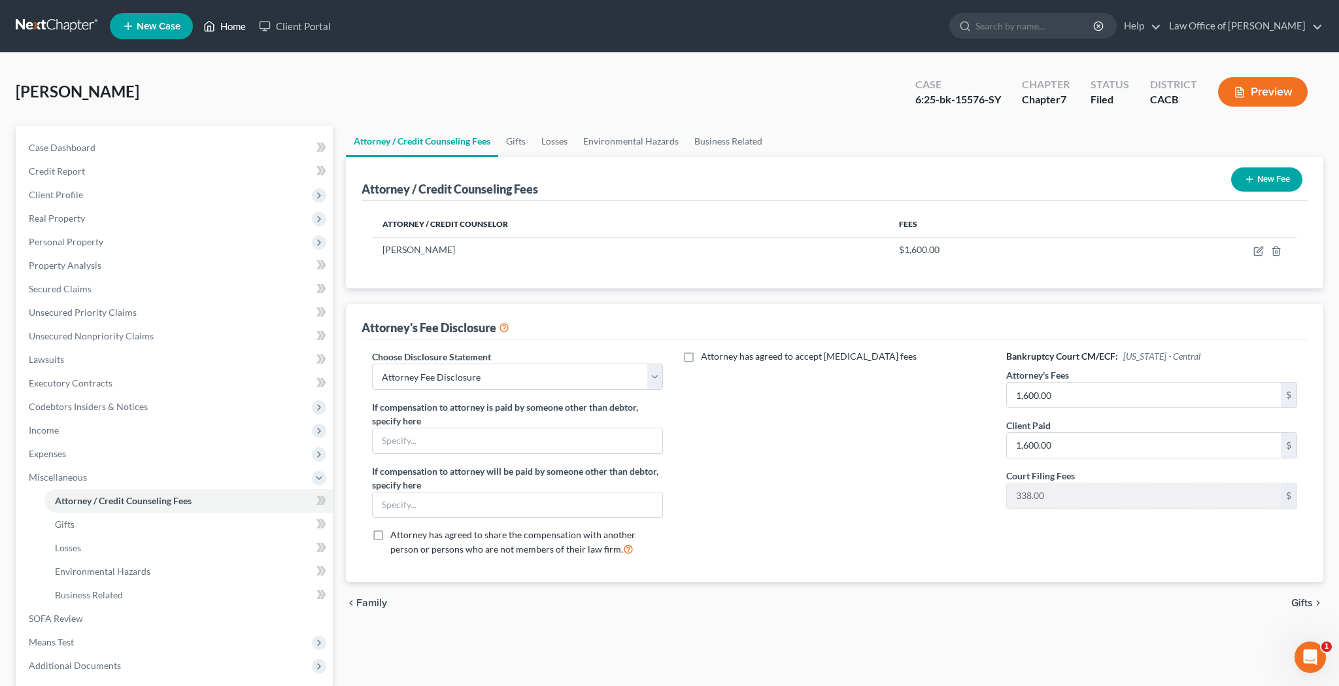
click at [241, 26] on link "Home" at bounding box center [225, 26] width 56 height 24
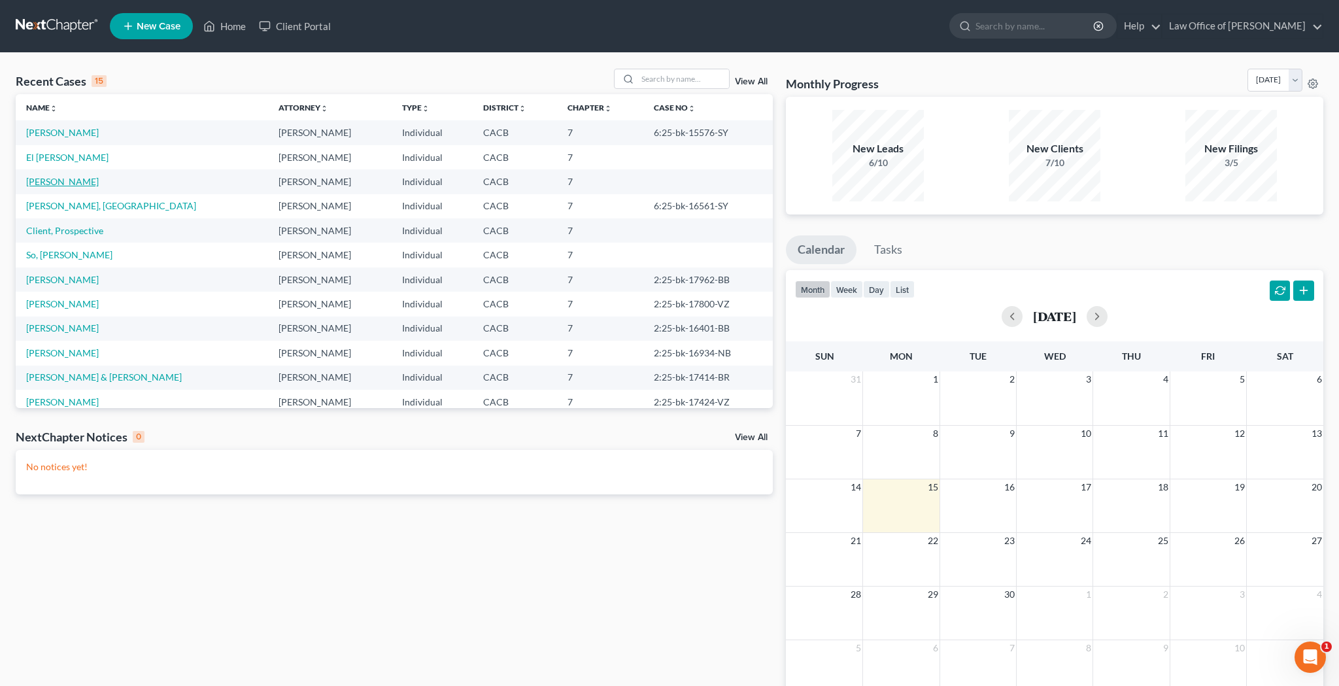
click at [71, 181] on link "[PERSON_NAME]" at bounding box center [62, 181] width 73 height 11
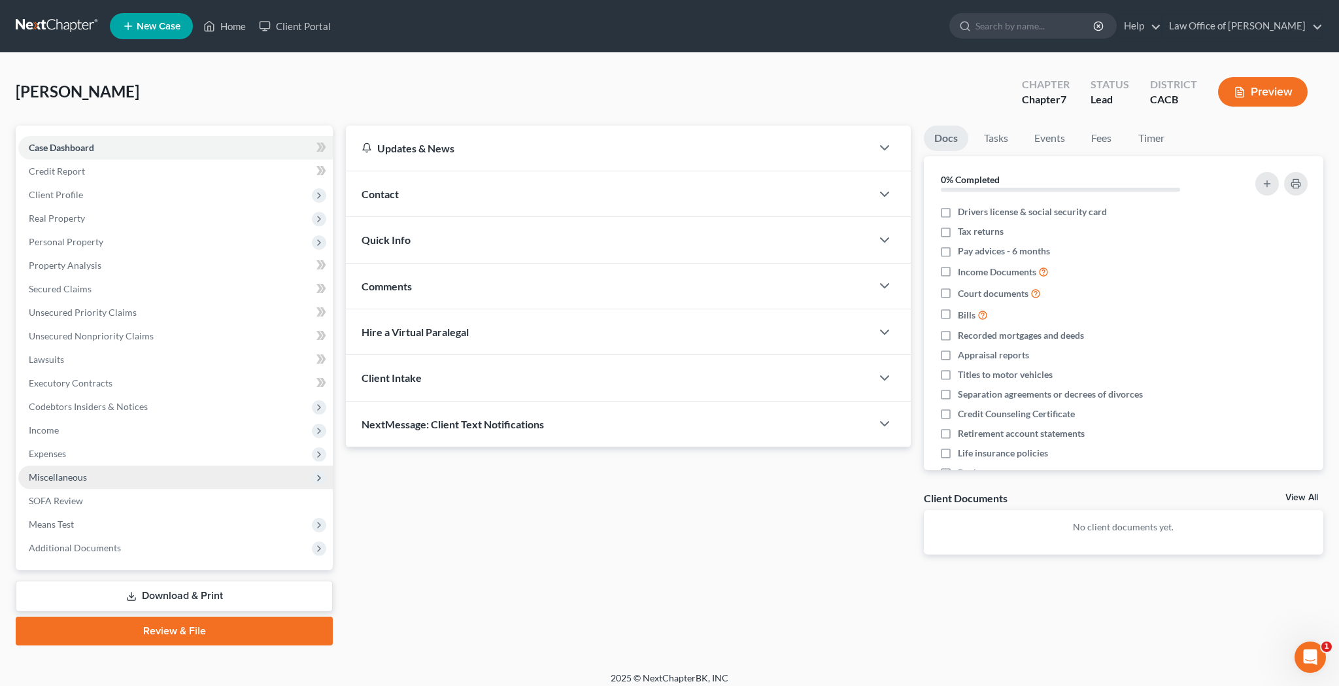
click at [76, 474] on span "Miscellaneous" at bounding box center [58, 476] width 58 height 11
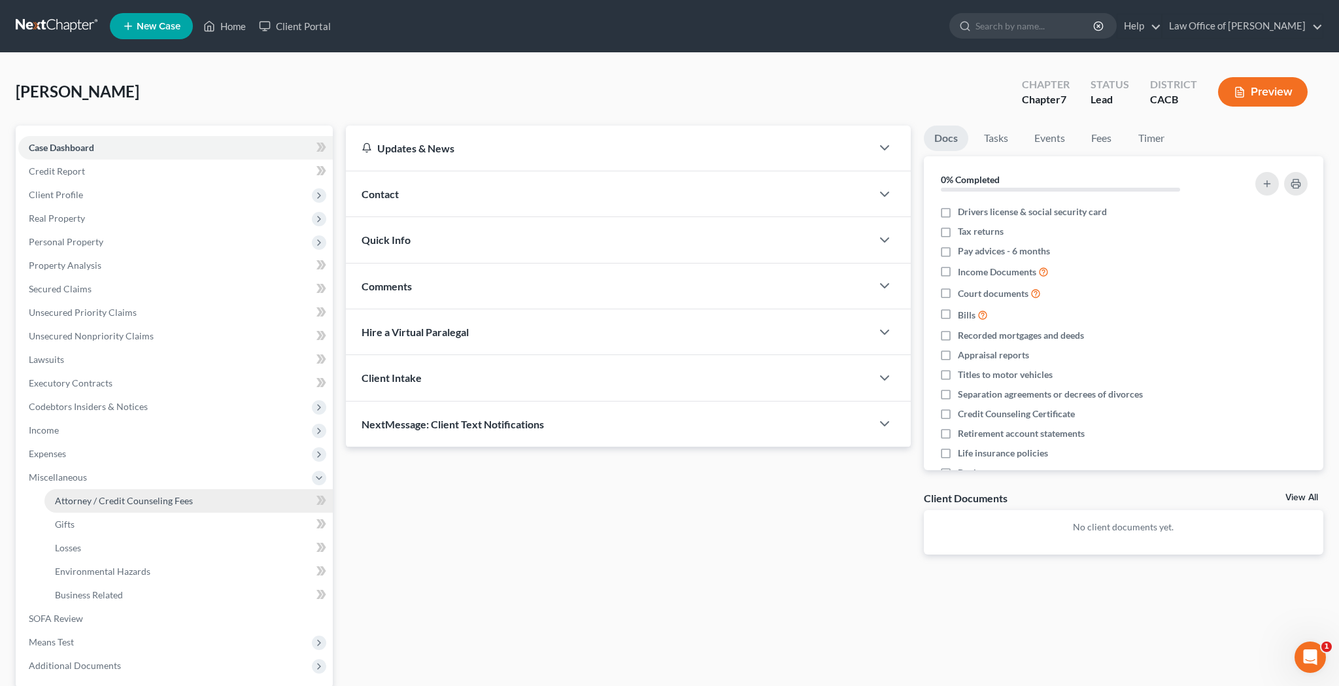
click at [84, 495] on span "Attorney / Credit Counseling Fees" at bounding box center [124, 500] width 138 height 11
select select "0"
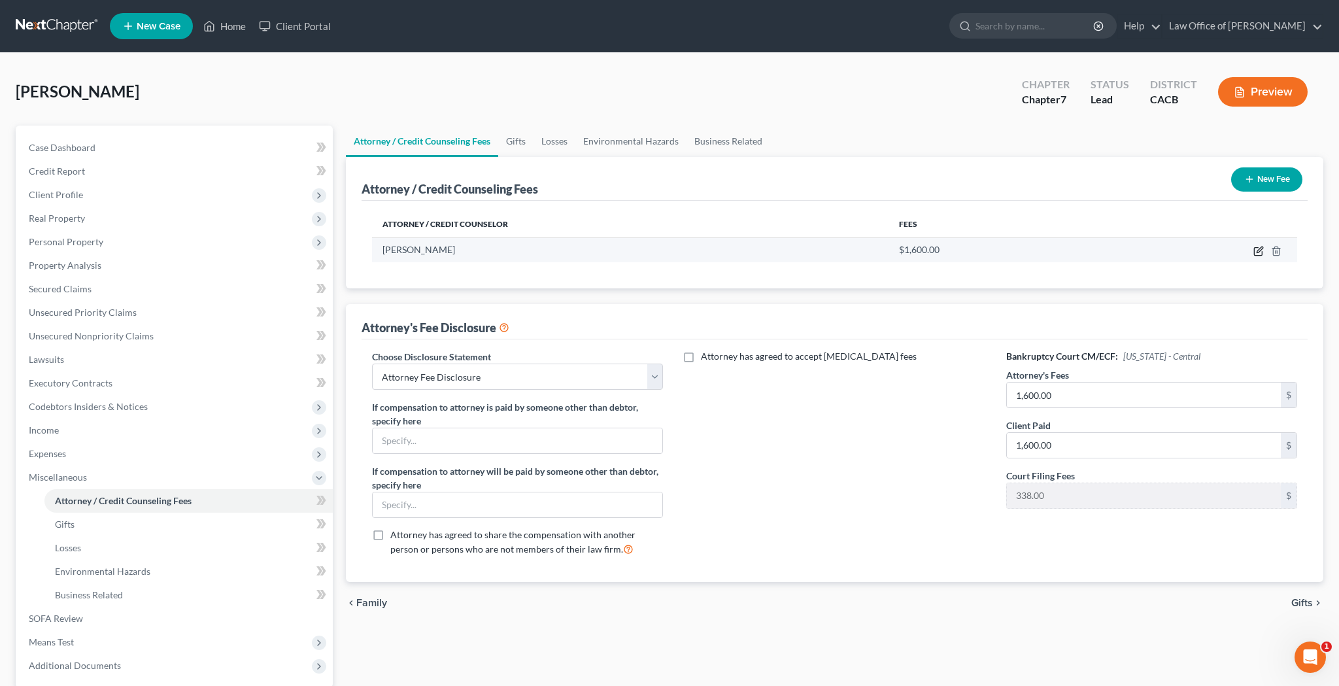
click at [1254, 250] on icon "button" at bounding box center [1258, 252] width 8 height 8
select select "4"
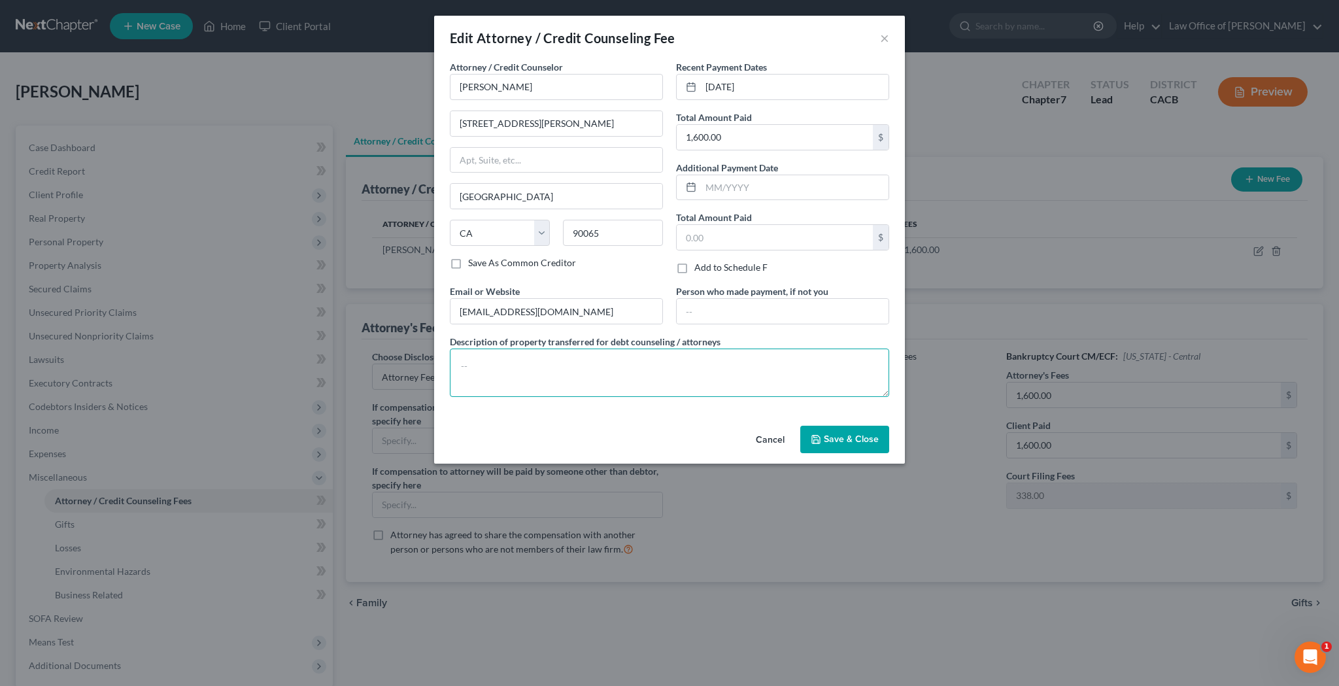
click at [655, 365] on textarea at bounding box center [669, 372] width 439 height 48
paste textarea "Attorney Fee ($1,262) + Bankruptcy Court Filing Fee ($338)"
type textarea "Attorney Fee ($1,262) + Bankruptcy Court Filing Fee ($338)"
click at [844, 441] on span "Save & Close" at bounding box center [850, 438] width 55 height 11
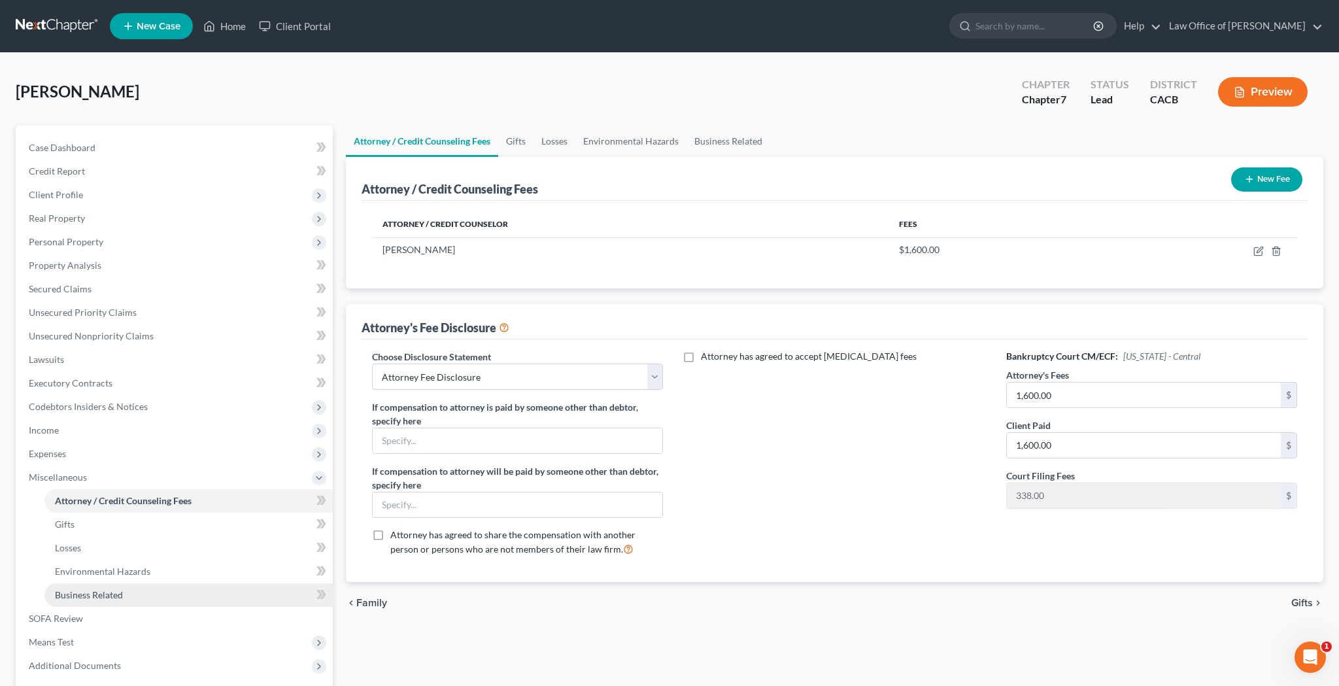
scroll to position [75, 0]
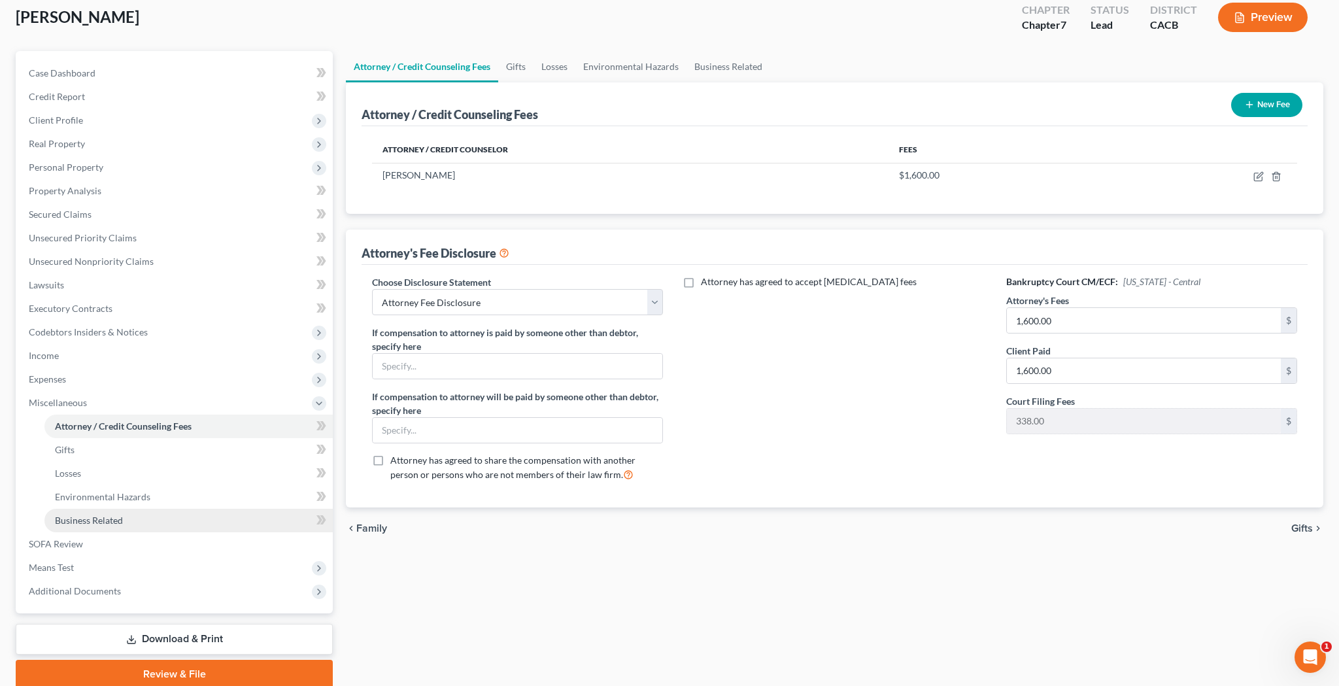
click at [136, 520] on link "Business Related" at bounding box center [188, 520] width 288 height 24
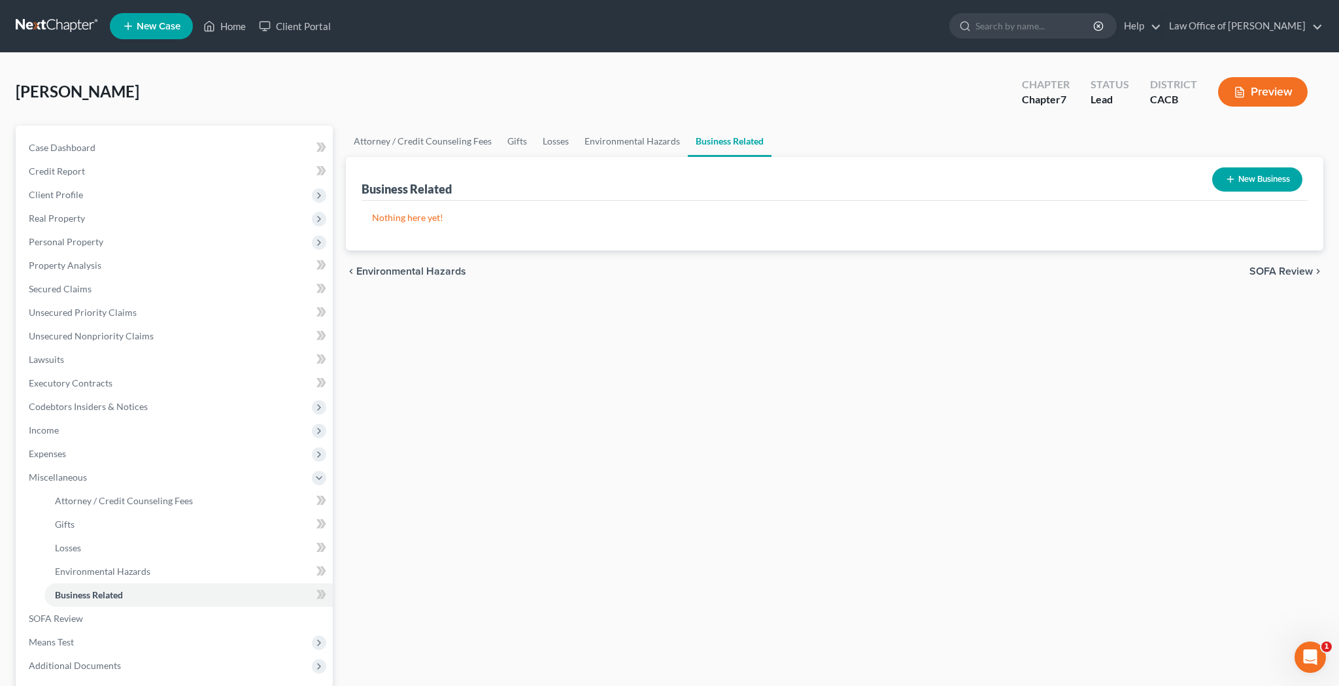
click at [1244, 176] on button "New Business" at bounding box center [1257, 179] width 90 height 24
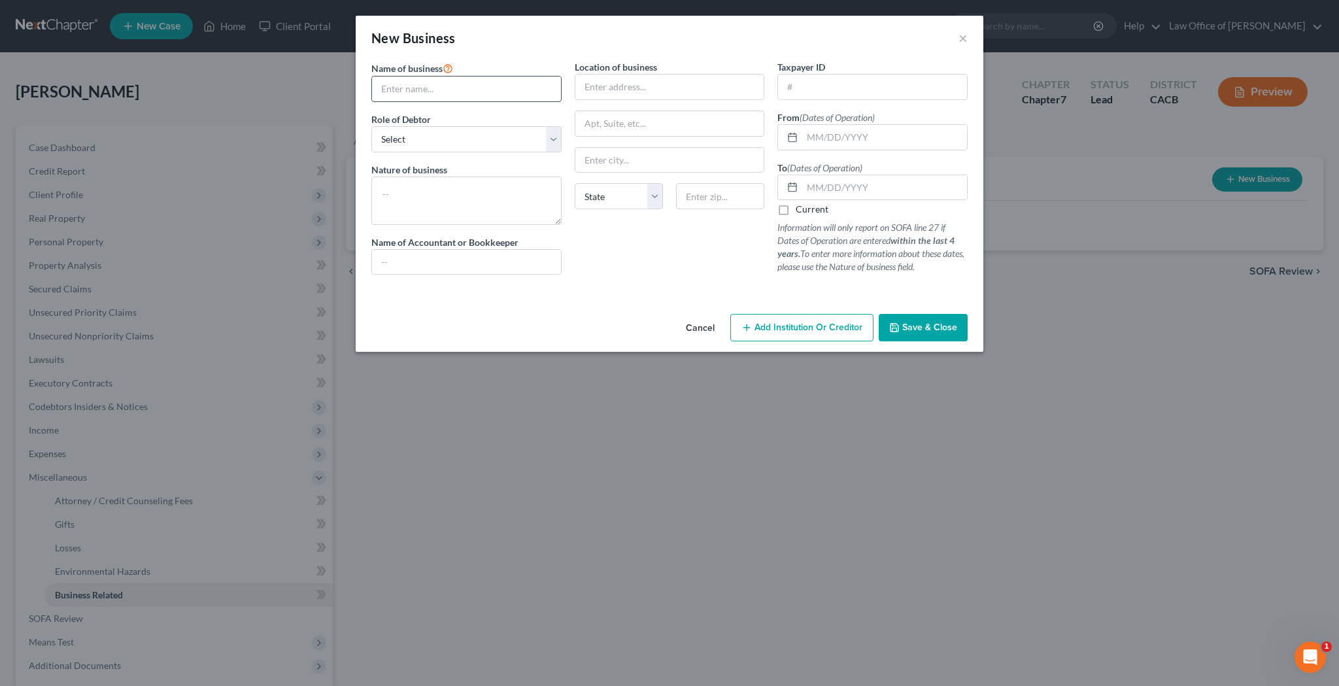
click at [484, 88] on input "text" at bounding box center [466, 88] width 189 height 25
type input "Self-Employed as [PERSON_NAME]"
select select "sole_proprietor"
click at [476, 197] on textarea at bounding box center [466, 200] width 190 height 48
type textarea "Artist"
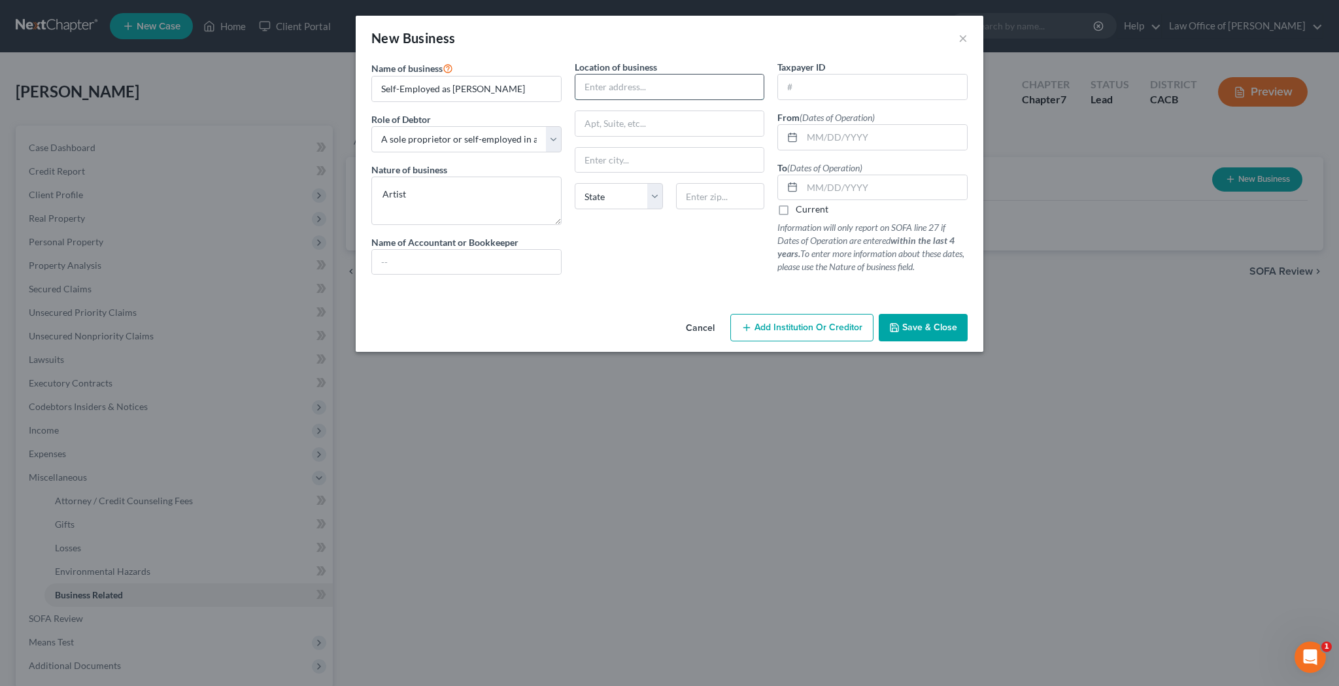
click at [608, 90] on input "text" at bounding box center [669, 87] width 189 height 25
type input "[STREET_ADDRESS]"
click at [701, 199] on input "text" at bounding box center [720, 196] width 88 height 26
type input "91001"
click at [816, 142] on input "text" at bounding box center [884, 137] width 165 height 25
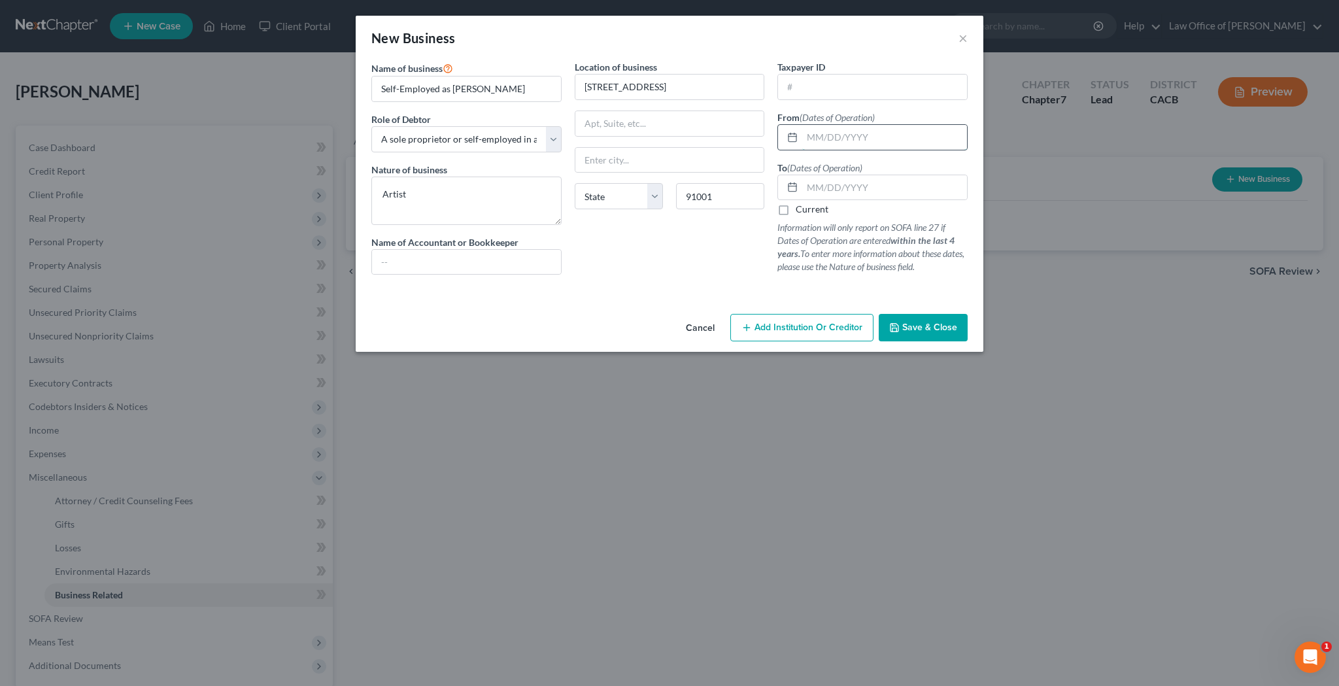
type input "Altadena"
select select "4"
type input "[DATE]"
click at [795, 212] on label "Current" at bounding box center [811, 209] width 33 height 13
click at [801, 211] on input "Current" at bounding box center [805, 207] width 8 height 8
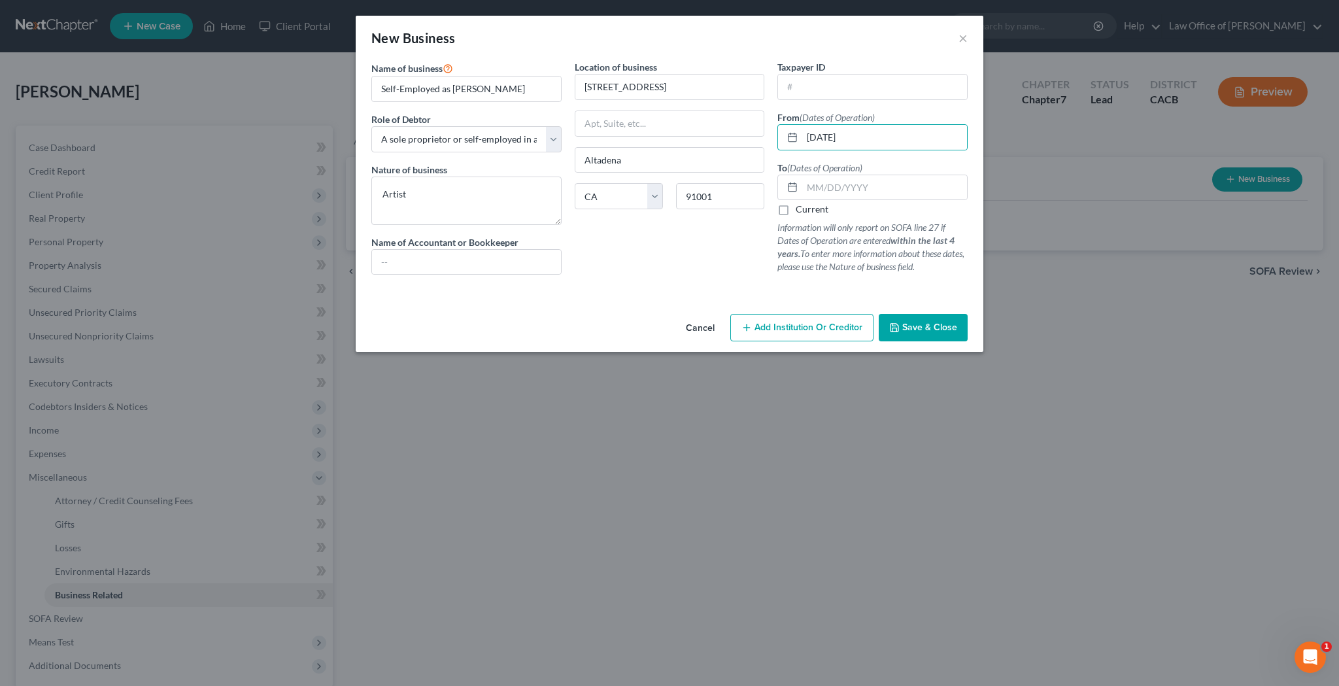
checkbox input "true"
click at [900, 322] on button "Save & Close" at bounding box center [922, 327] width 89 height 27
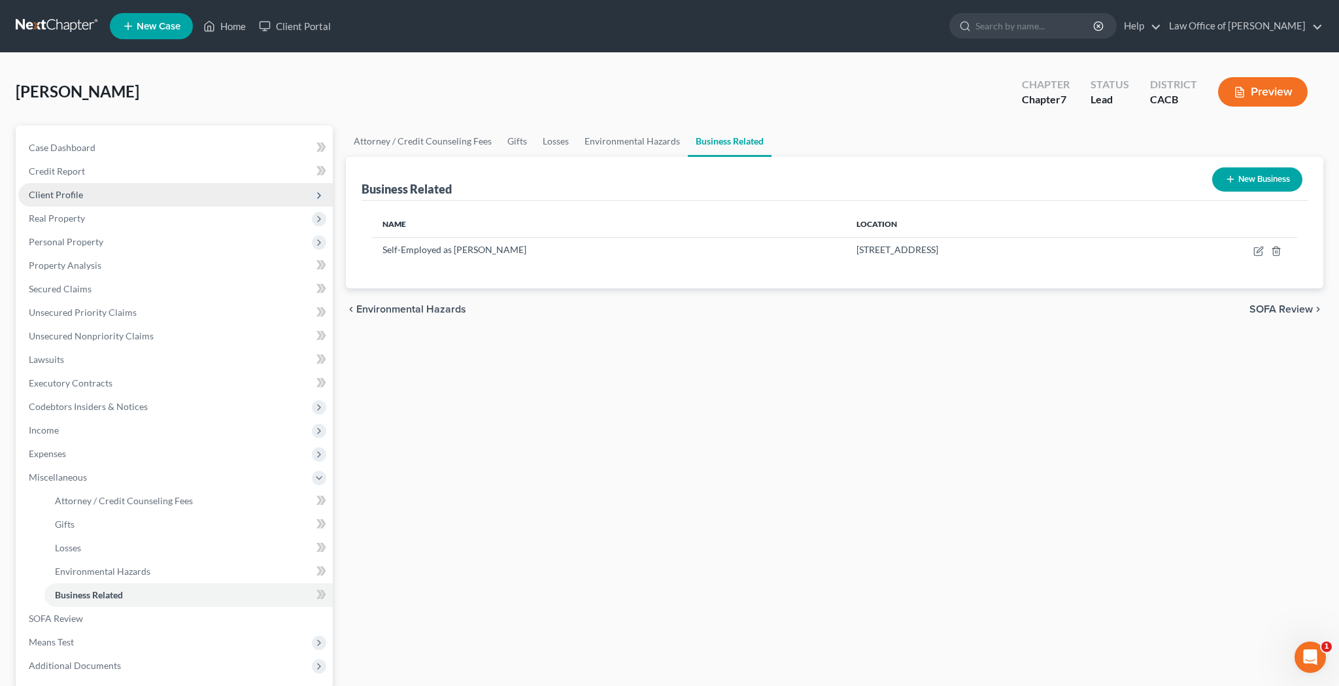
click at [99, 195] on span "Client Profile" at bounding box center [175, 195] width 314 height 24
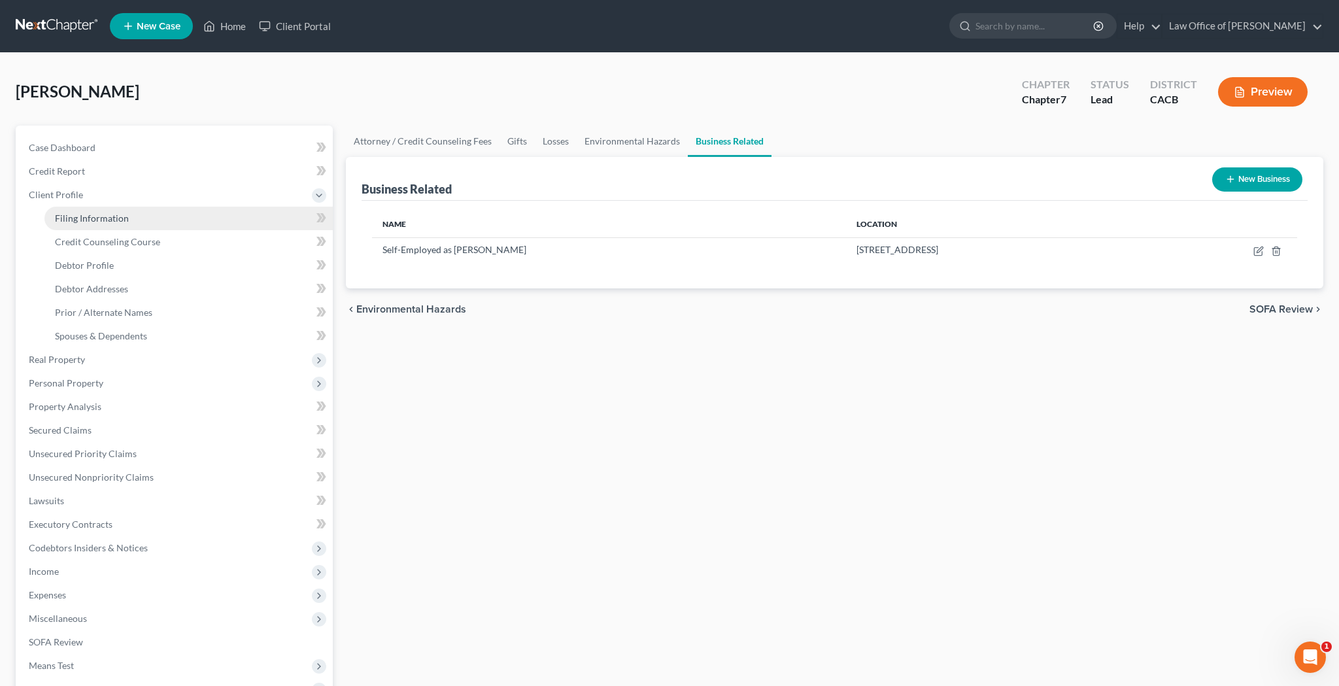
click at [101, 212] on link "Filing Information" at bounding box center [188, 219] width 288 height 24
select select "1"
select select "0"
select select "7"
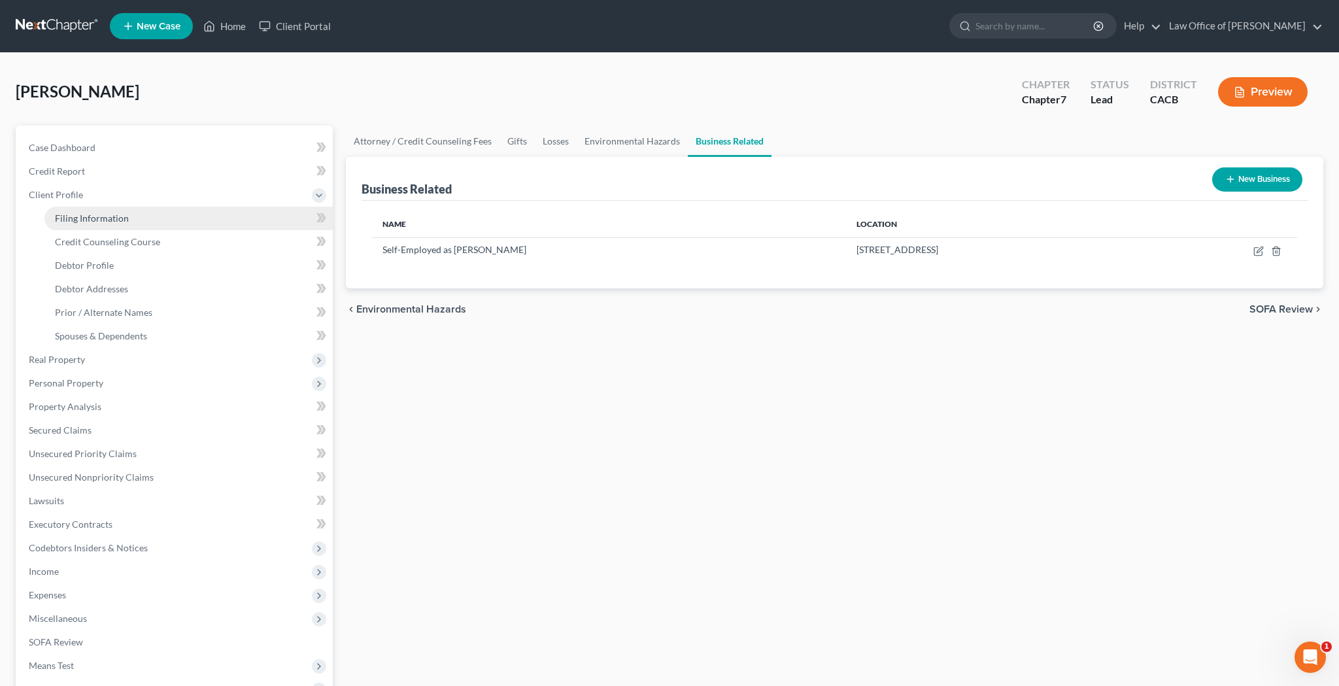
select select "0"
select select "4"
select select "0"
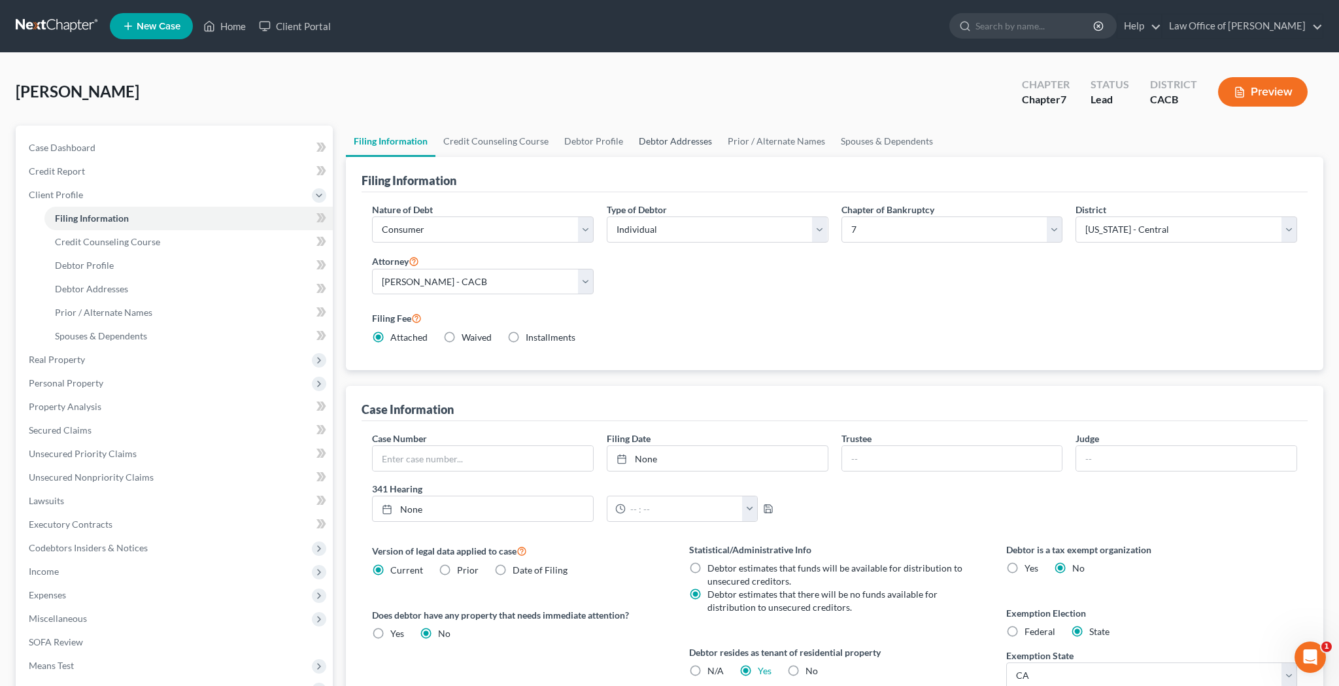
click at [662, 140] on link "Debtor Addresses" at bounding box center [675, 140] width 89 height 31
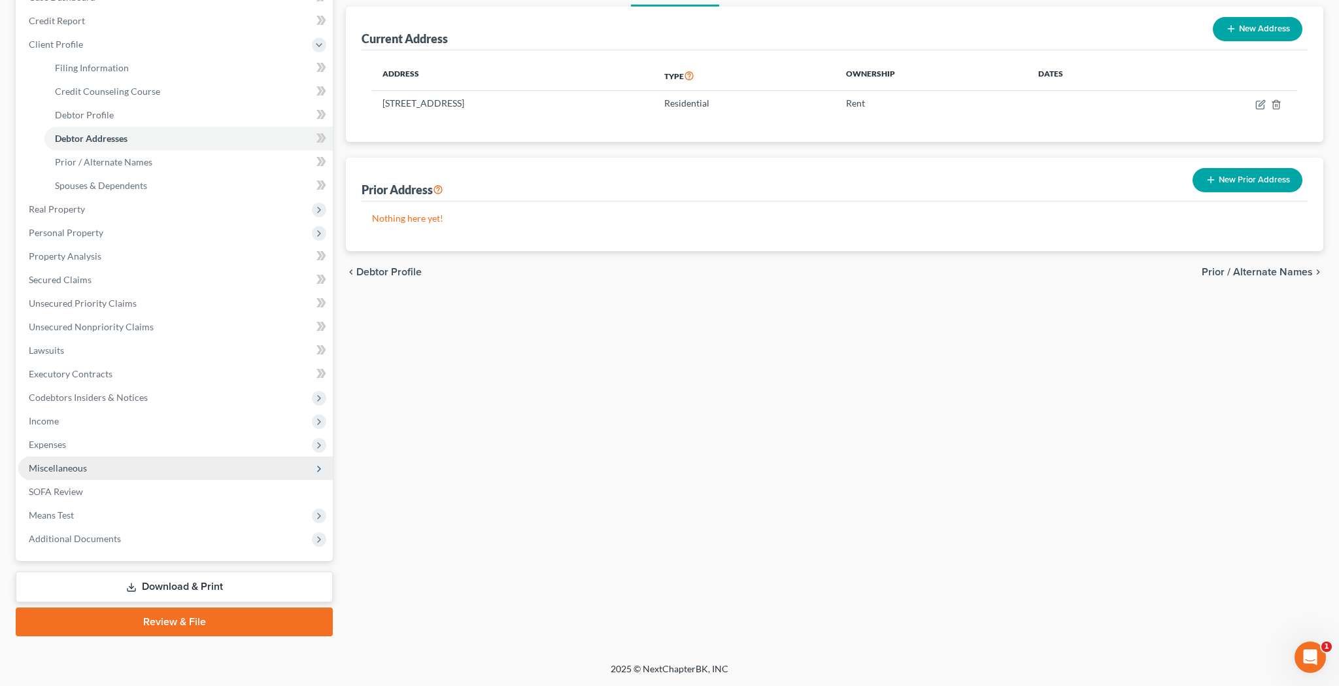
scroll to position [150, 0]
click at [149, 424] on span "Income" at bounding box center [175, 421] width 314 height 24
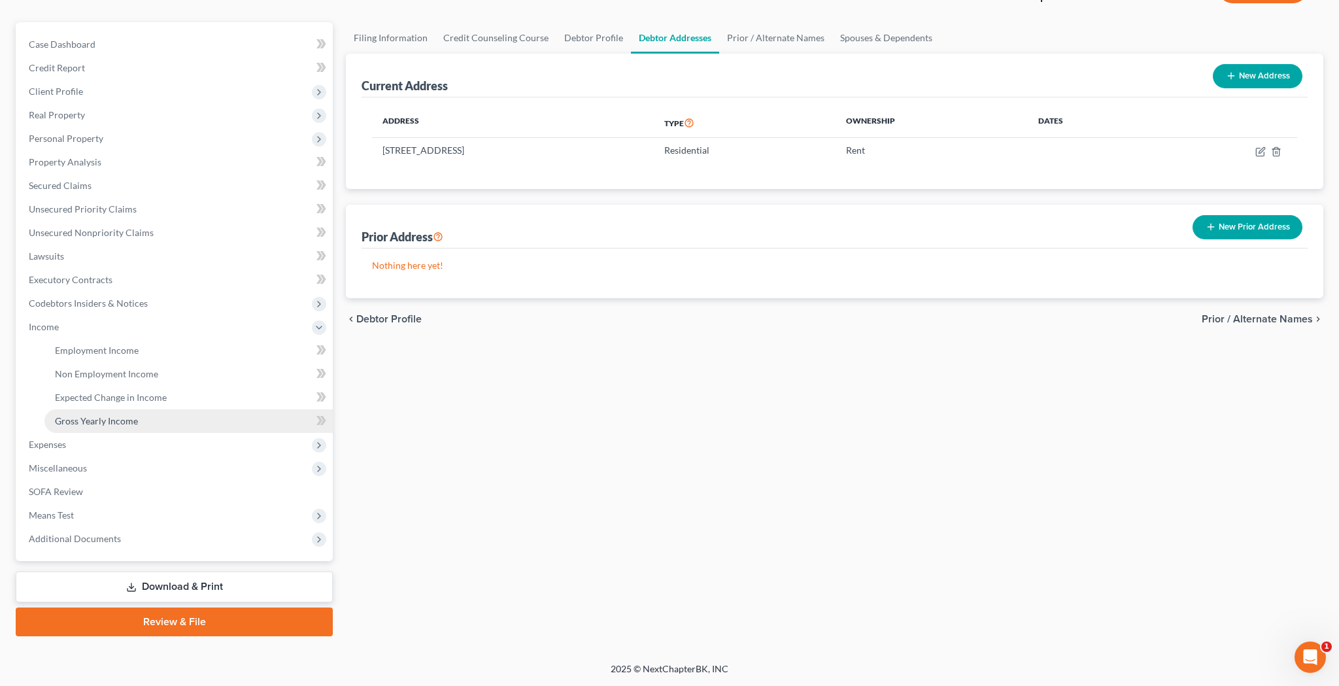
click at [148, 422] on link "Gross Yearly Income" at bounding box center [188, 421] width 288 height 24
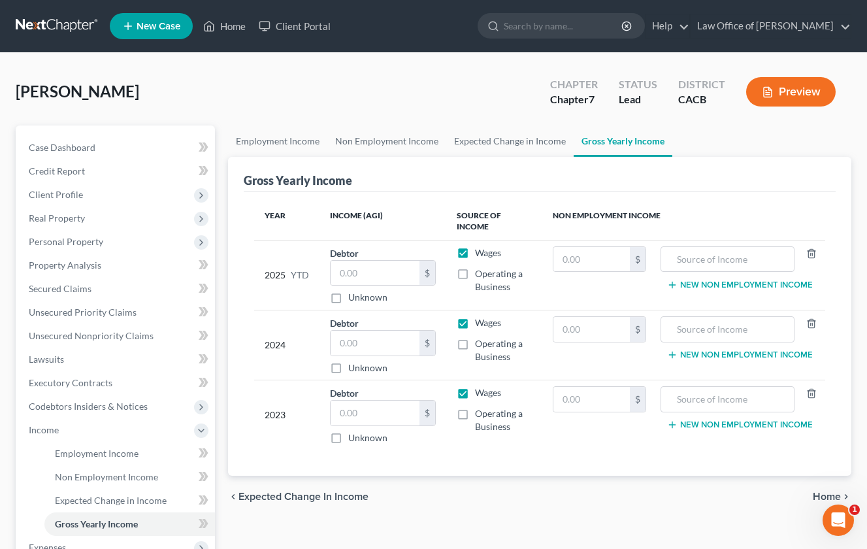
click at [475, 322] on label "Wages" at bounding box center [488, 322] width 26 height 13
click at [480, 322] on input "Wages" at bounding box center [484, 320] width 8 height 8
checkbox input "false"
click at [475, 344] on label "Operating a Business" at bounding box center [503, 350] width 57 height 26
click at [480, 344] on input "Operating a Business" at bounding box center [484, 341] width 8 height 8
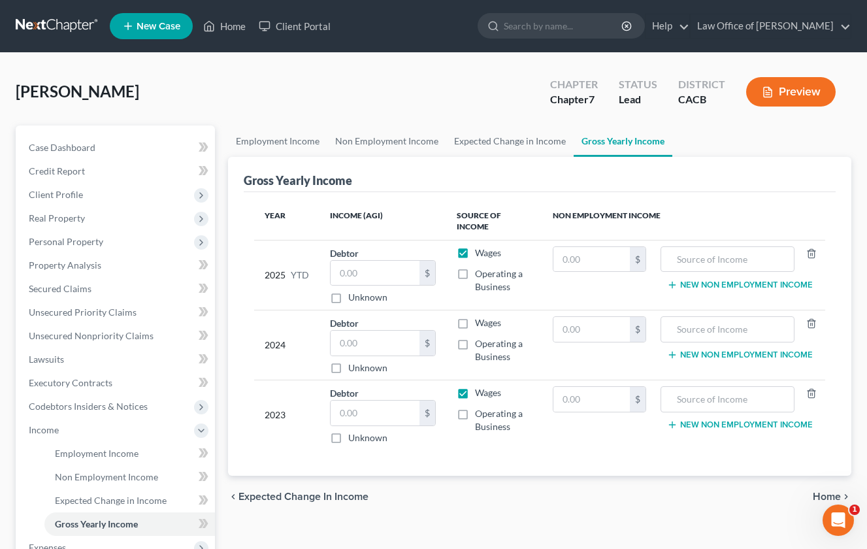
checkbox input "true"
click at [369, 338] on input "text" at bounding box center [375, 343] width 89 height 25
type input "47,850"
click at [718, 399] on input "text" at bounding box center [728, 399] width 120 height 25
type input "IRA"
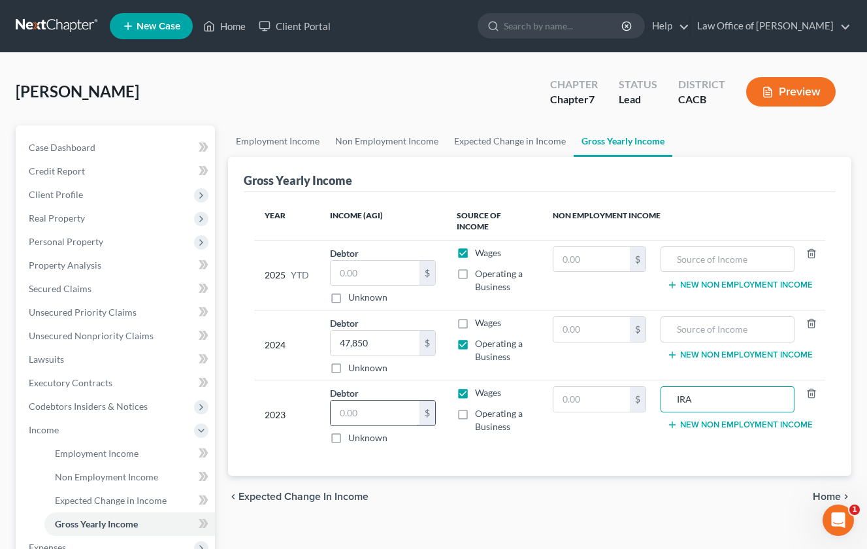
click at [380, 416] on input "text" at bounding box center [375, 413] width 89 height 25
type input "45,251"
click at [475, 391] on label "Wages" at bounding box center [488, 392] width 26 height 13
click at [480, 391] on input "Wages" at bounding box center [484, 390] width 8 height 8
checkbox input "false"
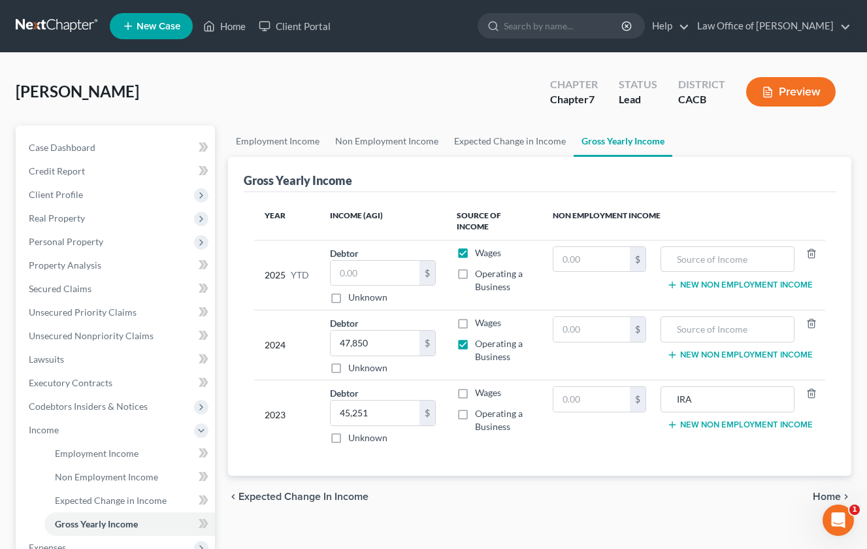
click at [475, 411] on label "Operating a Business" at bounding box center [503, 420] width 57 height 26
click at [480, 411] on input "Operating a Business" at bounding box center [484, 411] width 8 height 8
checkbox input "true"
click at [582, 395] on input "text" at bounding box center [592, 399] width 76 height 25
type input "4,198"
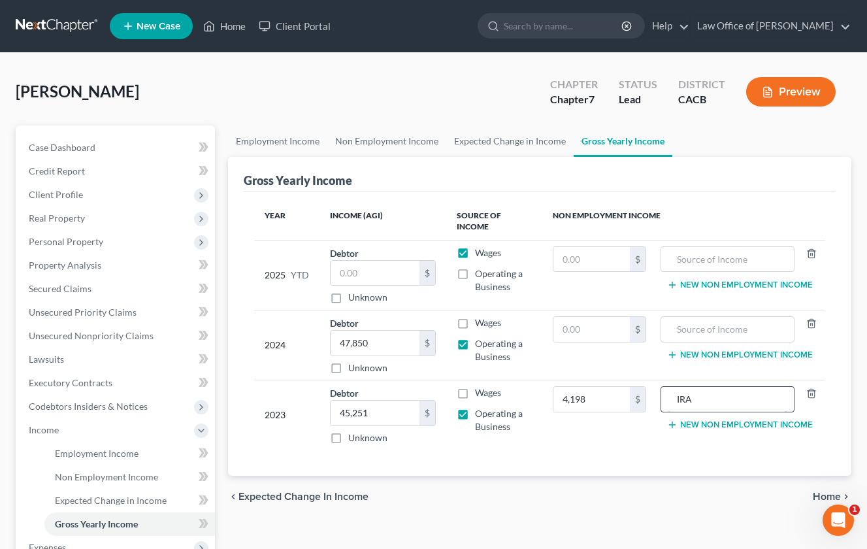
click at [707, 395] on input "IRA" at bounding box center [728, 399] width 120 height 25
click at [705, 402] on input "Retirement / Dividend Income" at bounding box center [728, 399] width 120 height 25
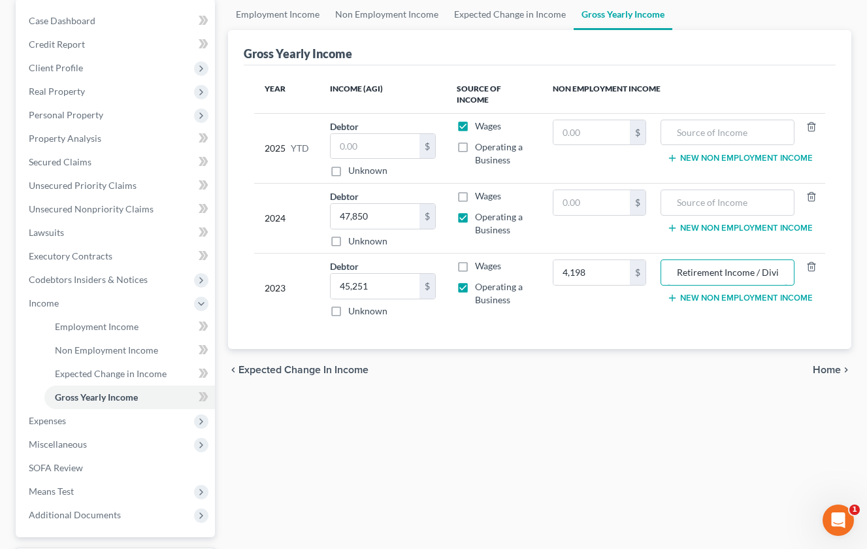
scroll to position [128, 0]
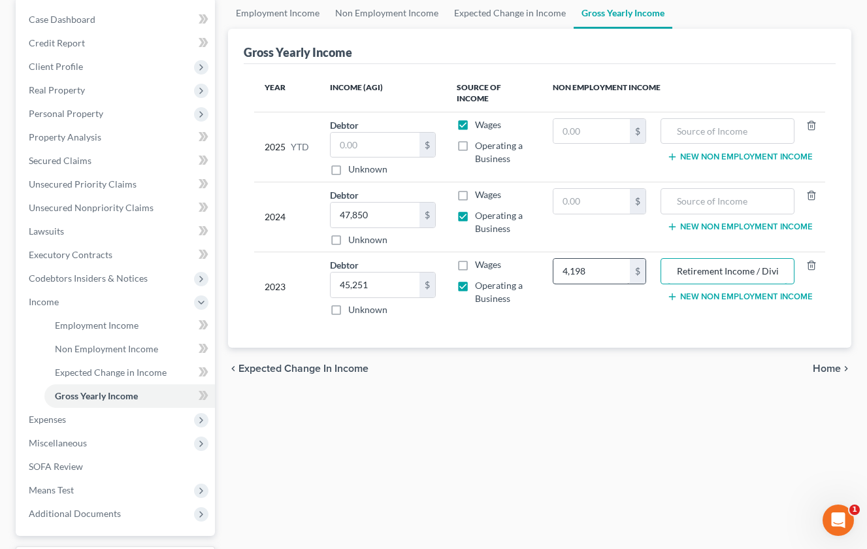
type input "Retirement Income / Dividend Income"
drag, startPoint x: 601, startPoint y: 268, endPoint x: 560, endPoint y: 268, distance: 41.2
click at [560, 268] on input "4,198" at bounding box center [592, 271] width 76 height 25
type input "4,229"
click at [730, 265] on input "Retirement Income / Dividend Income" at bounding box center [728, 271] width 120 height 25
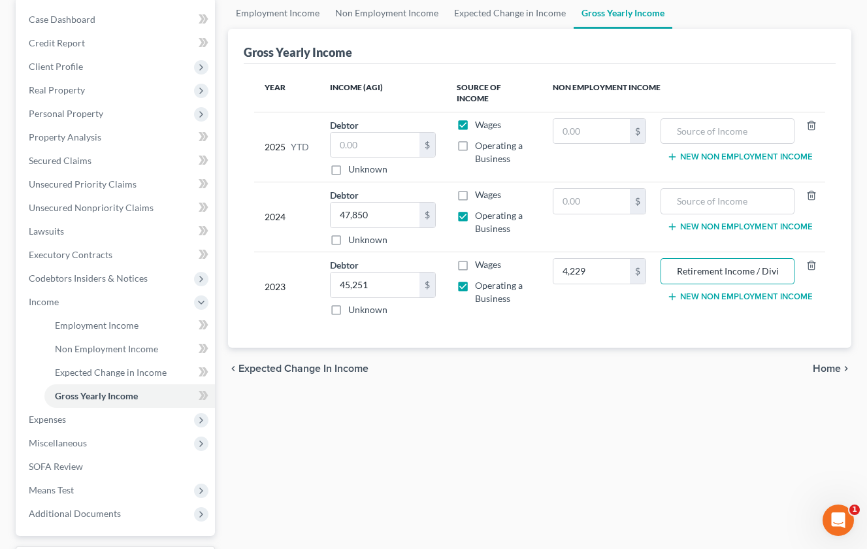
click at [475, 128] on label "Wages" at bounding box center [488, 124] width 26 height 13
click at [480, 127] on input "Wages" at bounding box center [484, 122] width 8 height 8
checkbox input "false"
click at [475, 146] on label "Operating a Business" at bounding box center [503, 152] width 57 height 26
click at [480, 146] on input "Operating a Business" at bounding box center [484, 143] width 8 height 8
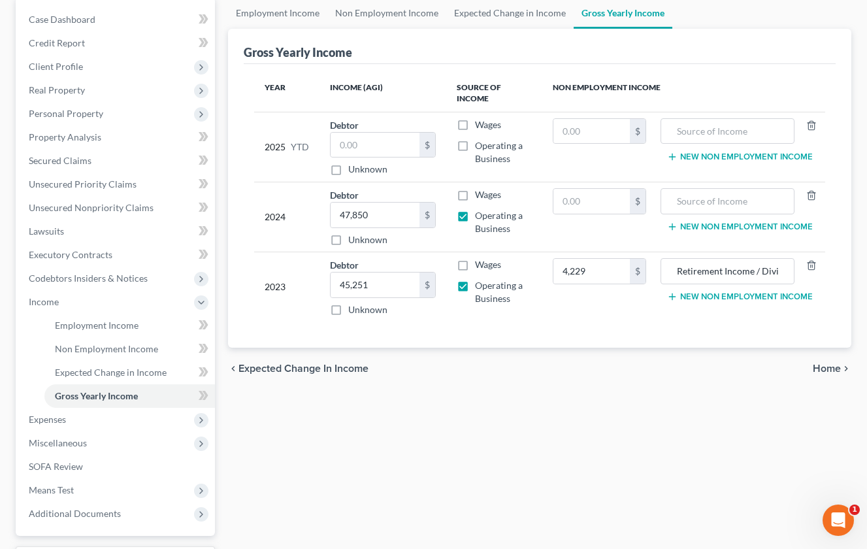
checkbox input "true"
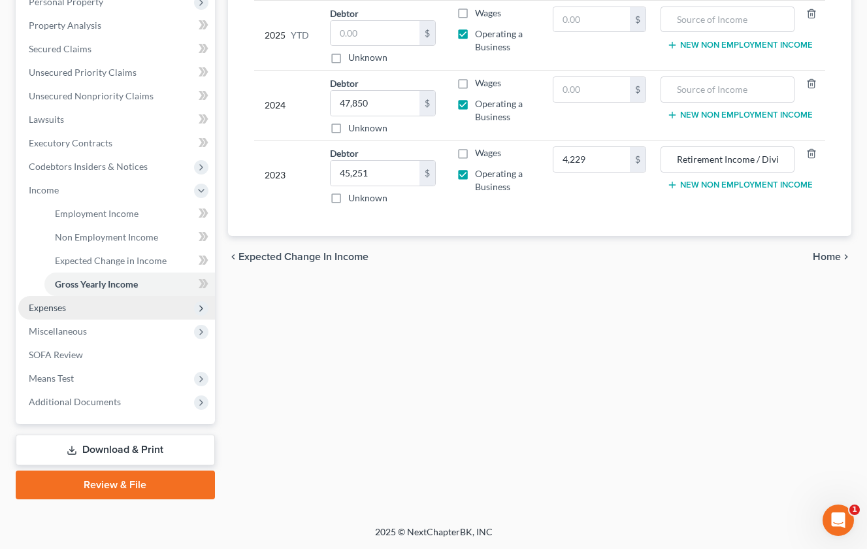
scroll to position [240, 0]
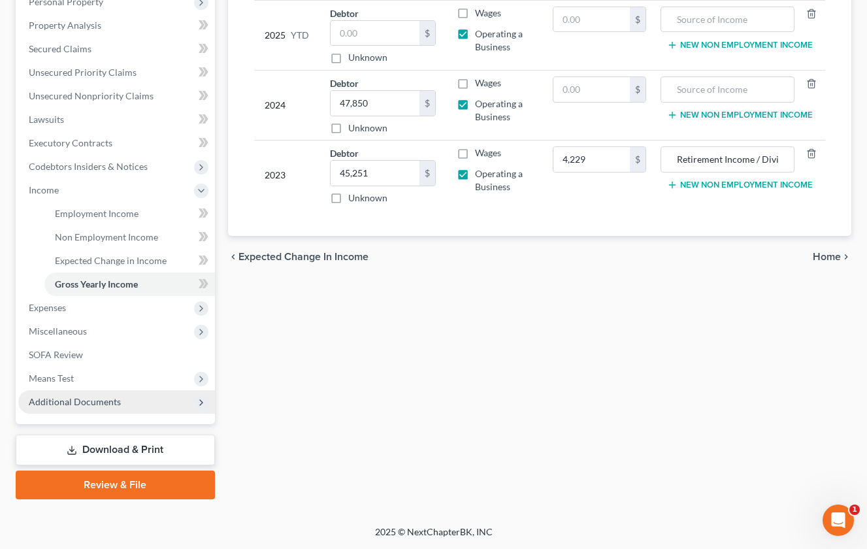
click at [108, 400] on span "Additional Documents" at bounding box center [75, 401] width 92 height 11
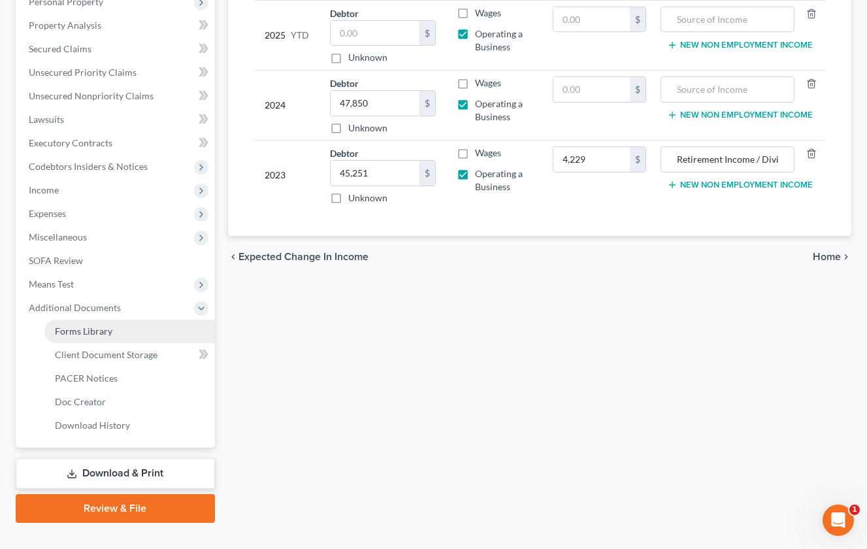
click at [104, 332] on span "Forms Library" at bounding box center [84, 330] width 58 height 11
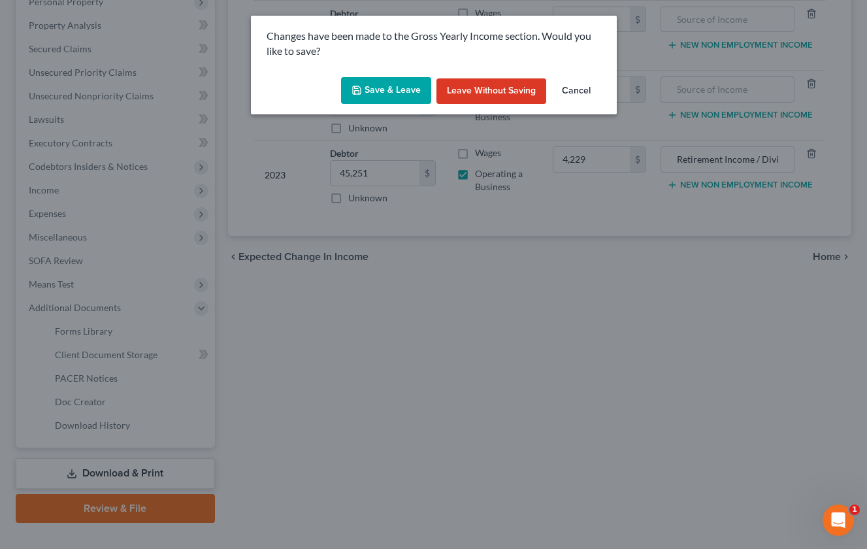
click at [370, 89] on button "Save & Leave" at bounding box center [386, 90] width 90 height 27
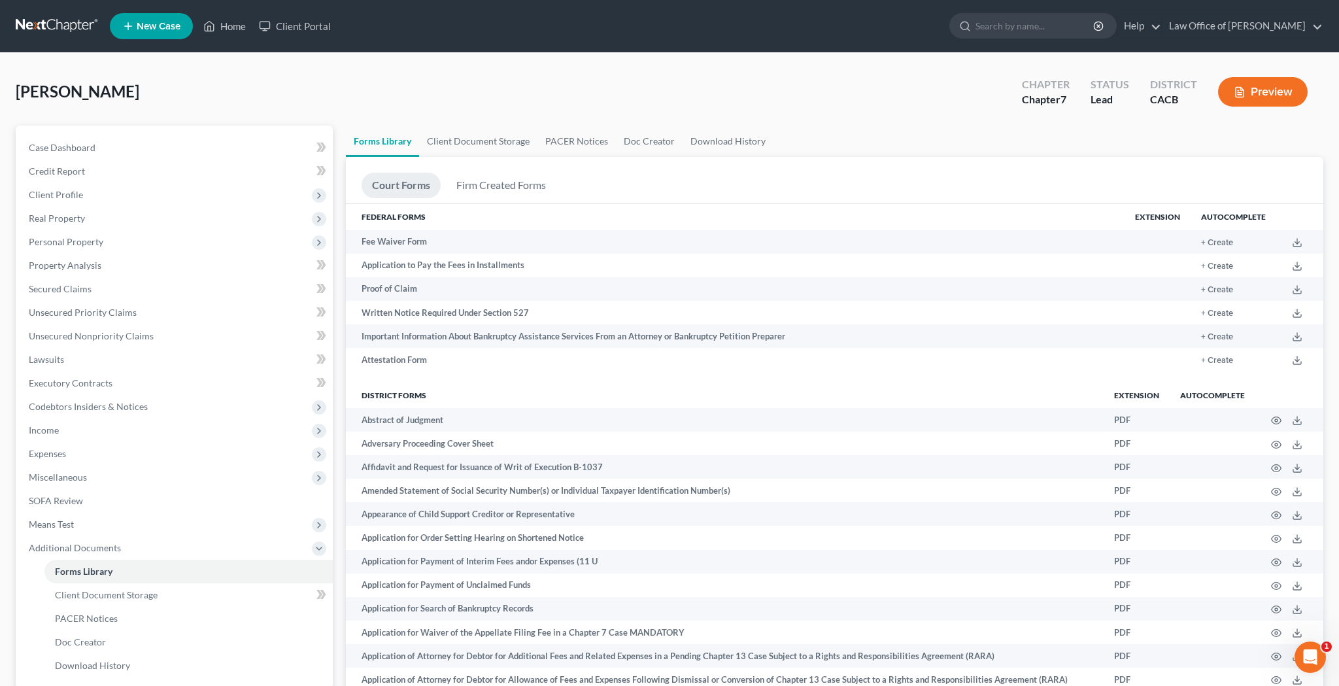
click at [618, 19] on ul "New Case Home Client Portal - No Result - See all results Or Press Enter... Hel…" at bounding box center [716, 26] width 1213 height 34
click at [98, 171] on link "Credit Report" at bounding box center [175, 171] width 314 height 24
click at [78, 169] on span "Credit Report" at bounding box center [57, 170] width 56 height 11
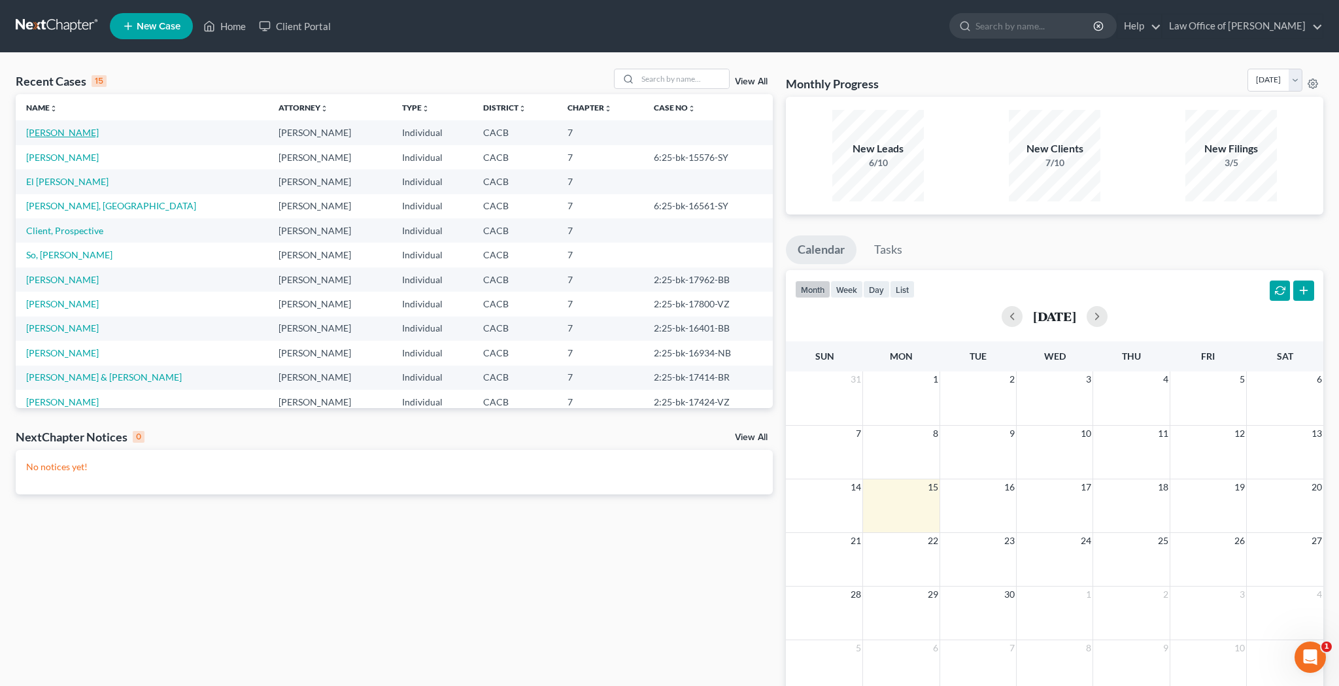
click at [73, 133] on link "[PERSON_NAME]" at bounding box center [62, 132] width 73 height 11
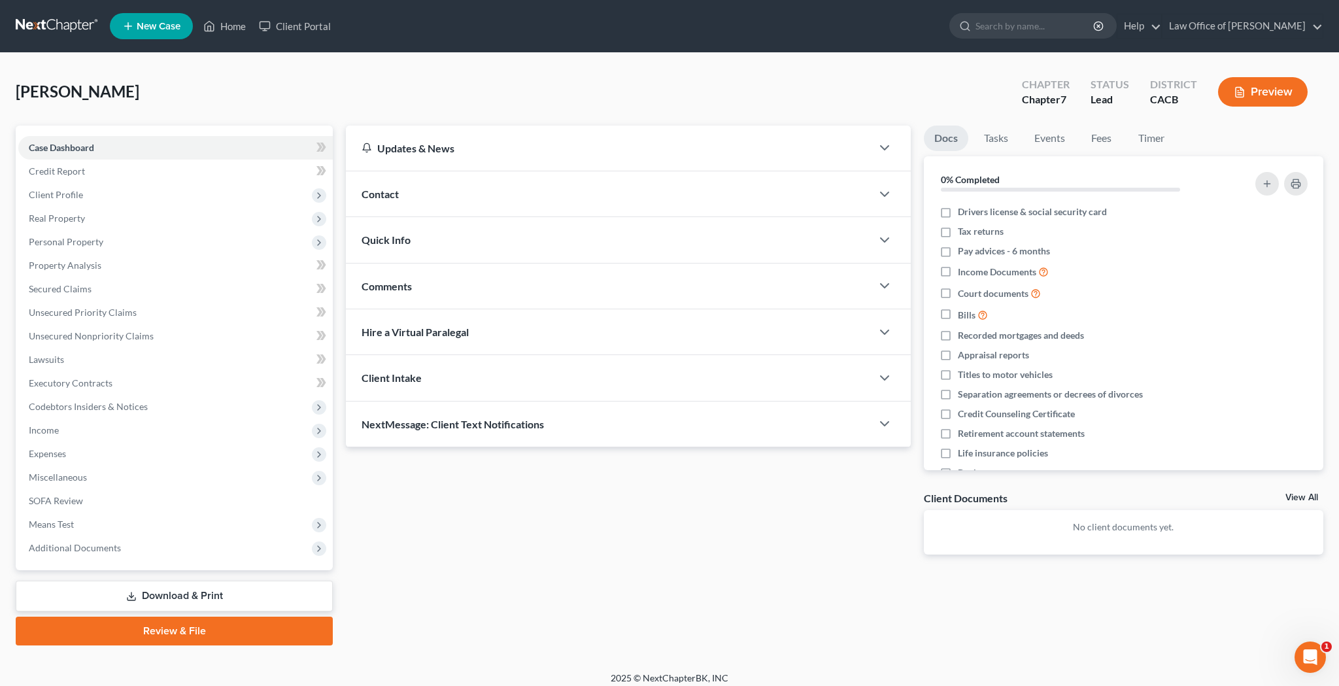
click at [444, 236] on div "Quick Info" at bounding box center [608, 239] width 525 height 45
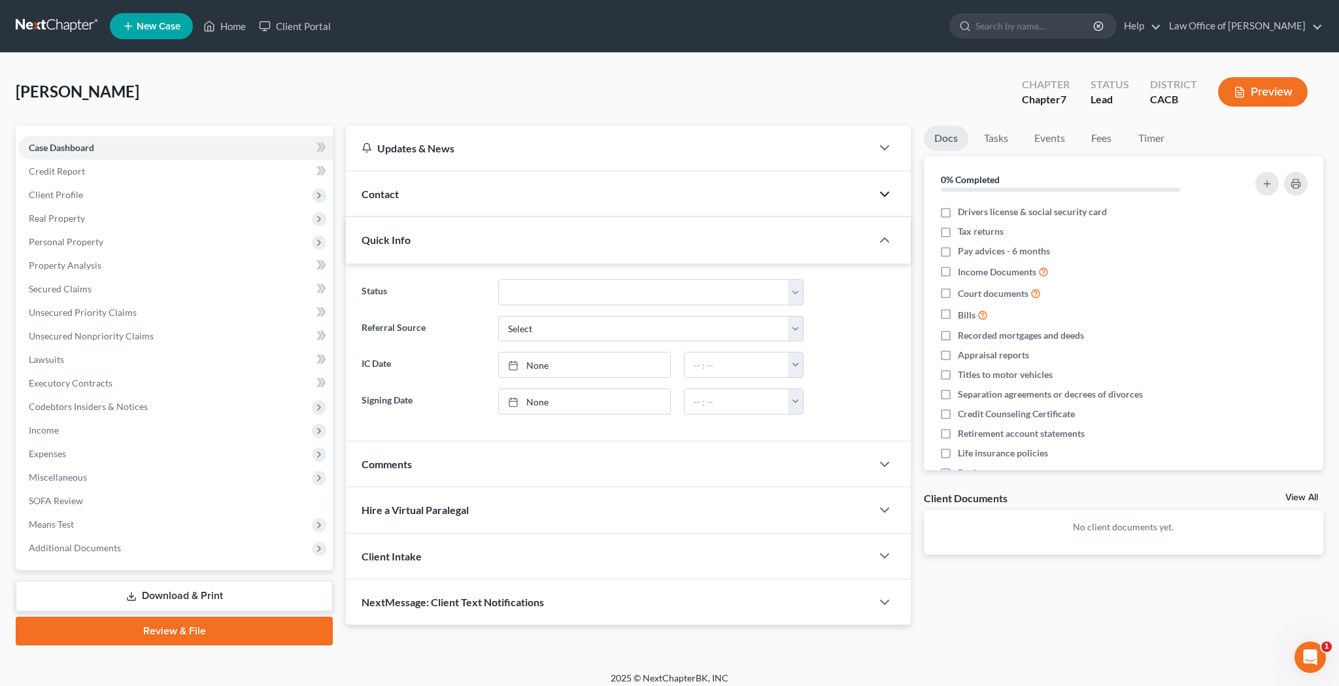
click at [881, 196] on icon "button" at bounding box center [884, 194] width 16 height 16
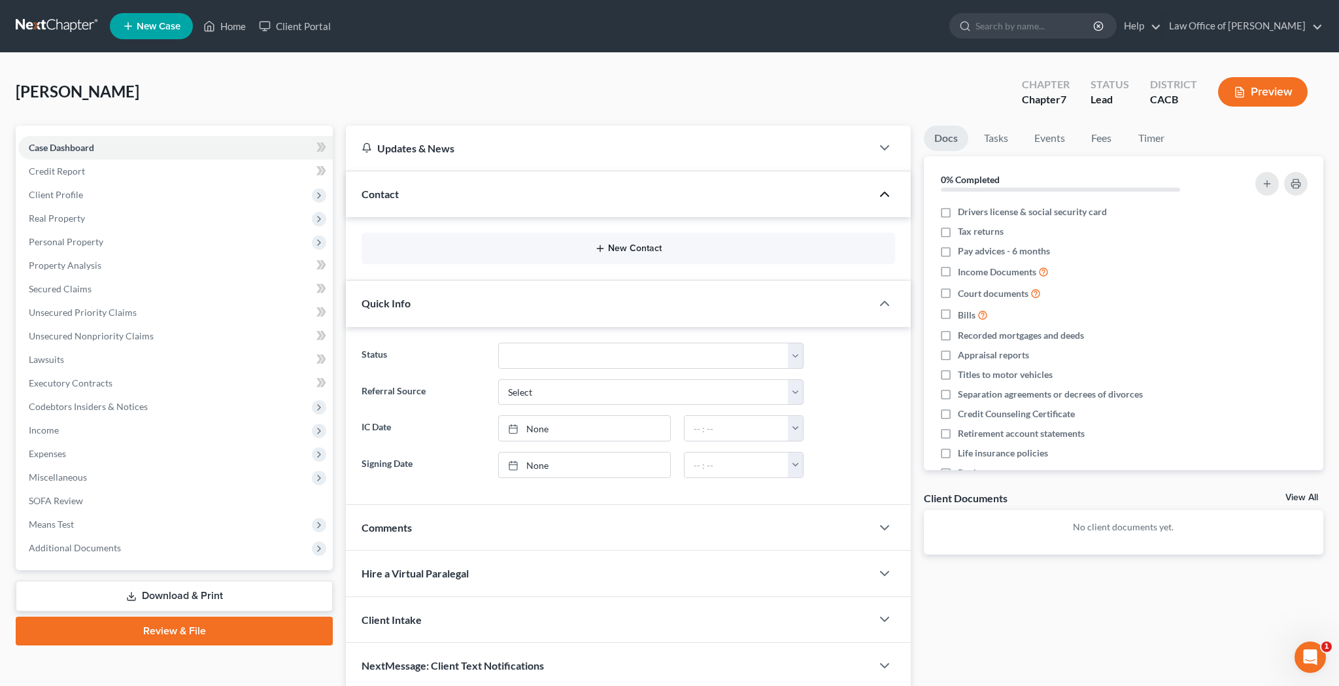
click at [639, 251] on button "New Contact" at bounding box center [628, 248] width 512 height 10
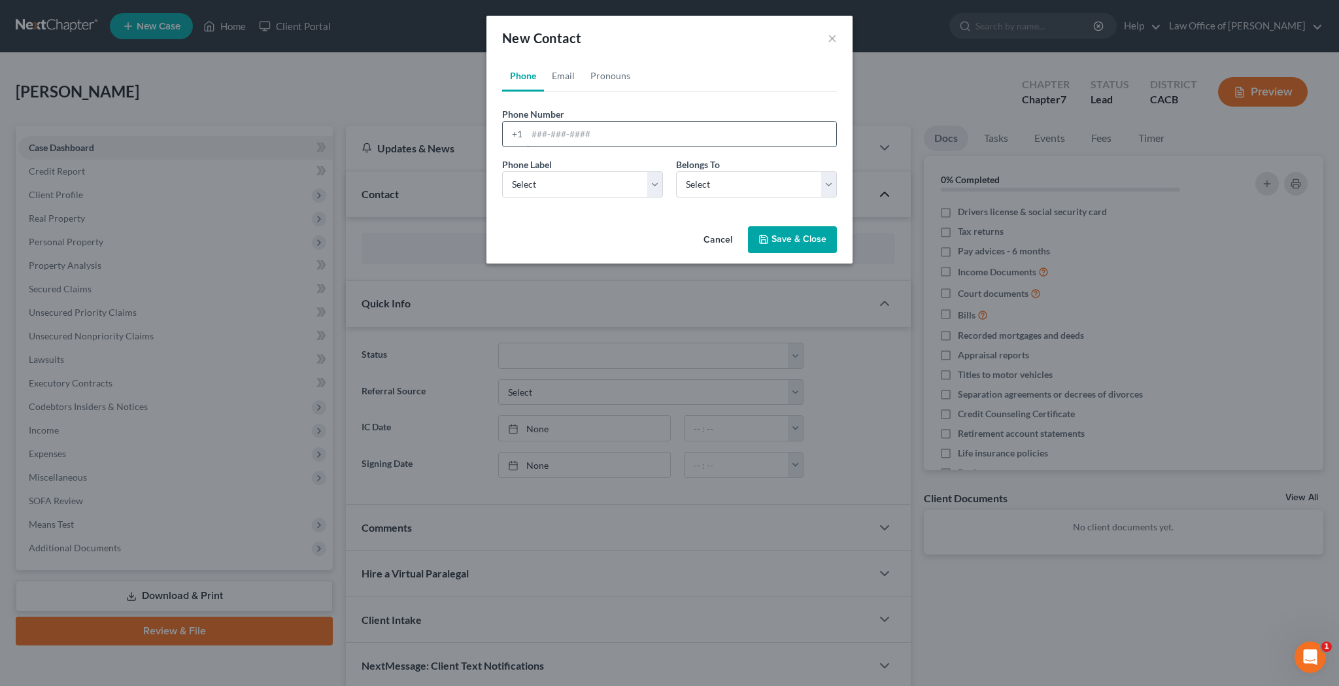
click at [593, 131] on input "tel" at bounding box center [681, 134] width 309 height 25
paste input "+1 (213) 369-9849"
click at [542, 137] on input "+1 (213) 369-9849" at bounding box center [681, 134] width 309 height 25
type input "(213) 369-9849"
select select "0"
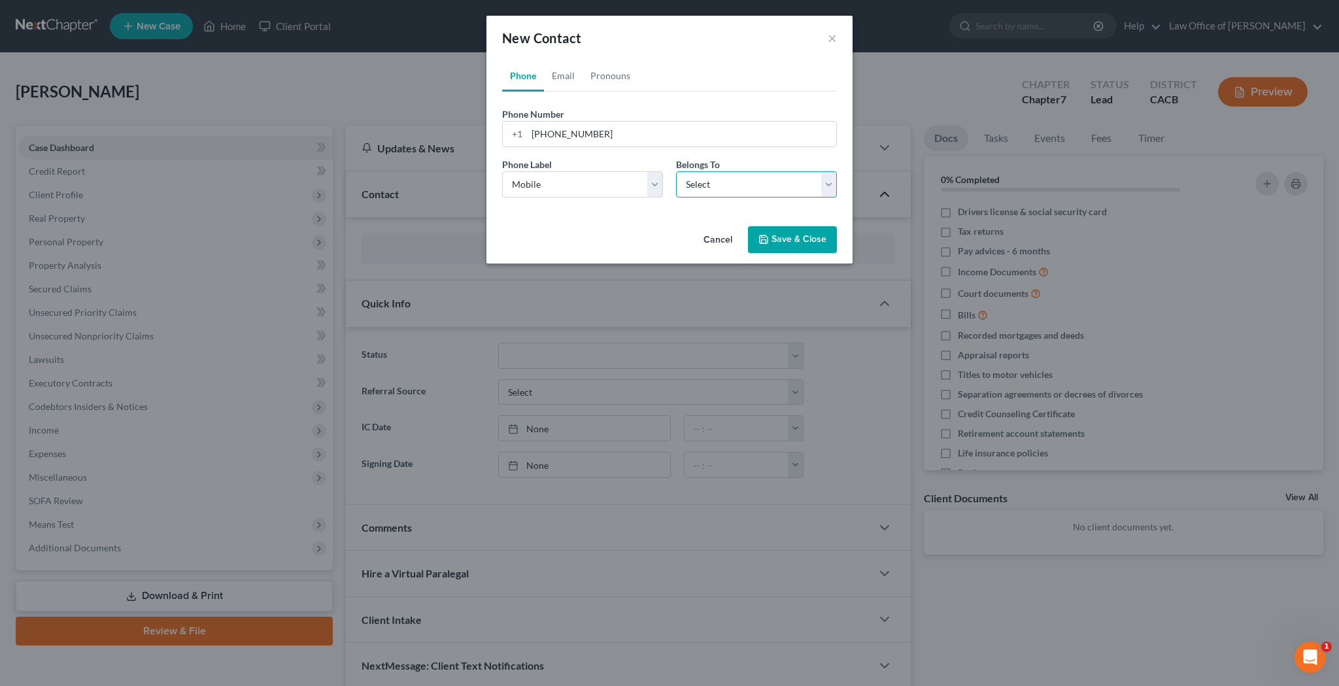
select select "0"
click at [565, 74] on link "Email" at bounding box center [563, 75] width 39 height 31
click at [577, 133] on input "email" at bounding box center [681, 134] width 309 height 25
paste input "meaganboydart@gmail.com"
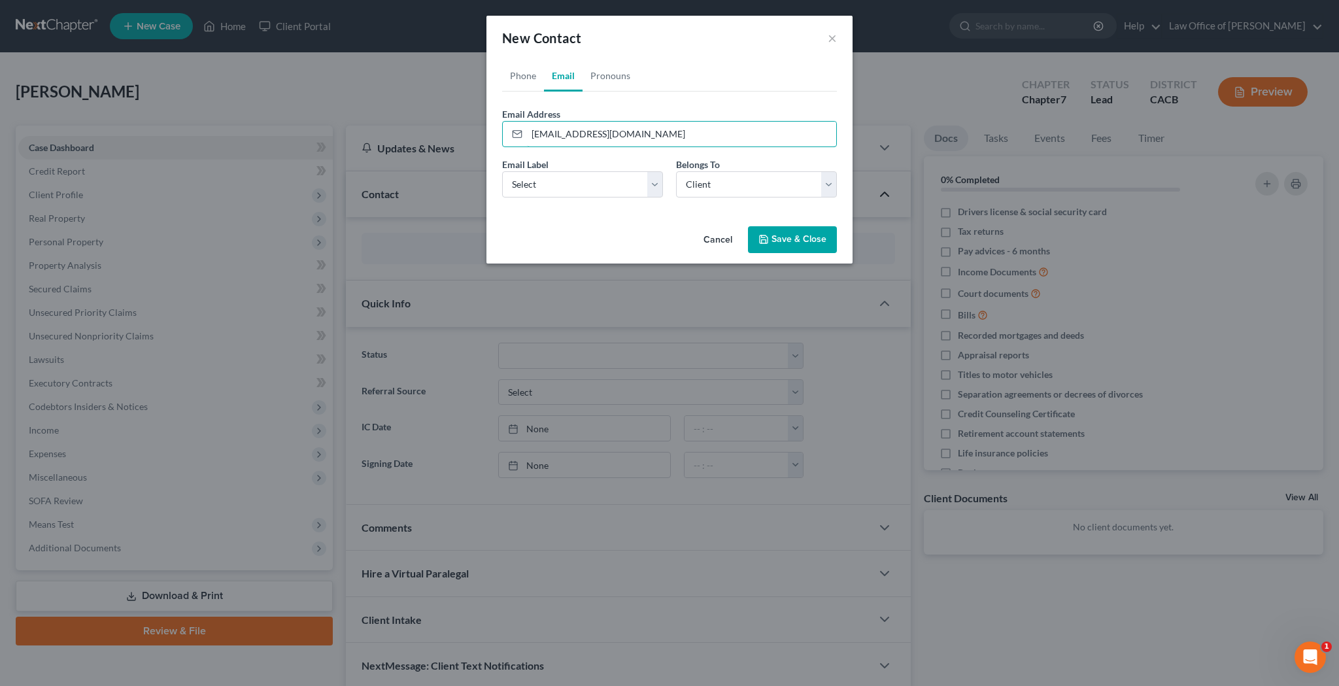
type input "meaganboydart@gmail.com"
select select "0"
click at [604, 81] on link "Pronouns" at bounding box center [610, 75] width 56 height 31
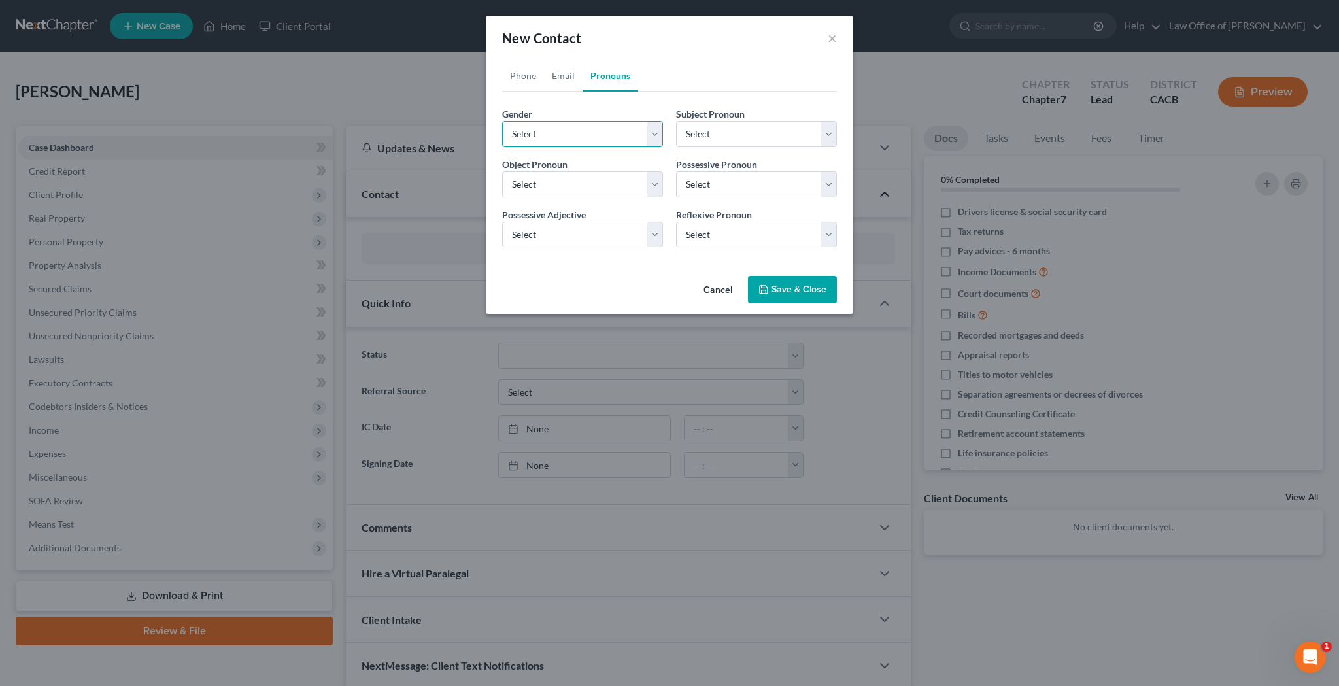
select select "1"
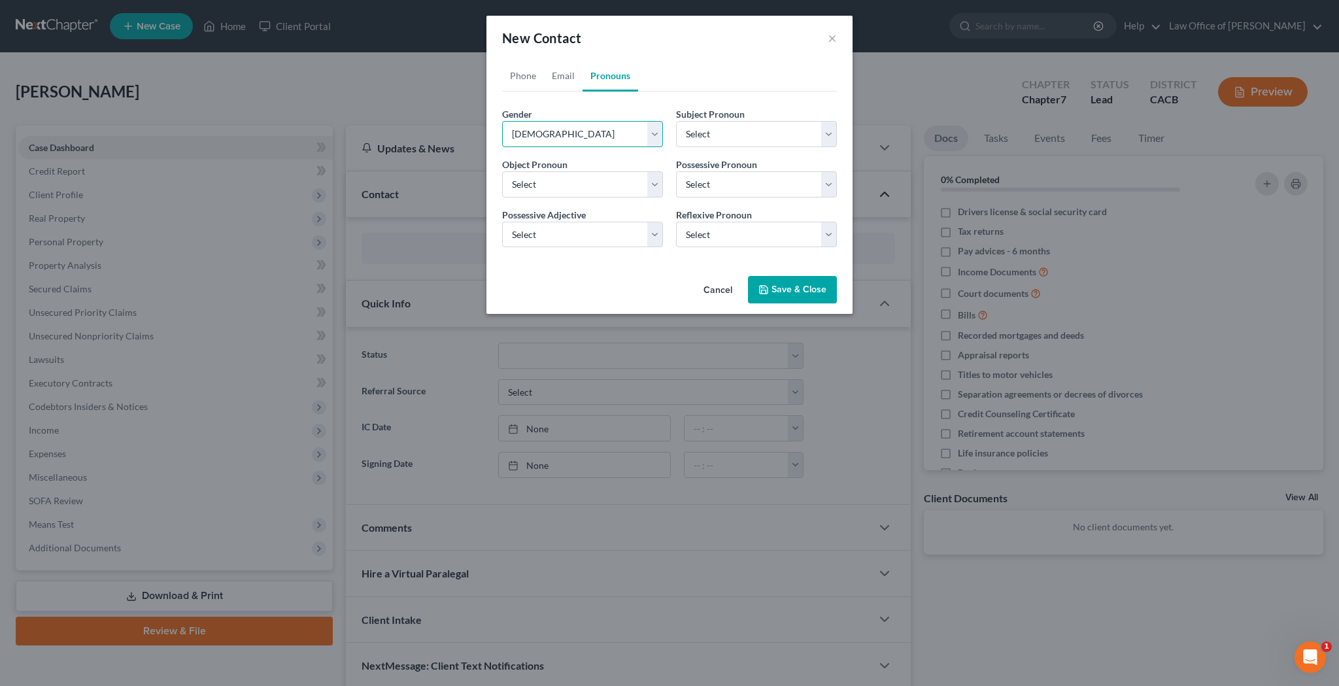
select select "1"
click at [797, 289] on button "Save & Close" at bounding box center [792, 289] width 89 height 27
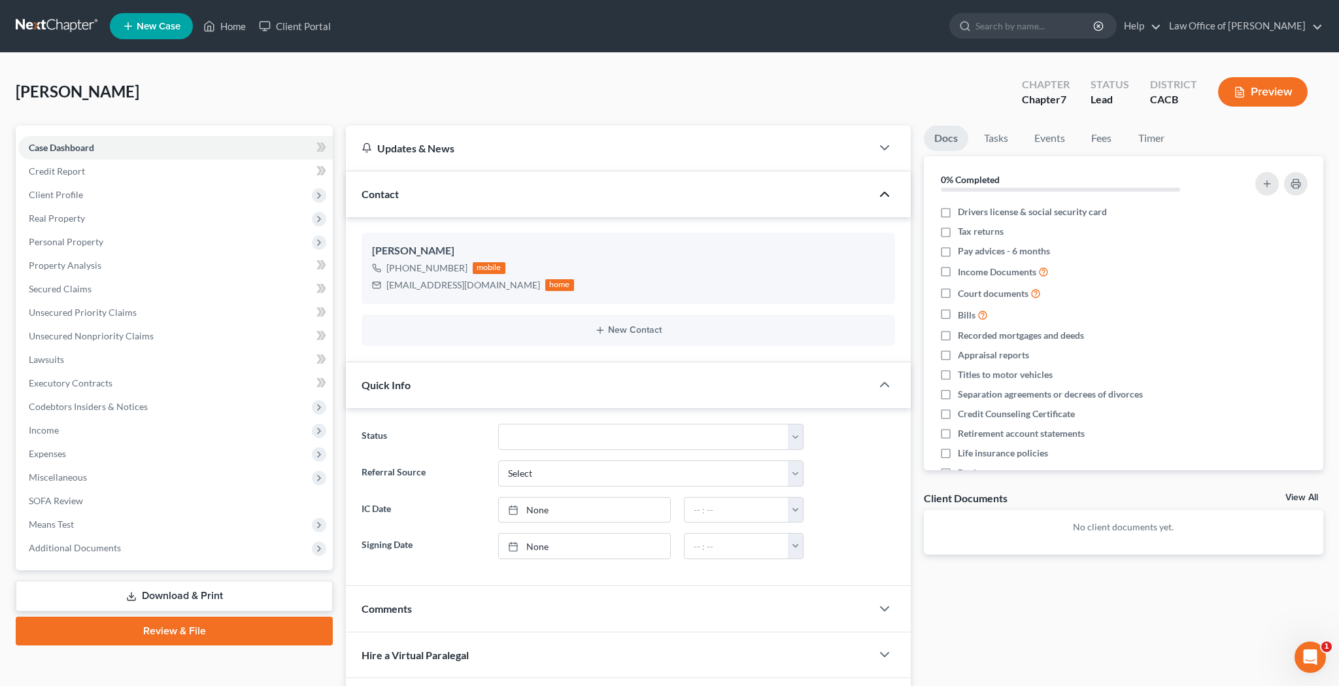
click at [478, 30] on ul "New Case Home Client Portal - No Result - See all results Or Press Enter... Hel…" at bounding box center [716, 26] width 1213 height 34
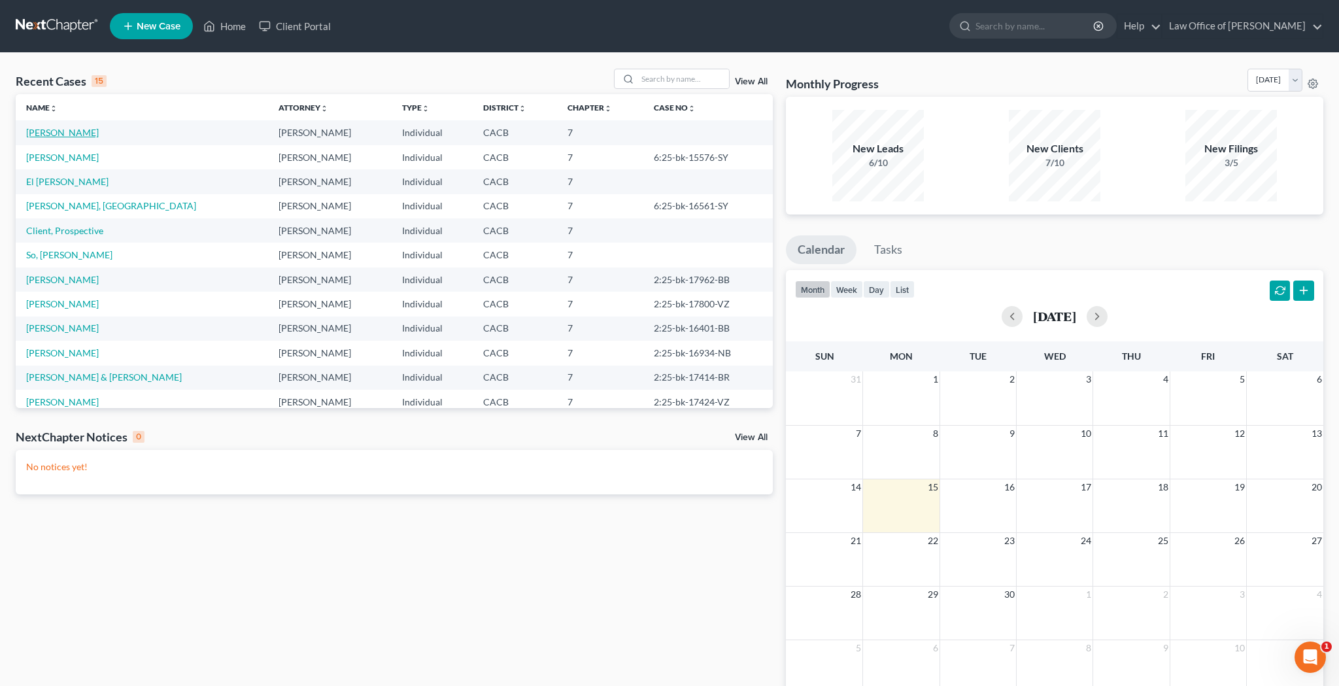
click at [64, 129] on link "[PERSON_NAME]" at bounding box center [62, 132] width 73 height 11
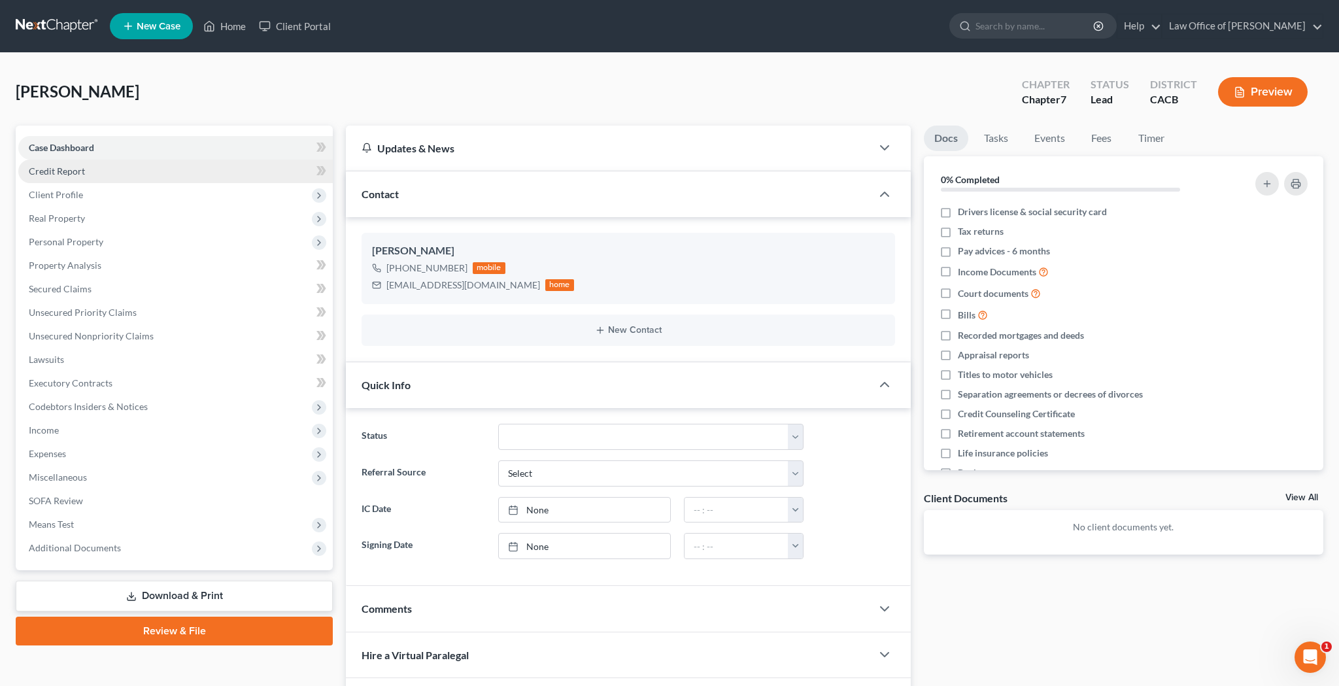
click at [83, 171] on span "Credit Report" at bounding box center [57, 170] width 56 height 11
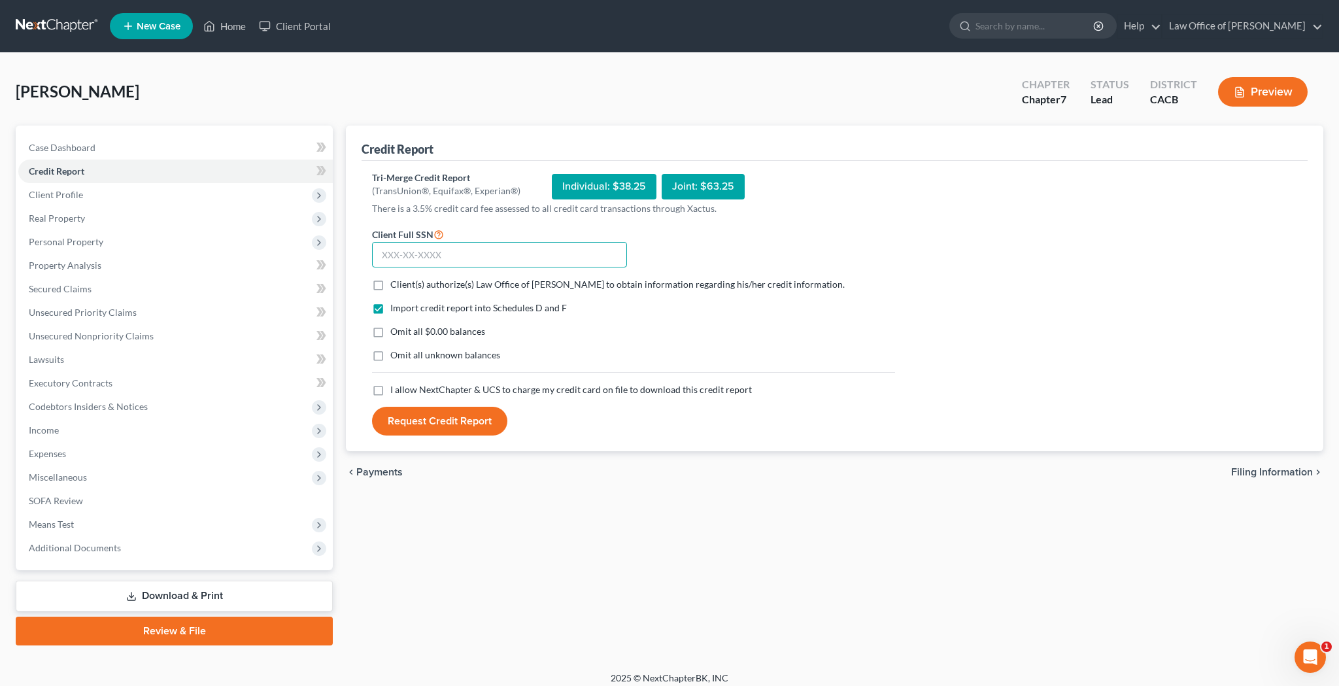
click at [419, 248] on input "text" at bounding box center [499, 255] width 255 height 26
type input "554-95-0502"
click at [390, 284] on label "Client(s) authorize(s) Law Office of Joseph Collier to obtain information regar…" at bounding box center [617, 284] width 454 height 13
click at [395, 284] on input "Client(s) authorize(s) Law Office of Joseph Collier to obtain information regar…" at bounding box center [399, 282] width 8 height 8
checkbox input "true"
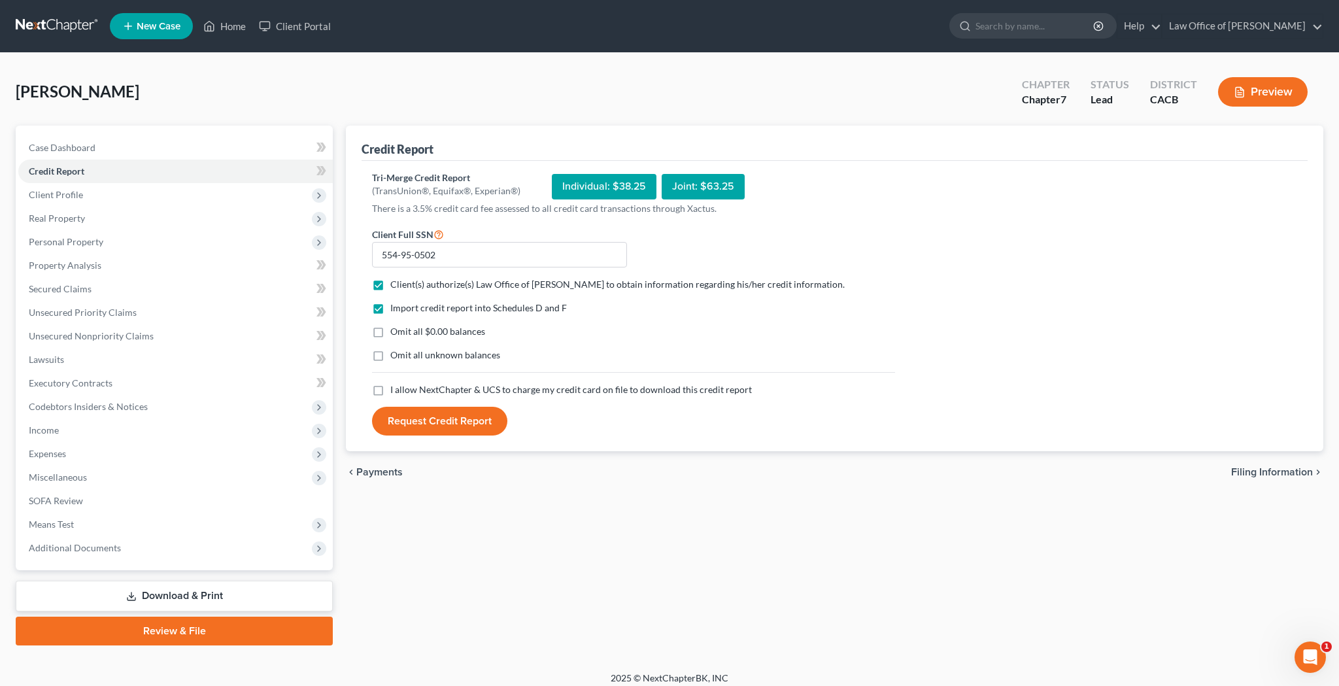
click at [390, 334] on label "Omit all $0.00 balances" at bounding box center [437, 331] width 95 height 13
click at [395, 333] on input "Omit all $0.00 balances" at bounding box center [399, 329] width 8 height 8
checkbox input "true"
click at [390, 393] on label "I allow NextChapter & UCS to charge my credit card on file to download this cre…" at bounding box center [570, 389] width 361 height 13
click at [395, 391] on input "I allow NextChapter & UCS to charge my credit card on file to download this cre…" at bounding box center [399, 387] width 8 height 8
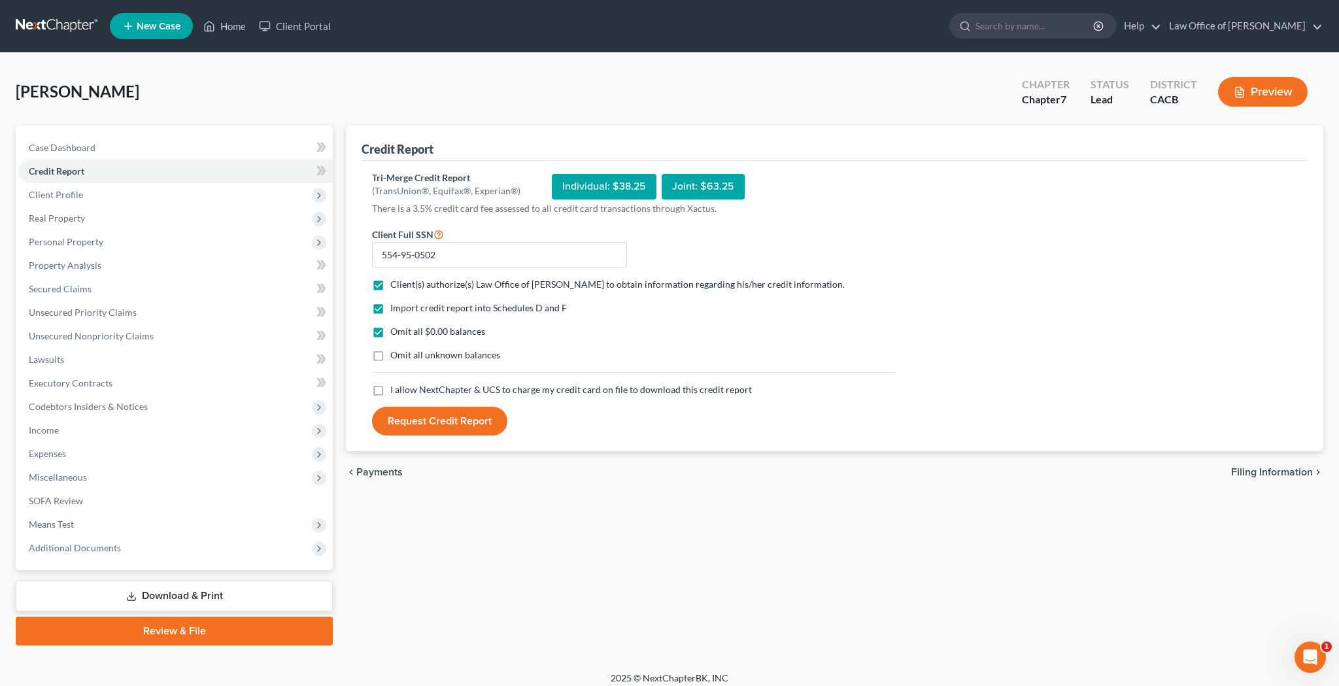
checkbox input "true"
click at [424, 427] on button "Request Credit Report" at bounding box center [439, 421] width 135 height 29
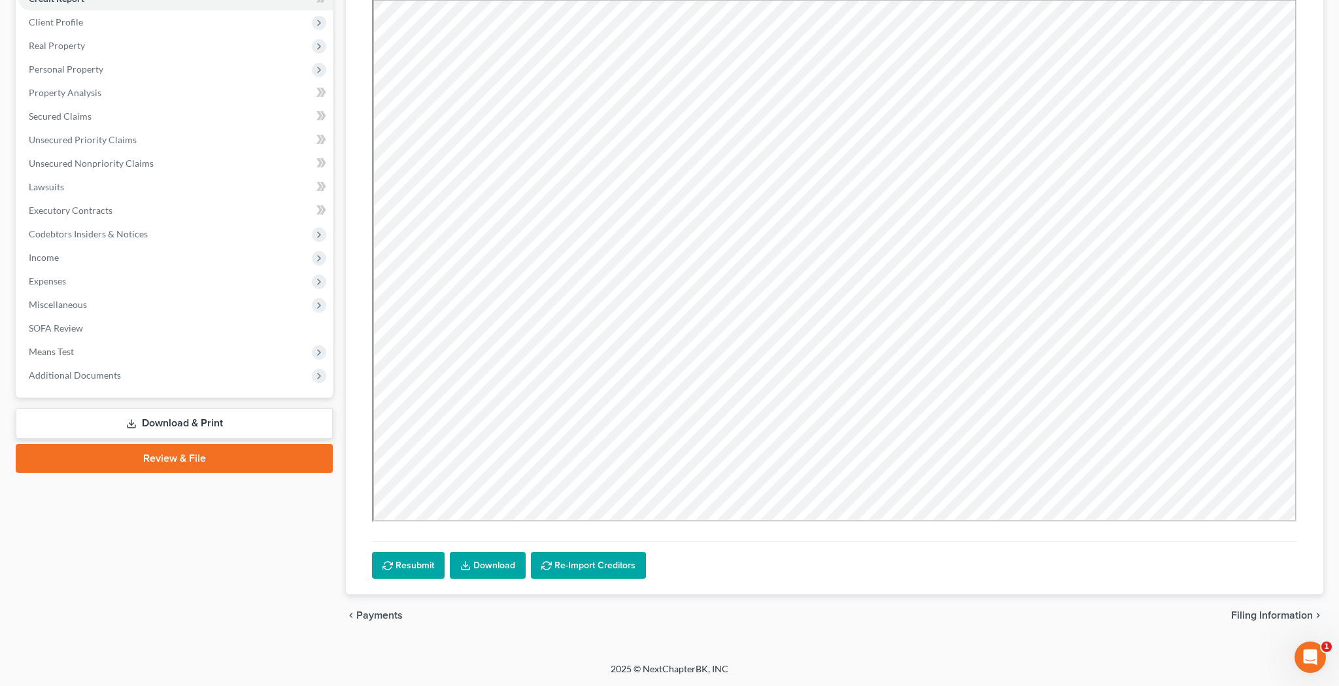
scroll to position [173, 0]
click at [493, 563] on link "Download" at bounding box center [488, 565] width 76 height 27
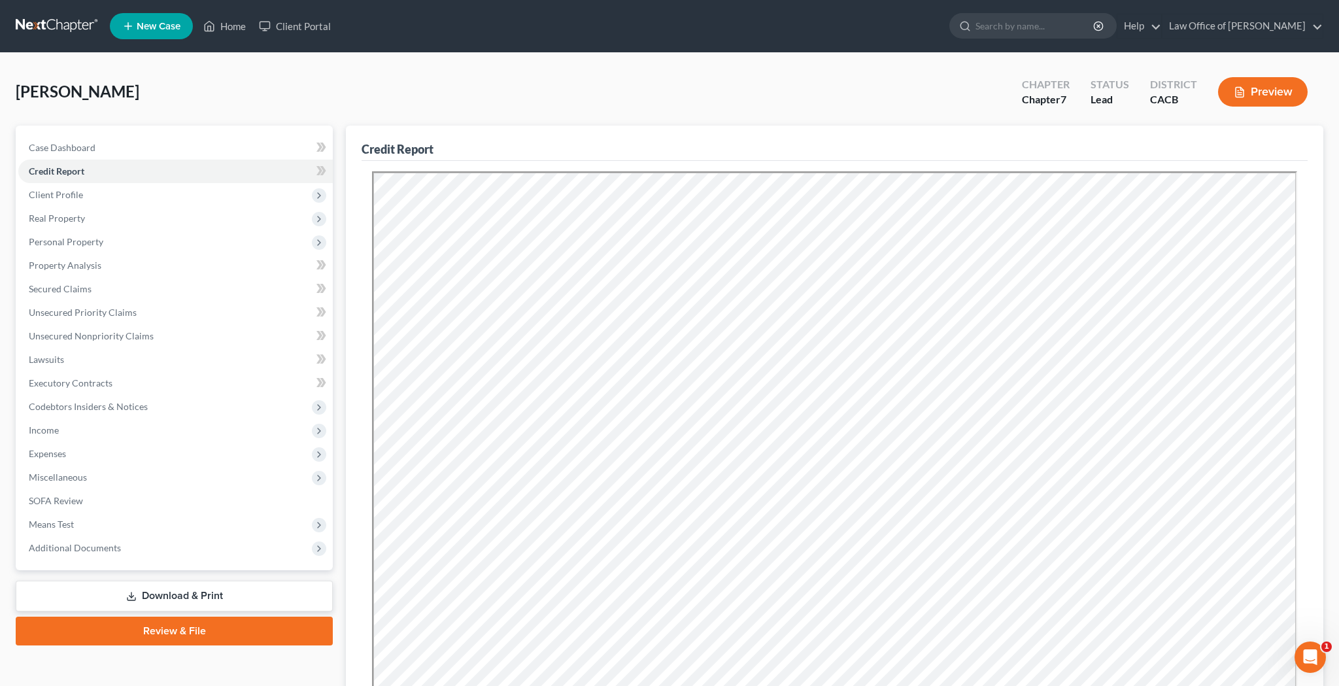
scroll to position [0, 0]
click at [237, 29] on link "Home" at bounding box center [225, 26] width 56 height 24
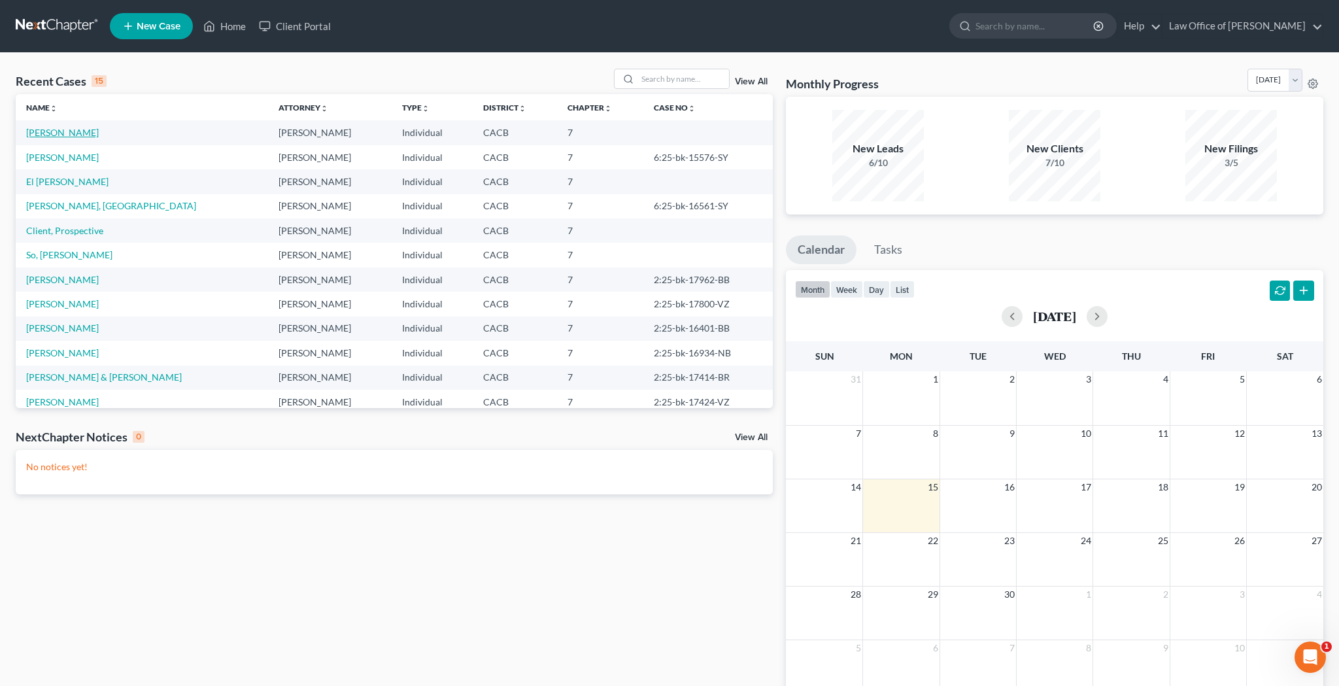
click at [70, 129] on link "[PERSON_NAME]" at bounding box center [62, 132] width 73 height 11
select select "10"
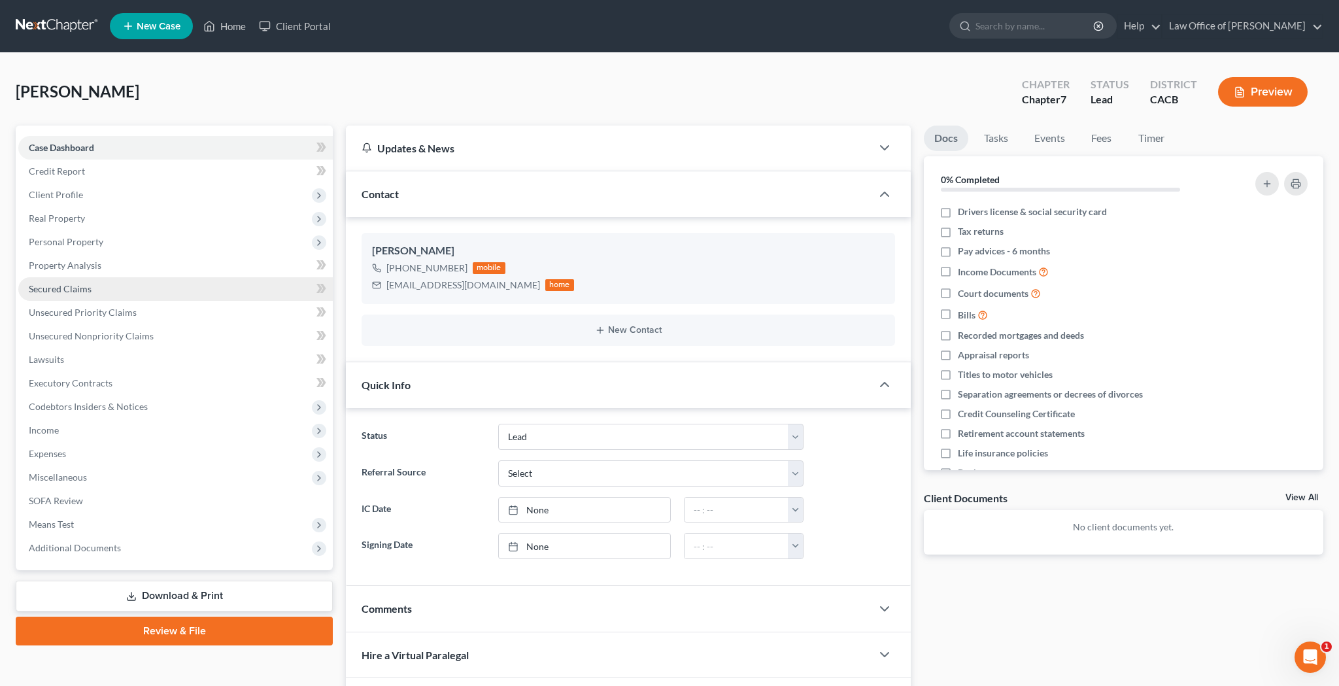
click at [80, 284] on span "Secured Claims" at bounding box center [60, 288] width 63 height 11
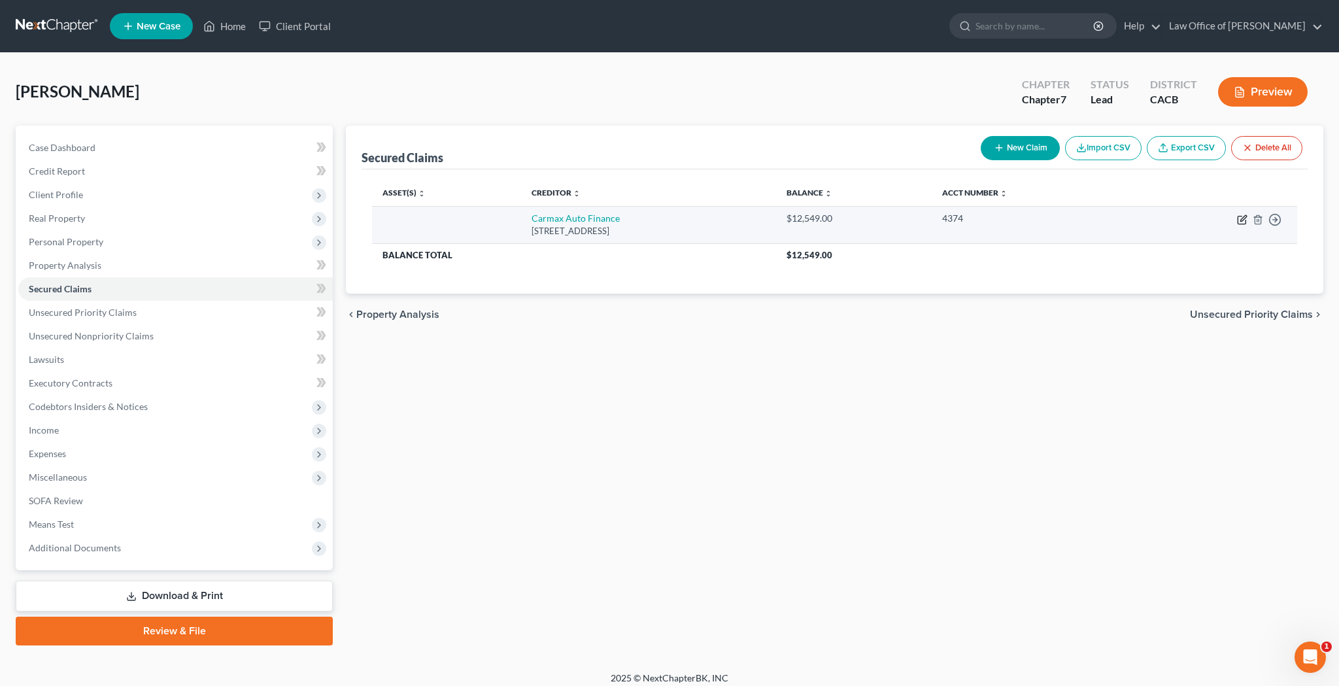
click at [1241, 222] on icon "button" at bounding box center [1242, 219] width 10 height 10
select select "48"
select select "0"
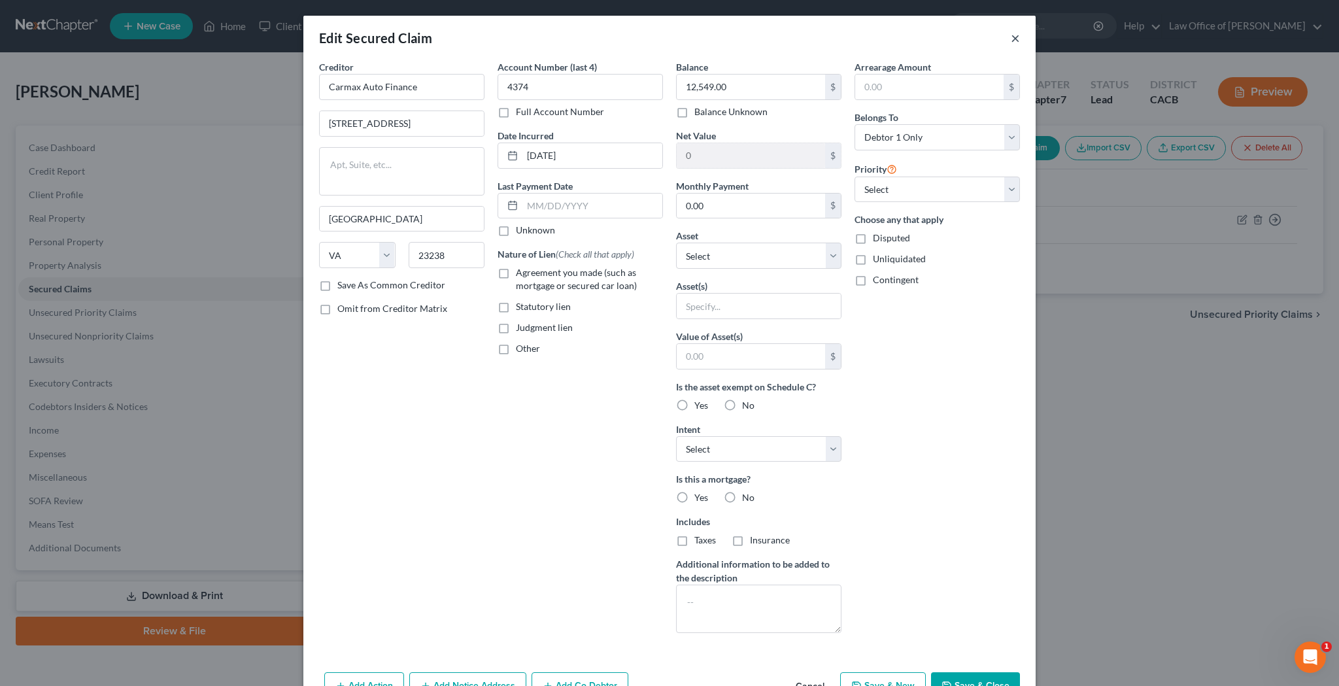
click at [1016, 44] on button "×" at bounding box center [1014, 38] width 9 height 16
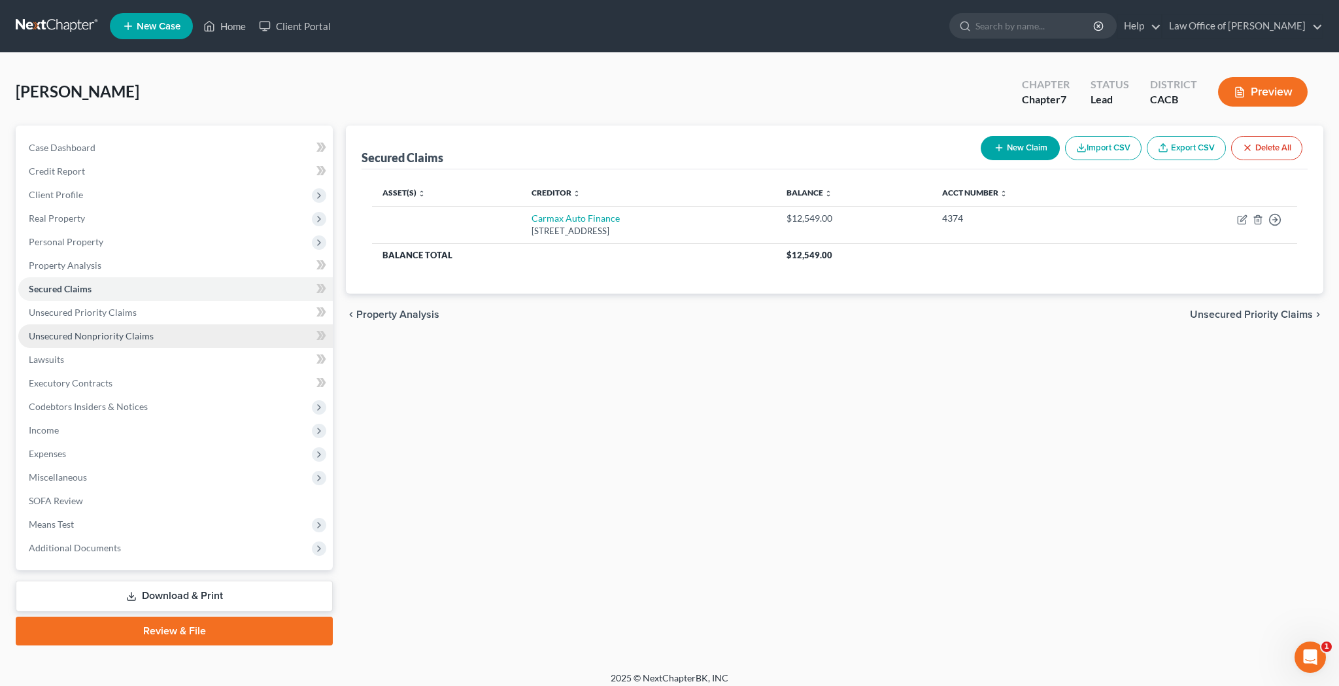
click at [134, 335] on span "Unsecured Nonpriority Claims" at bounding box center [91, 335] width 125 height 11
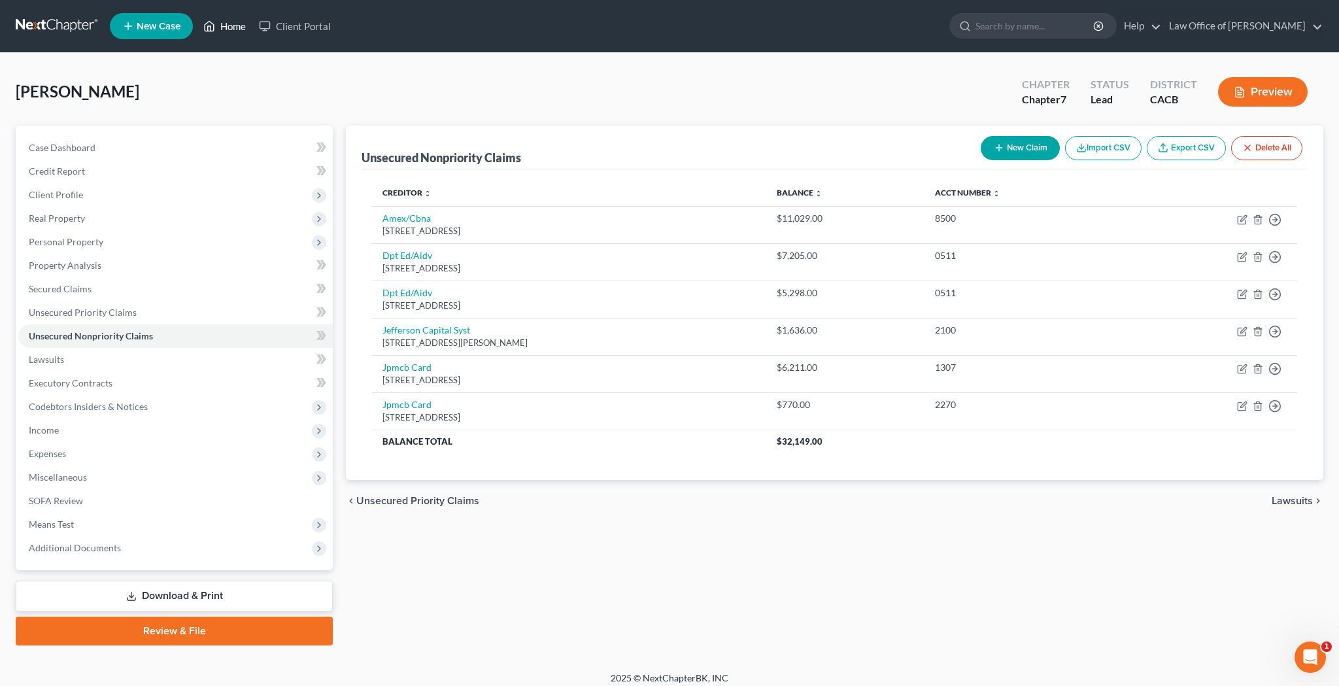
click at [232, 29] on link "Home" at bounding box center [225, 26] width 56 height 24
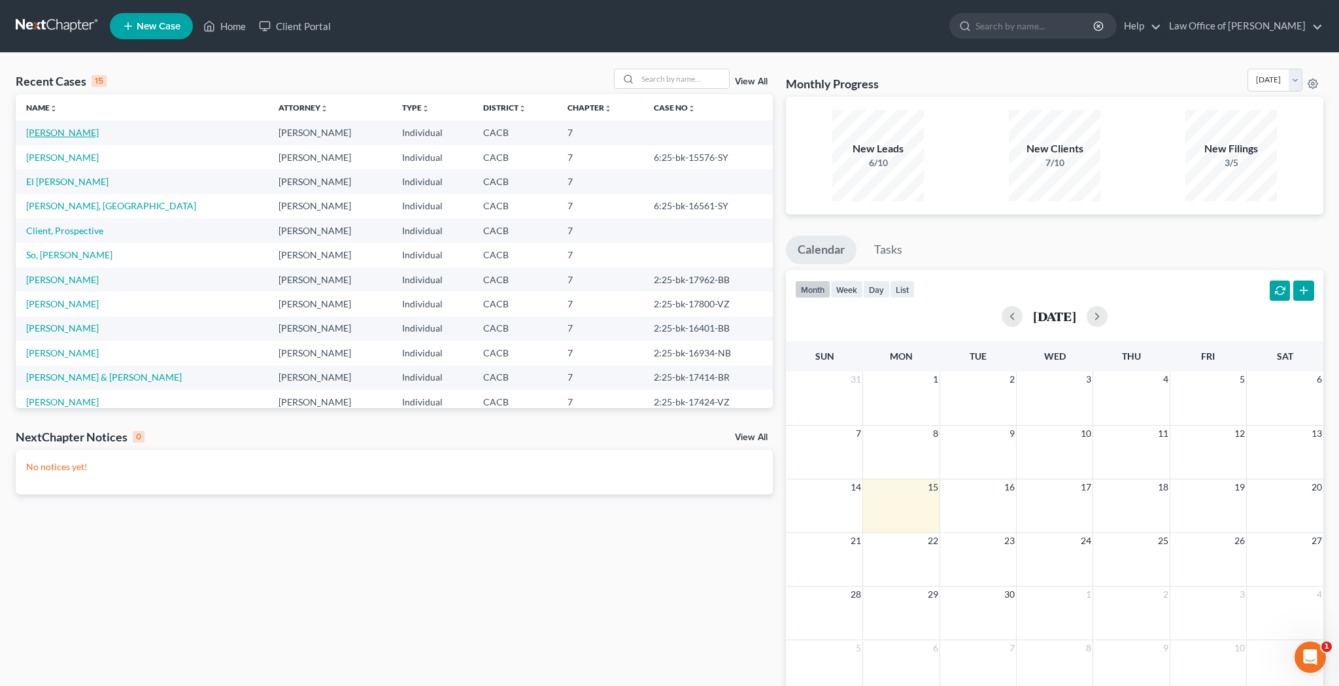
click at [65, 131] on link "[PERSON_NAME]" at bounding box center [62, 132] width 73 height 11
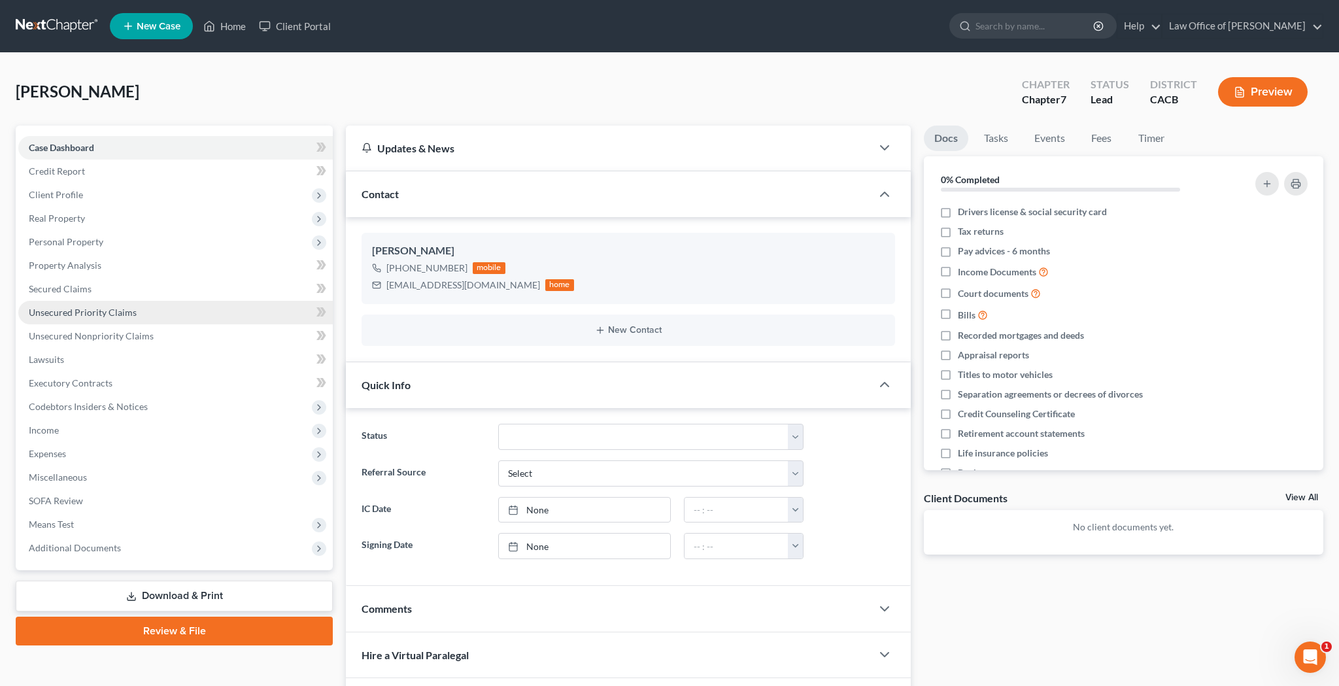
click at [79, 308] on span "Unsecured Priority Claims" at bounding box center [83, 312] width 108 height 11
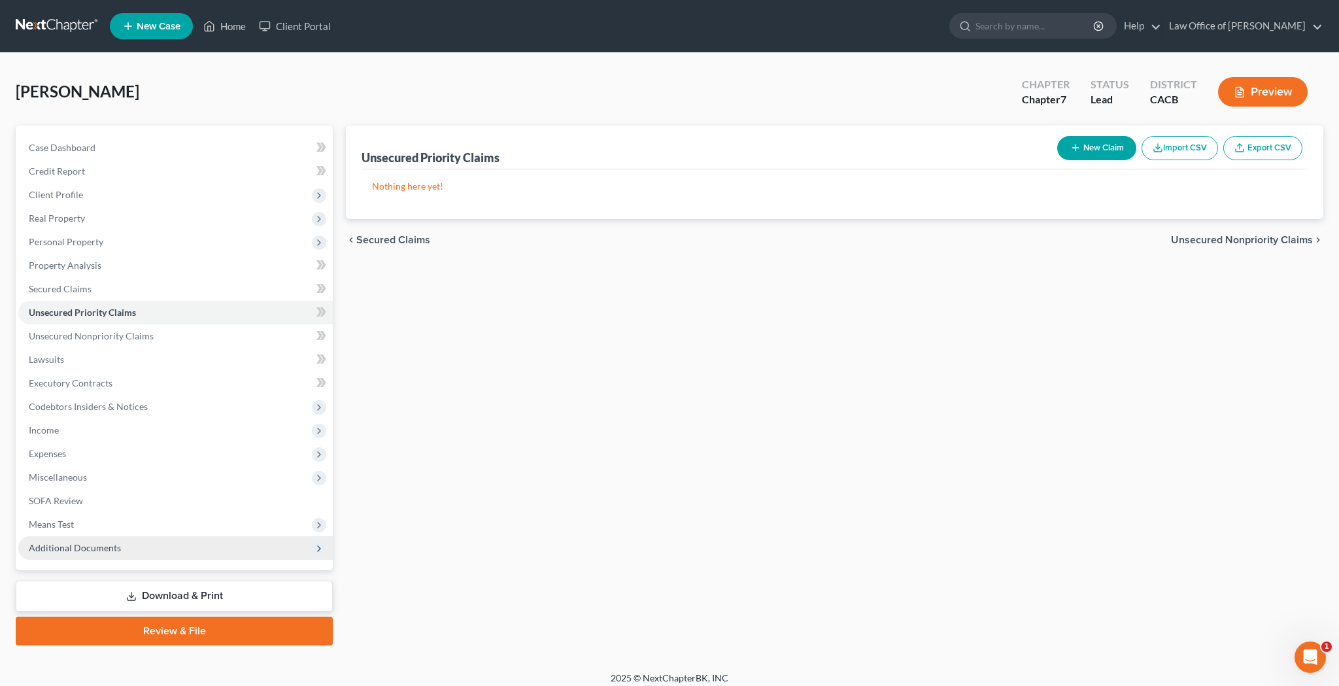
click at [135, 542] on span "Additional Documents" at bounding box center [175, 548] width 314 height 24
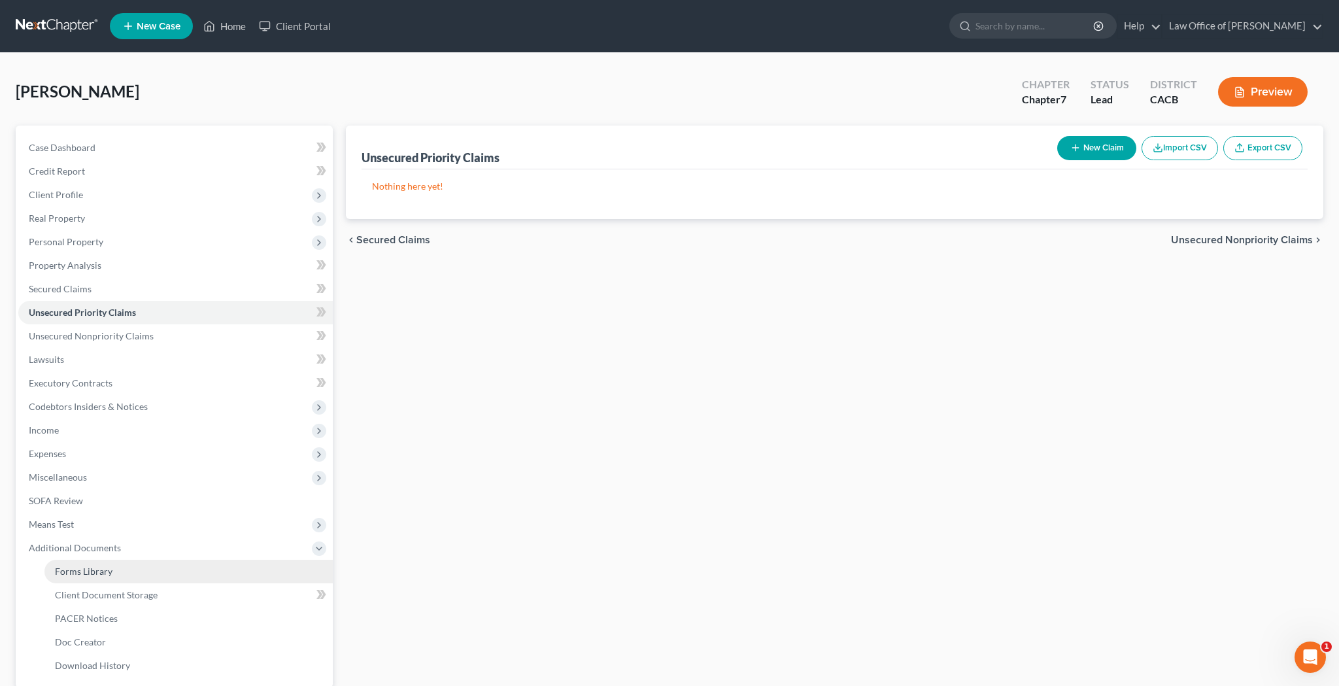
click at [126, 574] on link "Forms Library" at bounding box center [188, 571] width 288 height 24
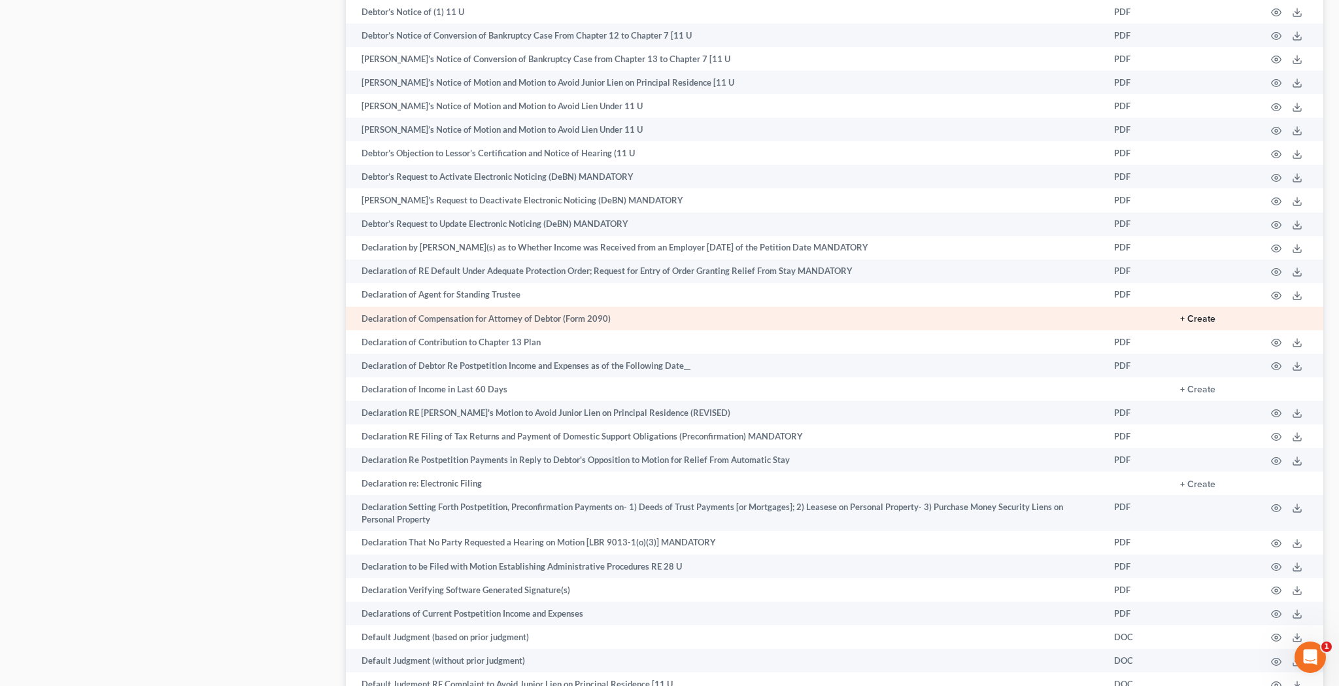
scroll to position [1967, 0]
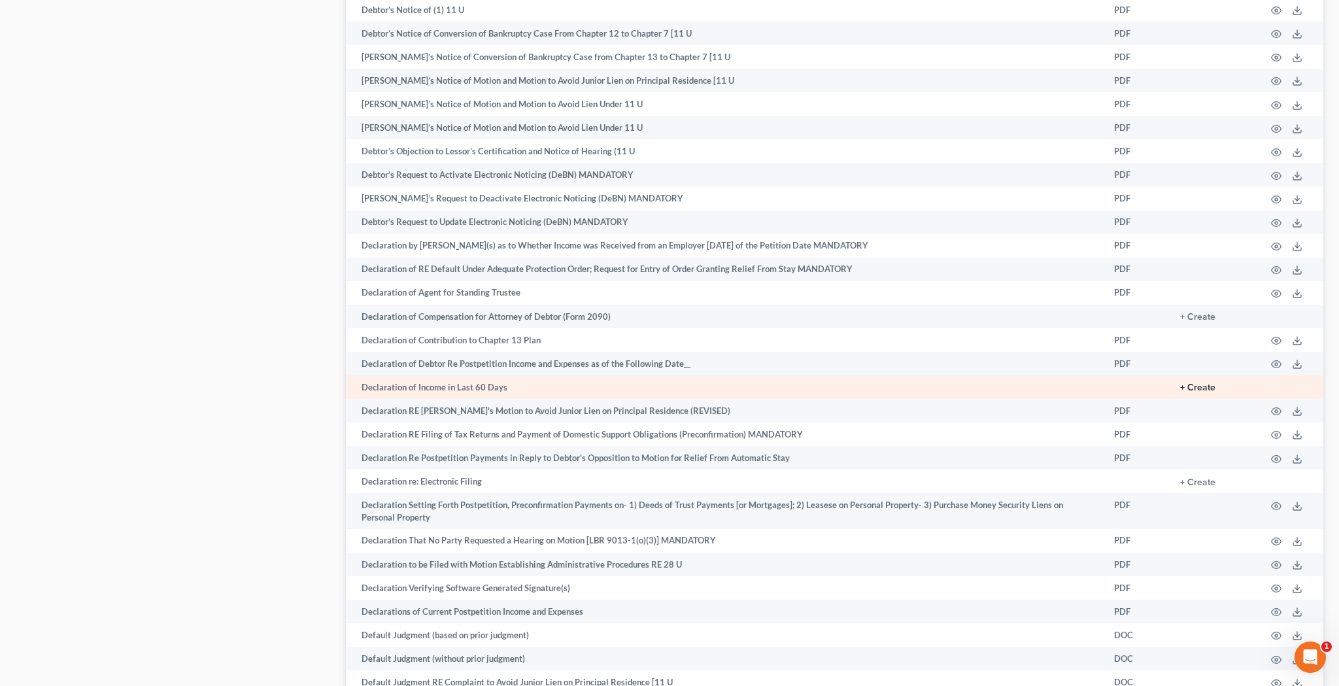
click at [1200, 383] on button "+ Create" at bounding box center [1197, 387] width 35 height 9
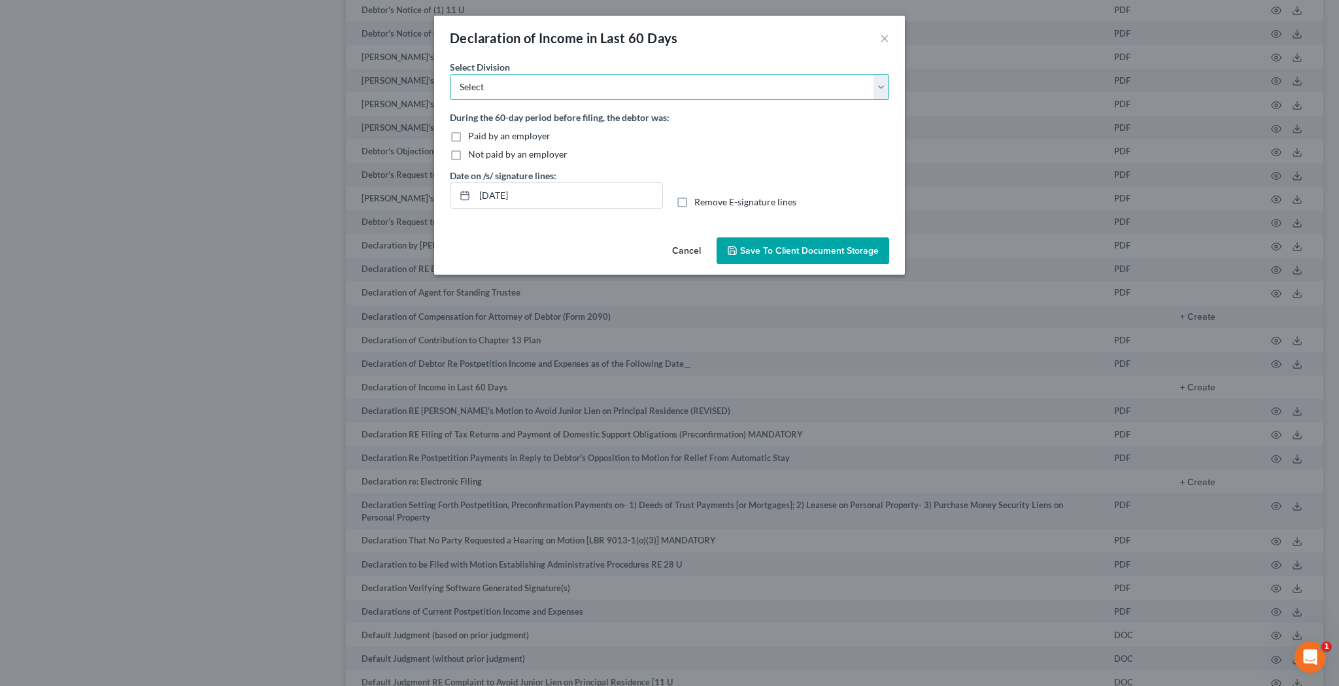
select select "0"
click at [468, 155] on label "Not paid by an employer" at bounding box center [517, 154] width 99 height 13
click at [473, 155] on input "Not paid by an employer" at bounding box center [477, 152] width 8 height 8
checkbox input "true"
click at [504, 199] on input "09/15/2025" at bounding box center [568, 195] width 188 height 25
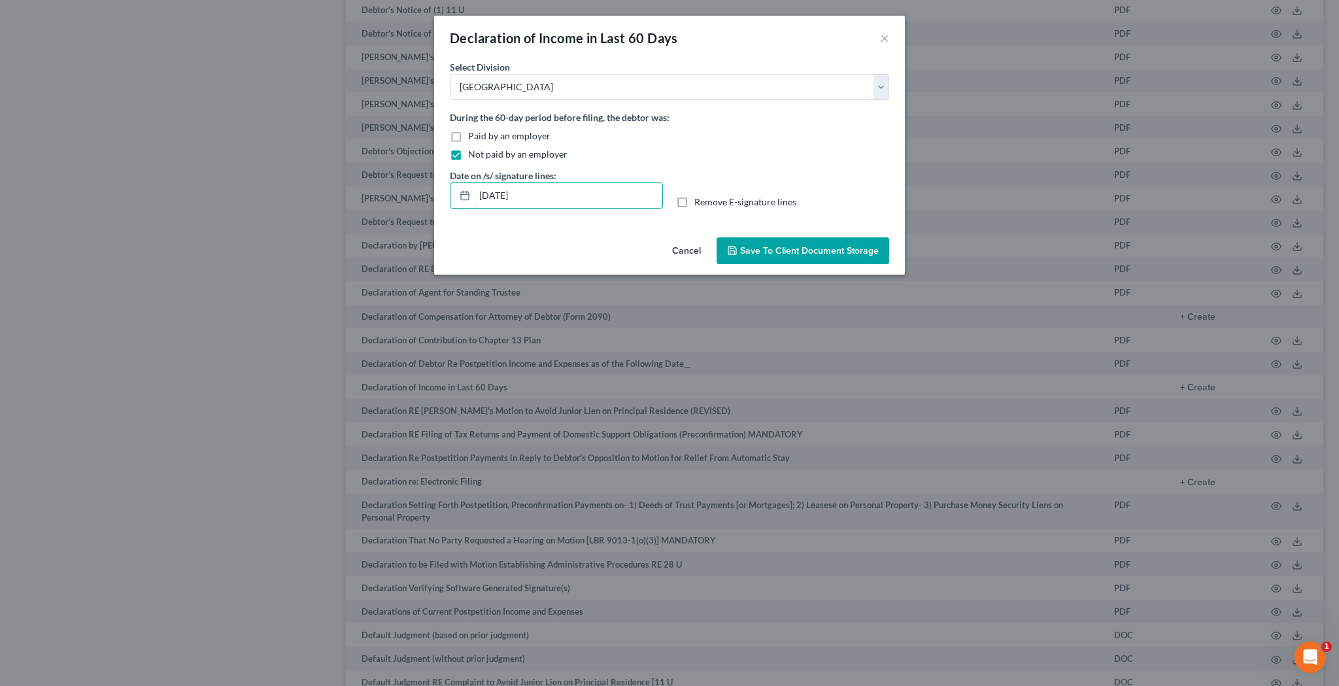
type input "[DATE]"
click at [694, 205] on label "Remove E-signature lines" at bounding box center [745, 201] width 102 height 13
click at [699, 204] on input "Remove E-signature lines" at bounding box center [703, 199] width 8 height 8
checkbox input "true"
click at [754, 248] on span "Save to Client Document Storage" at bounding box center [809, 250] width 139 height 11
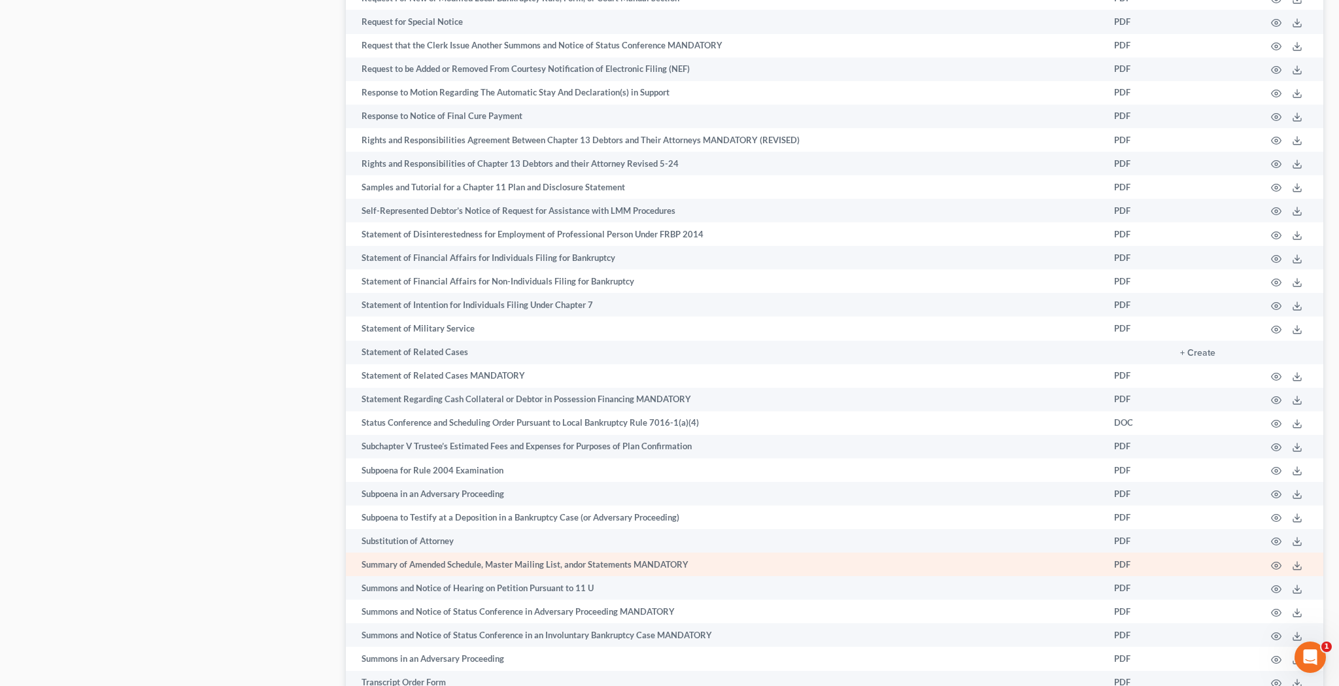
scroll to position [6195, 0]
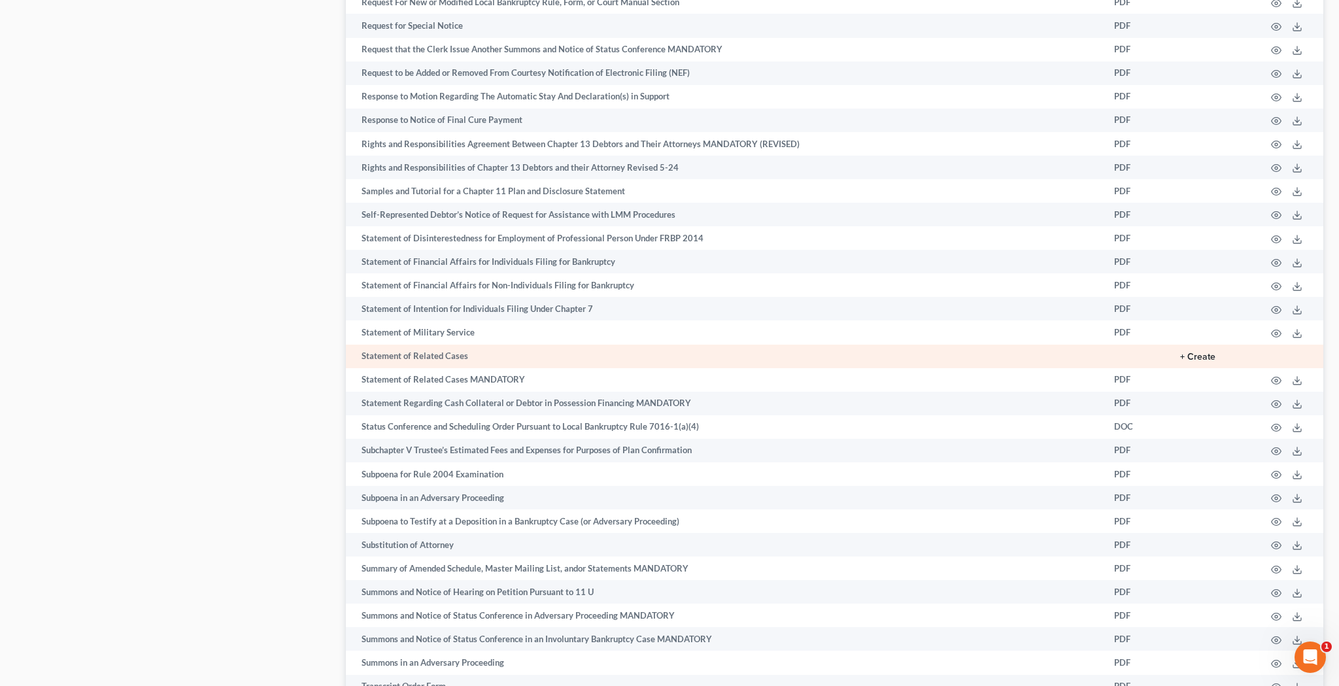
click at [1204, 352] on button "+ Create" at bounding box center [1197, 356] width 35 height 9
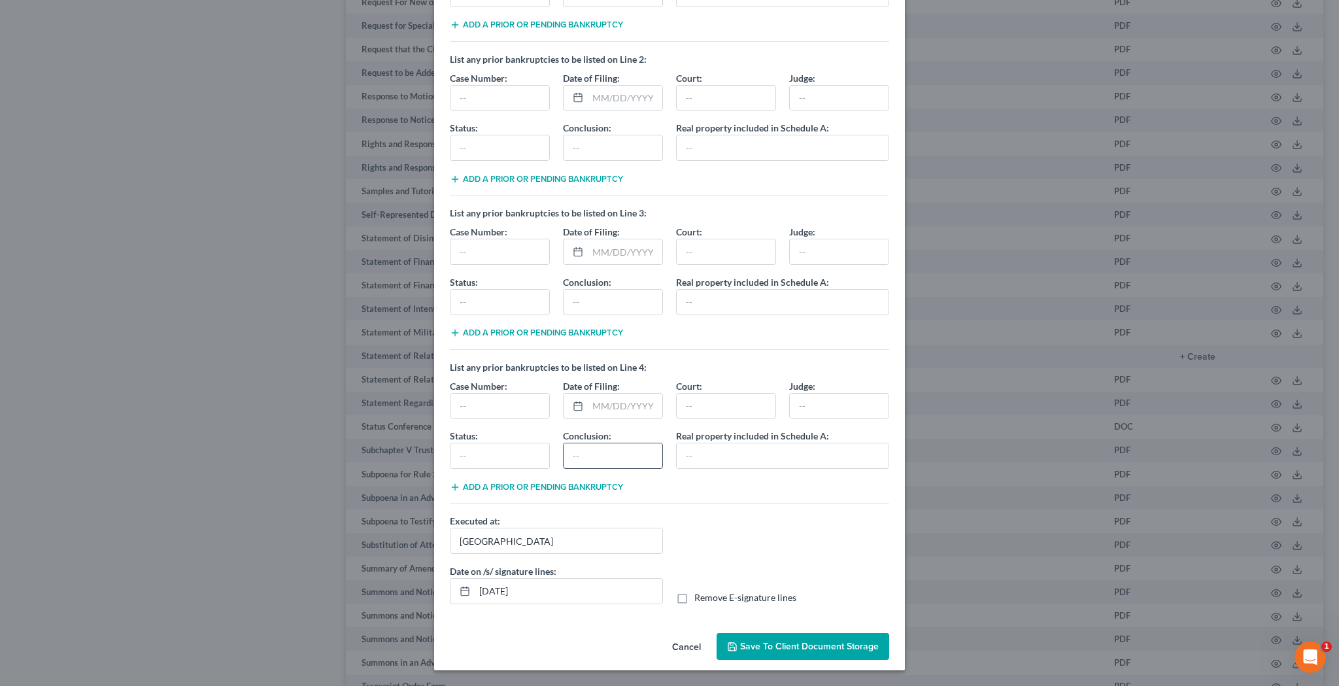
scroll to position [162, 0]
click at [504, 594] on input "09/15/2025" at bounding box center [568, 590] width 188 height 25
type input "[DATE]"
click at [694, 596] on label "Remove E-signature lines" at bounding box center [745, 597] width 102 height 13
click at [699, 596] on input "Remove E-signature lines" at bounding box center [703, 595] width 8 height 8
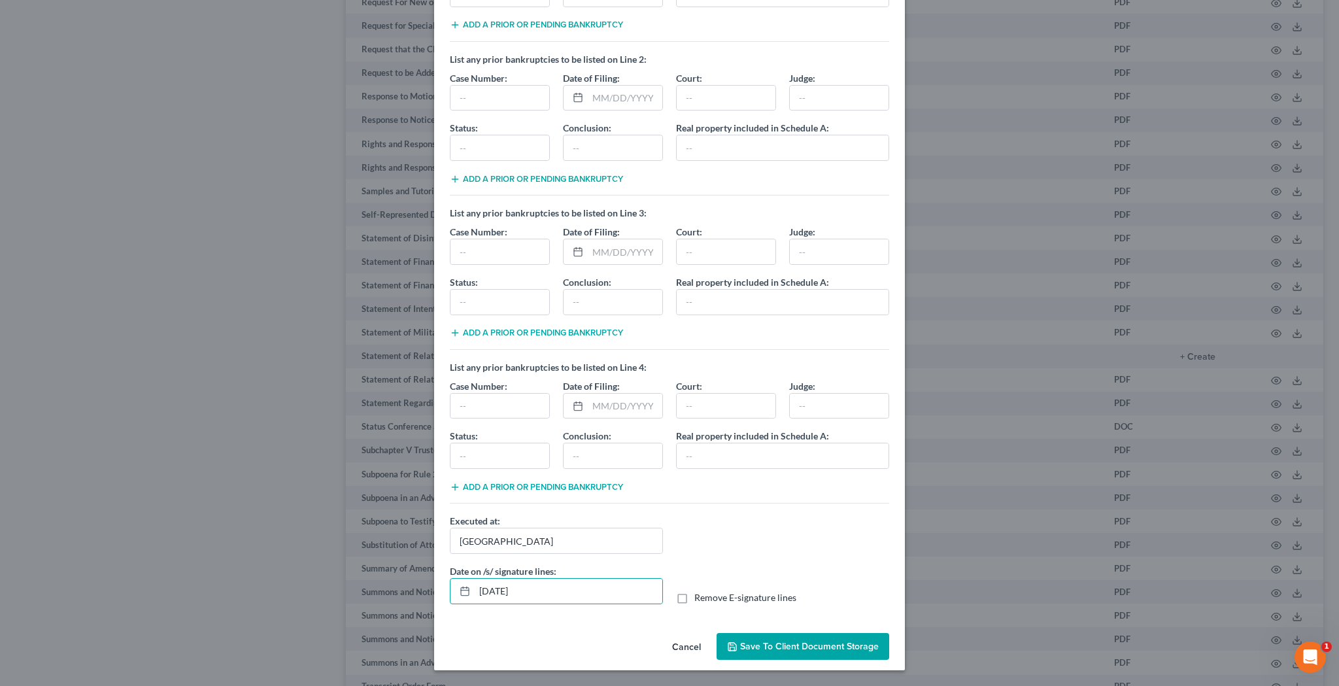
checkbox input "true"
click at [741, 648] on span "Save to Client Document Storage" at bounding box center [809, 645] width 139 height 11
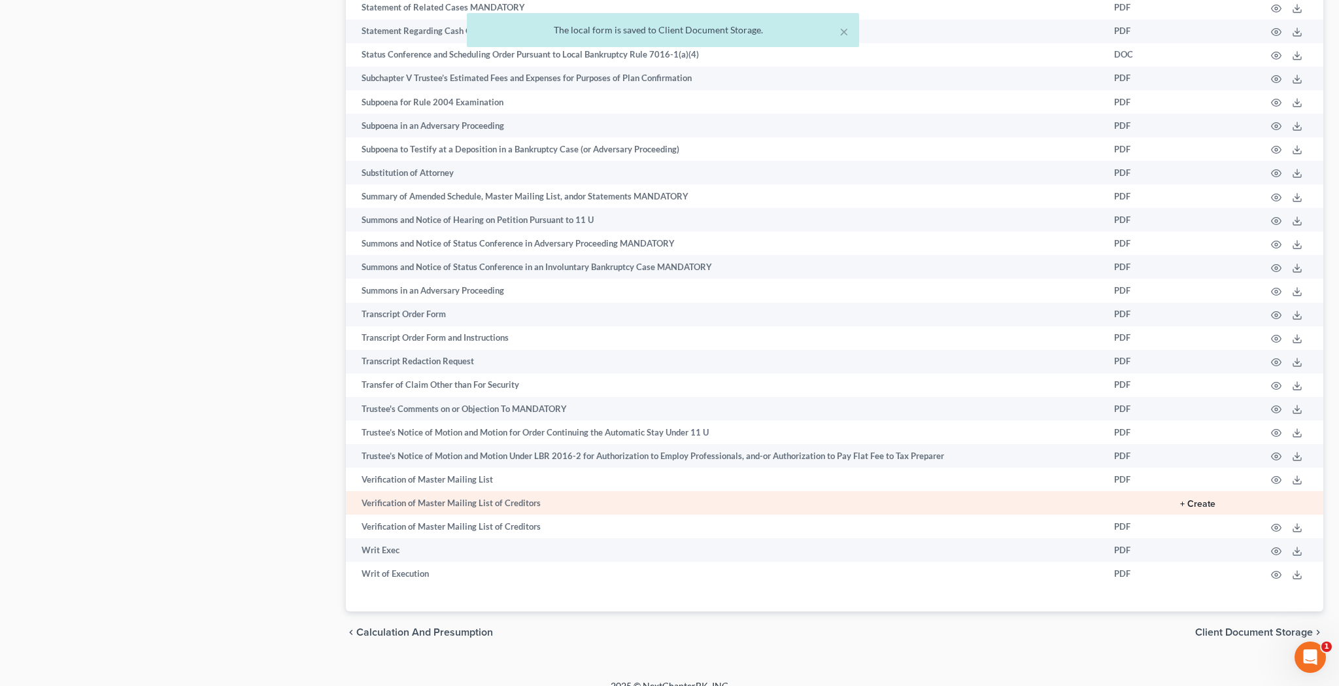
scroll to position [6566, 0]
click at [1195, 500] on button "+ Create" at bounding box center [1197, 504] width 35 height 9
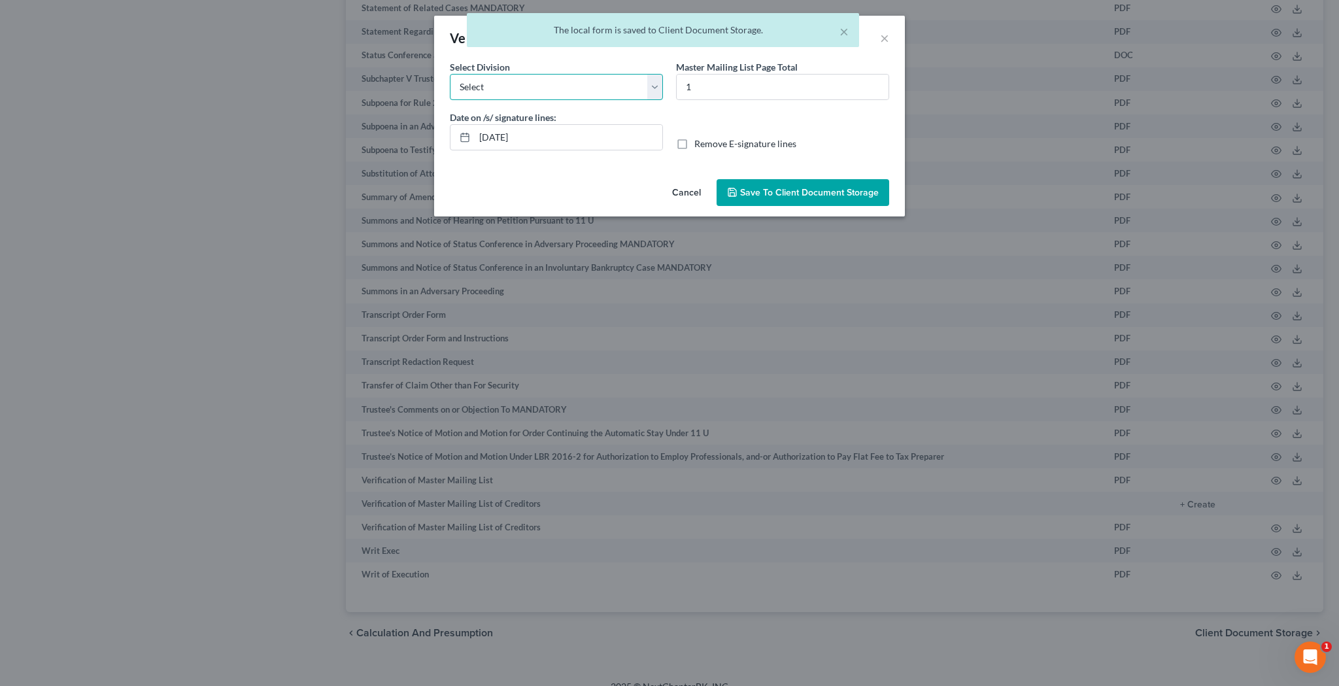
select select "0"
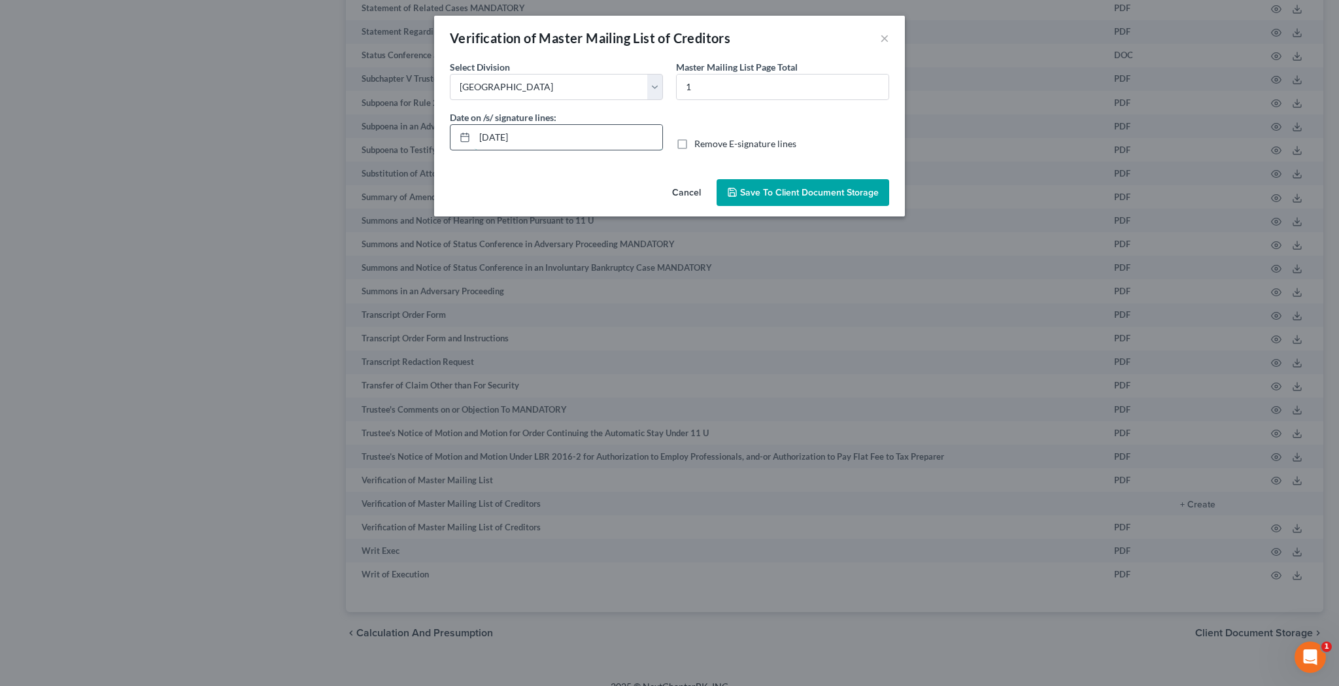
click at [503, 139] on input "09/15/2025" at bounding box center [568, 137] width 188 height 25
type input "[DATE]"
click at [694, 145] on label "Remove E-signature lines" at bounding box center [745, 143] width 102 height 13
click at [699, 145] on input "Remove E-signature lines" at bounding box center [703, 141] width 8 height 8
checkbox input "true"
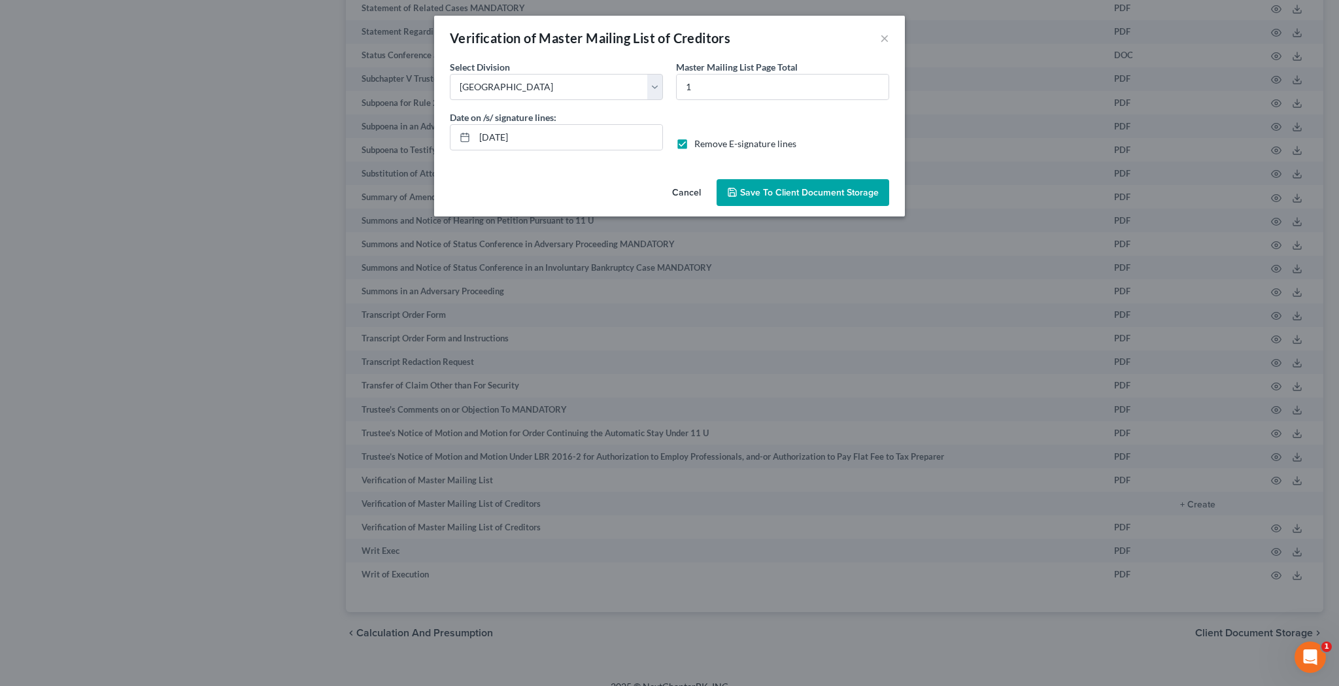
click at [759, 188] on span "Save to Client Document Storage" at bounding box center [809, 192] width 139 height 11
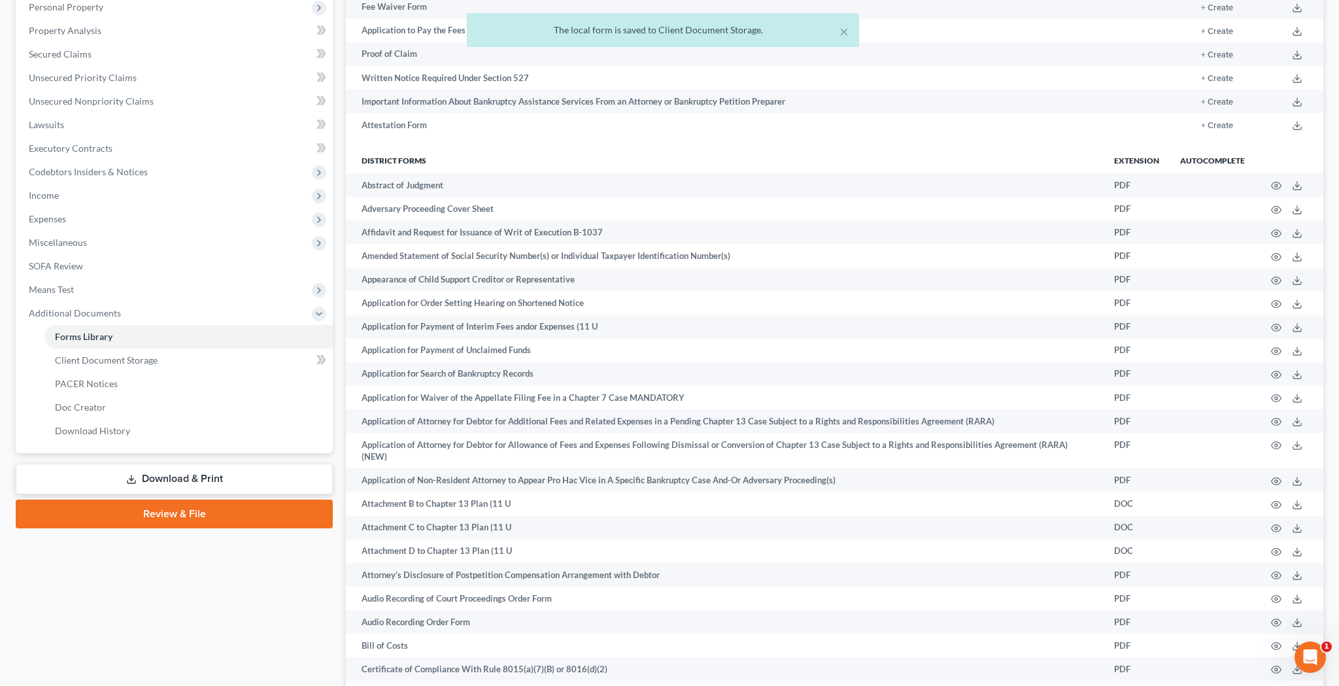
scroll to position [244, 0]
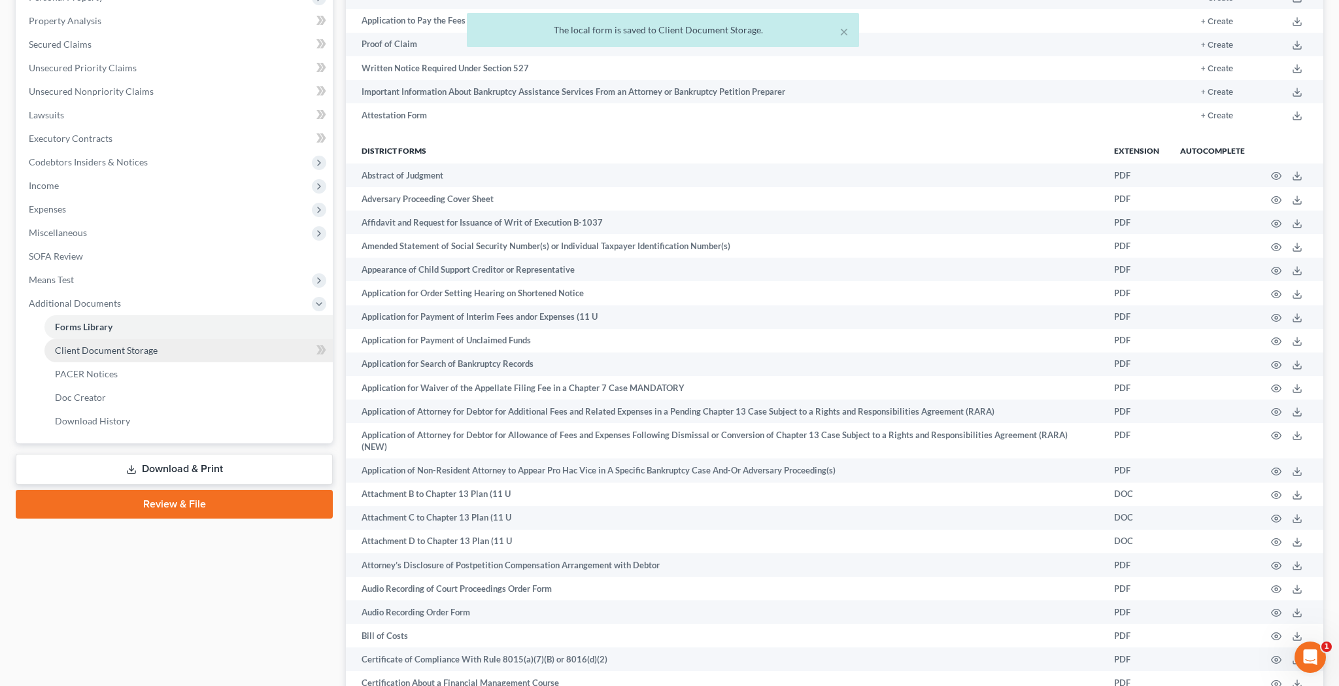
click at [161, 360] on link "Client Document Storage" at bounding box center [188, 351] width 288 height 24
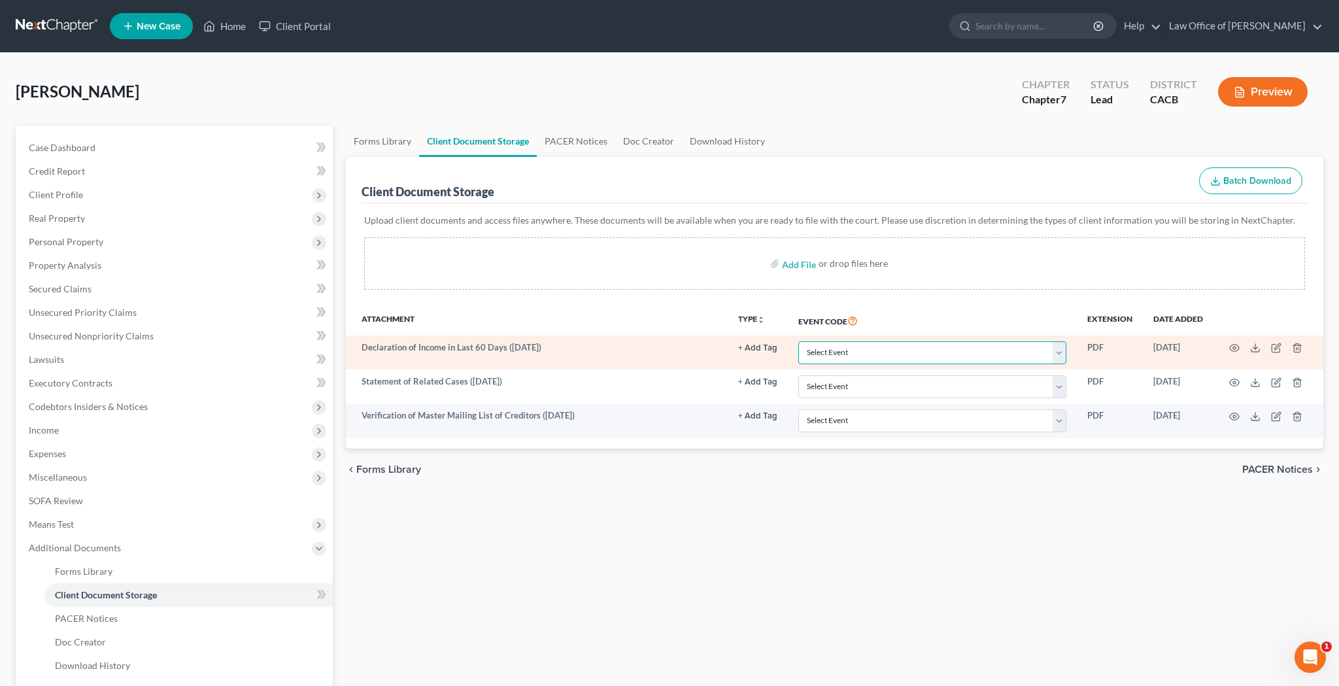
select select "30"
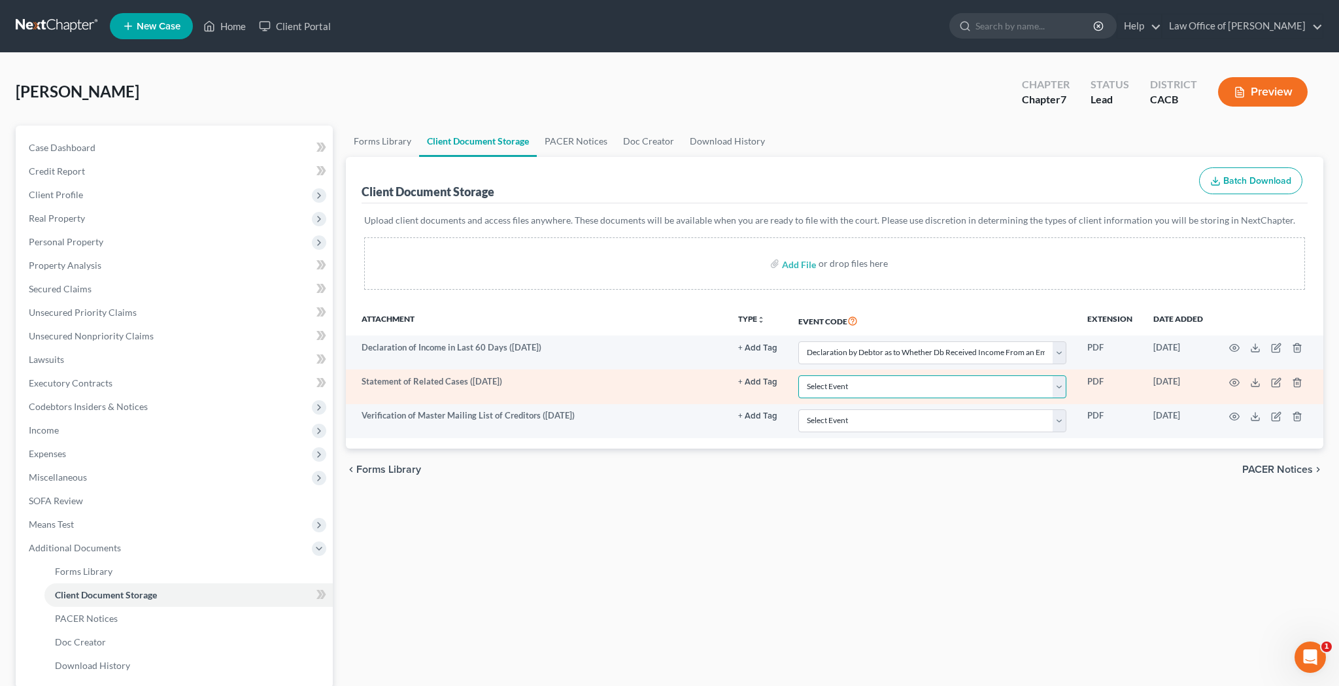
select select "65"
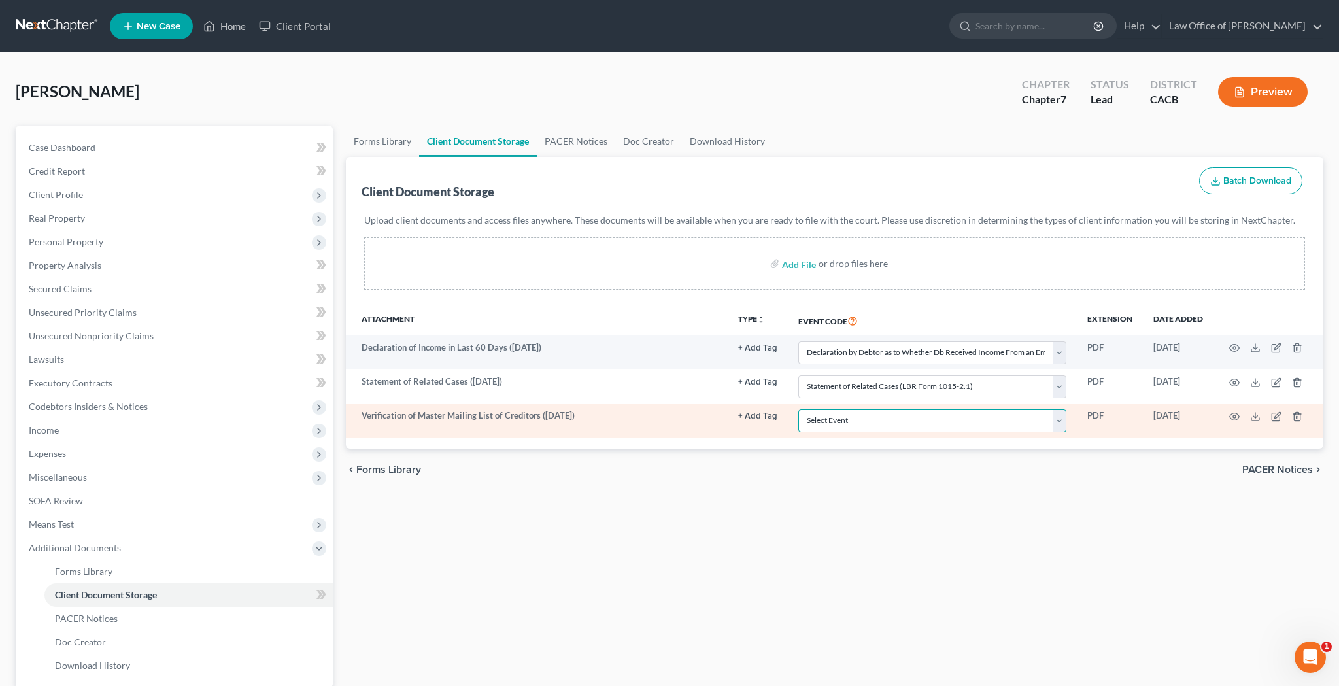
select select "59"
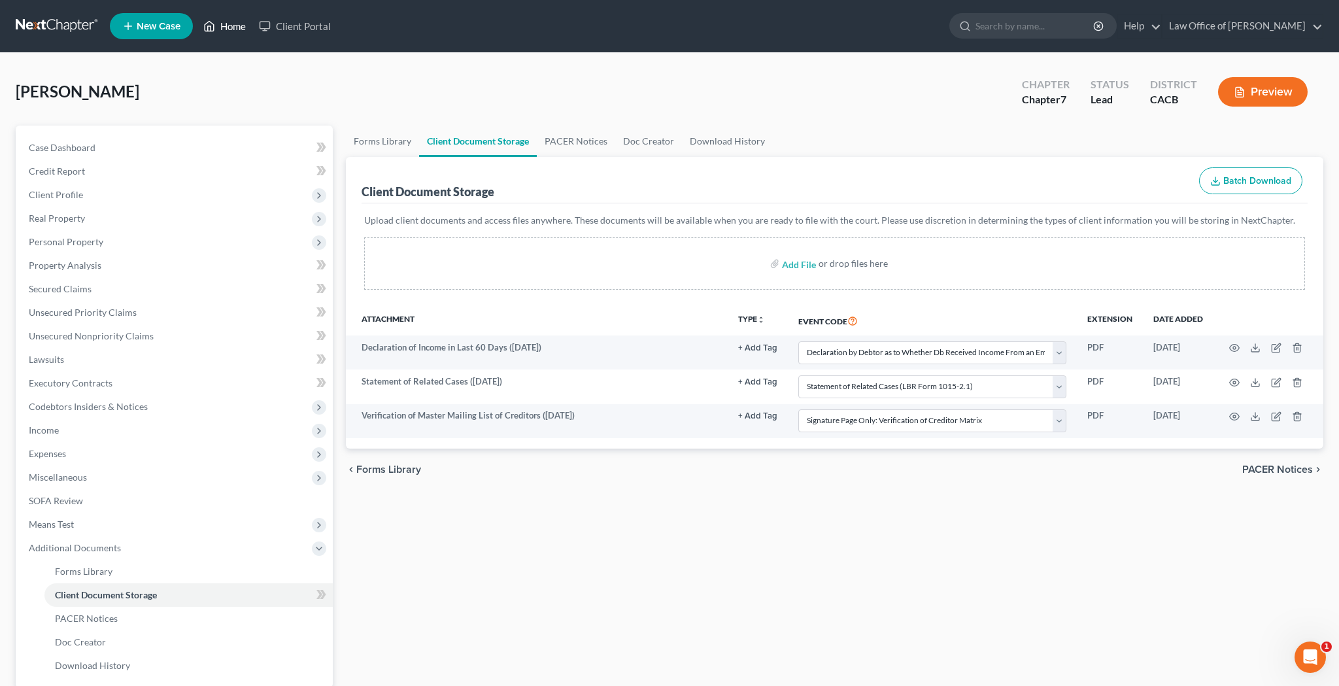
click at [238, 25] on link "Home" at bounding box center [225, 26] width 56 height 24
